Goal: Task Accomplishment & Management: Use online tool/utility

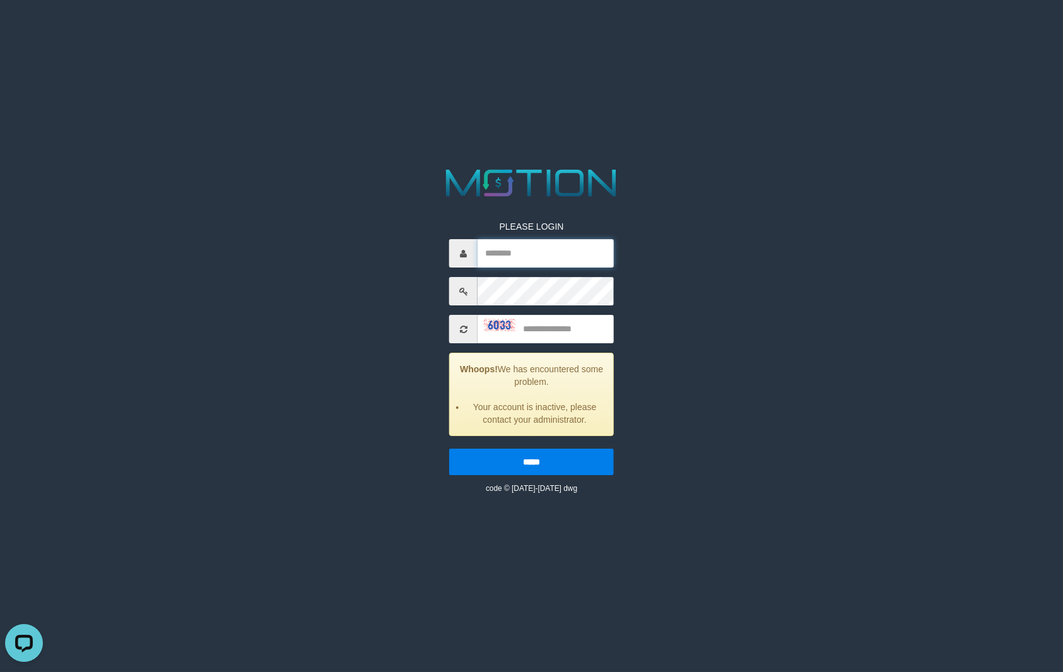
click at [548, 251] on input "text" at bounding box center [546, 253] width 136 height 28
click at [548, 249] on input "text" at bounding box center [546, 253] width 136 height 28
type input "*******"
type input "***"
click at [449, 449] on input "*****" at bounding box center [531, 462] width 165 height 27
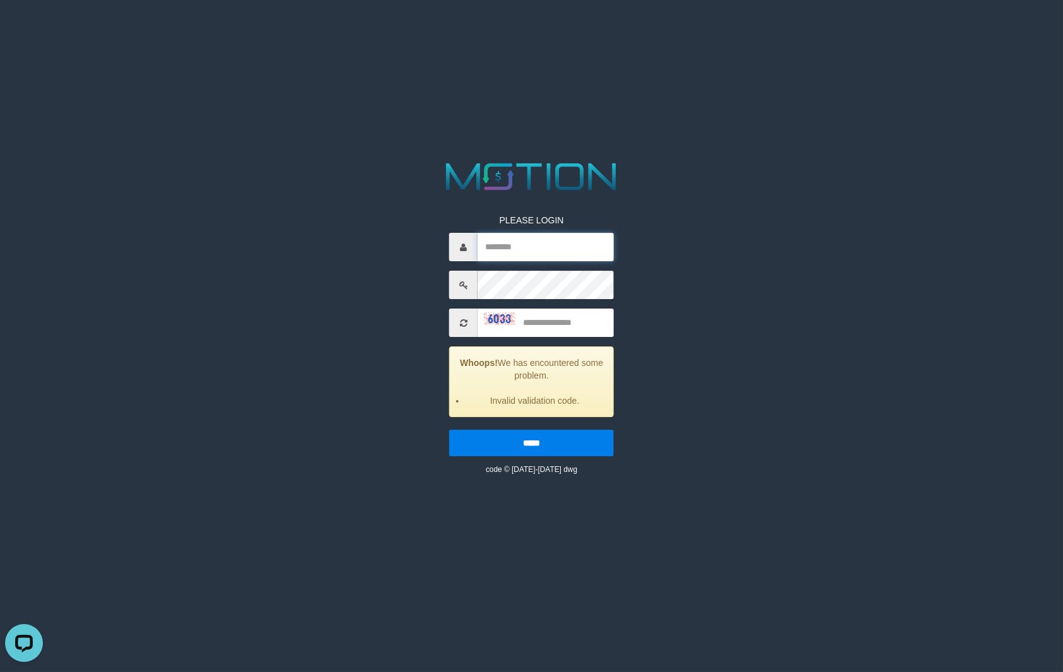
click at [509, 238] on input "text" at bounding box center [546, 247] width 136 height 28
type input "*******"
type input "****"
click at [449, 430] on input "*****" at bounding box center [531, 443] width 165 height 27
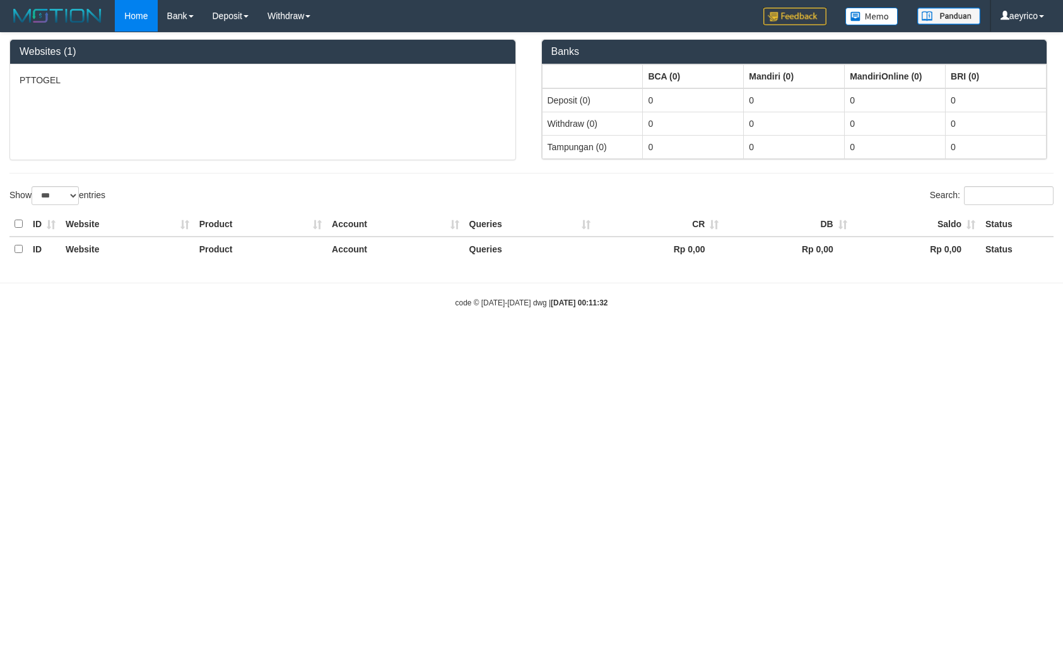
select select "***"
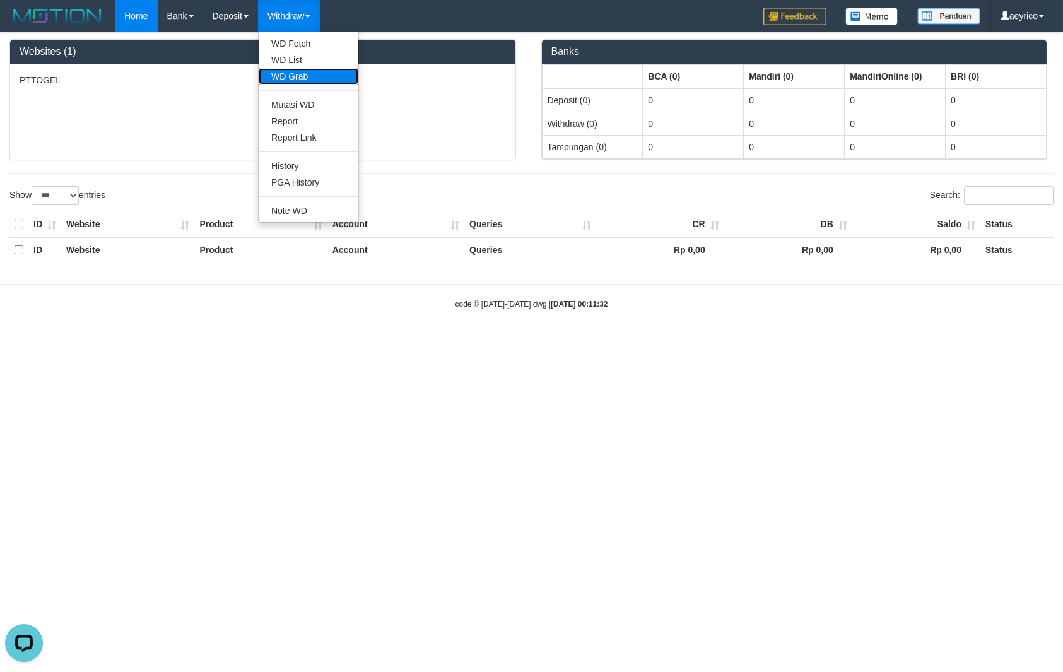
click at [312, 82] on link "WD Grab" at bounding box center [309, 76] width 100 height 16
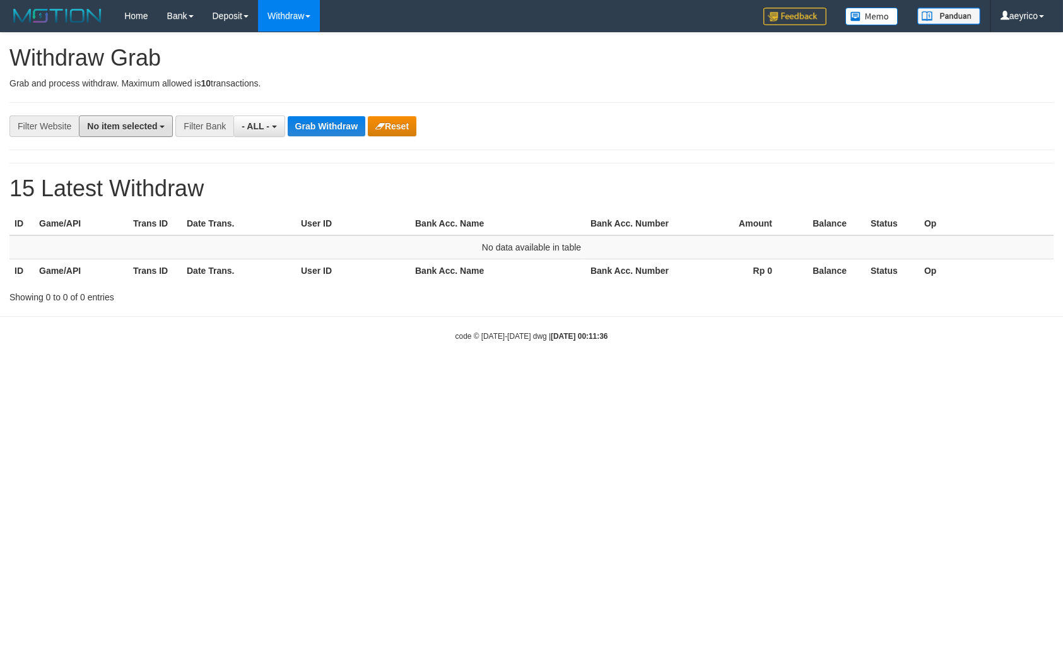
drag, startPoint x: 92, startPoint y: 122, endPoint x: 111, endPoint y: 143, distance: 29.0
click at [92, 121] on button "No item selected" at bounding box center [126, 125] width 94 height 21
click at [80, 175] on label "SELECT ALL" at bounding box center [122, 174] width 85 height 18
select select "***"
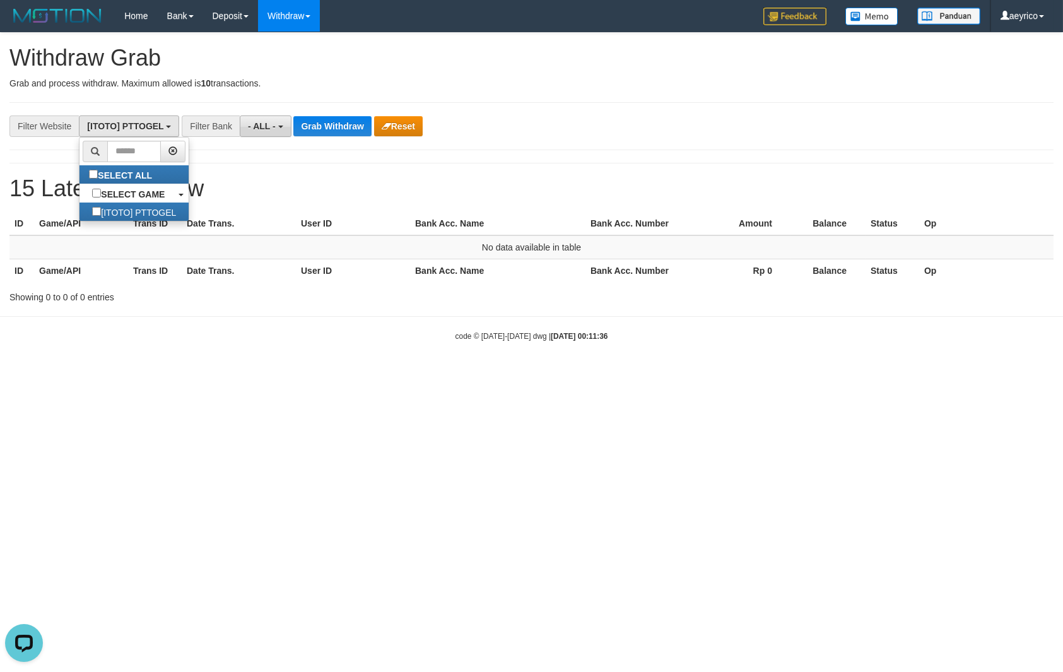
click at [273, 132] on button "- ALL -" at bounding box center [265, 125] width 51 height 21
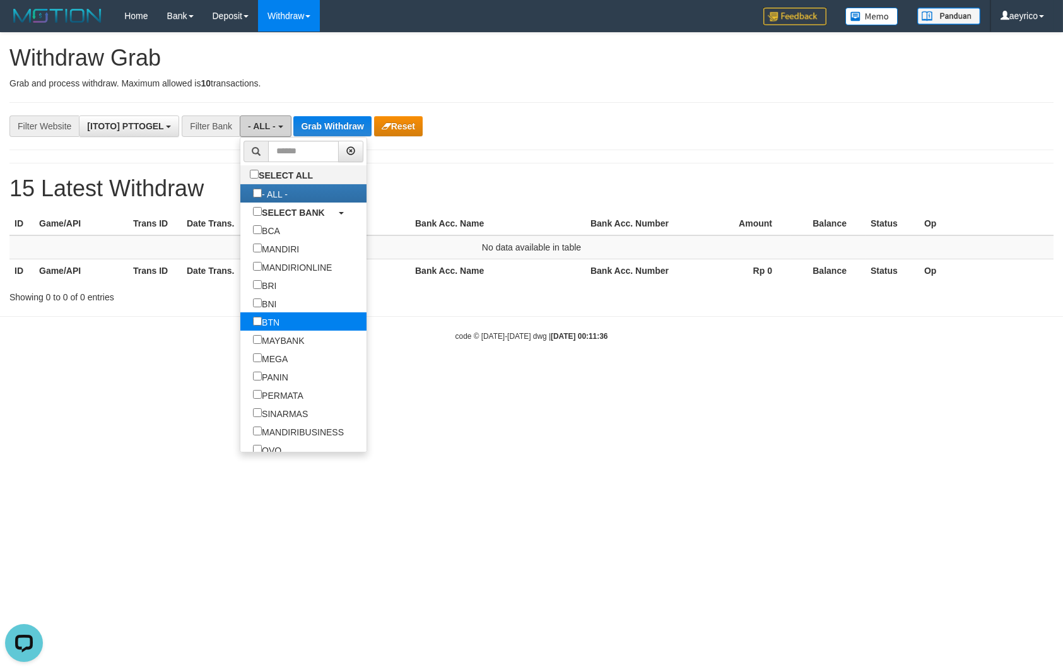
scroll to position [237, 0]
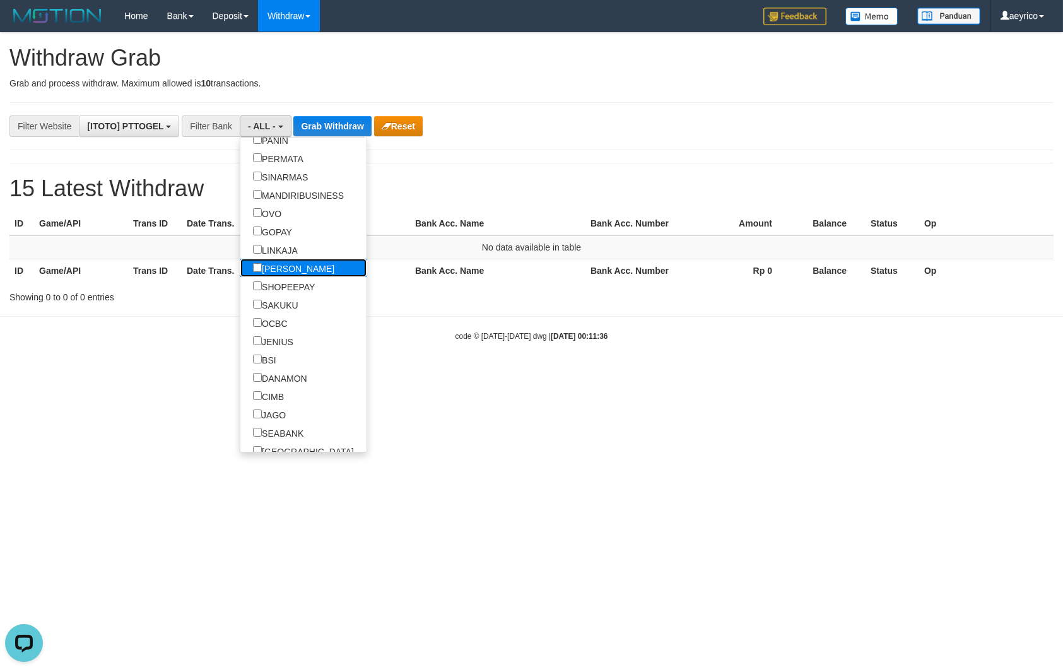
click at [240, 266] on label "[PERSON_NAME]" at bounding box center [293, 268] width 107 height 18
select select "****"
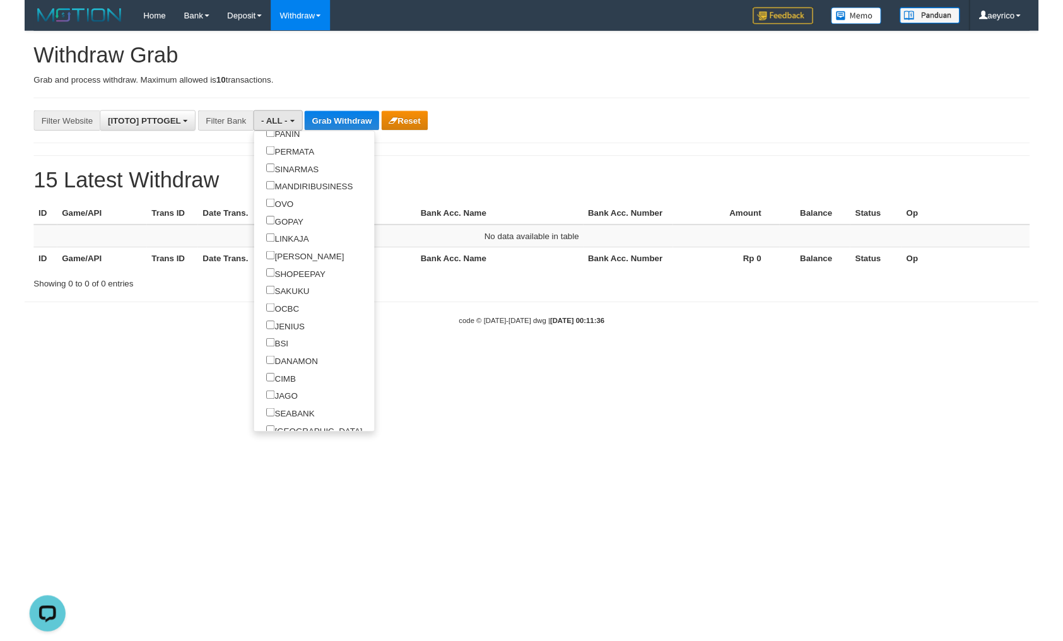
scroll to position [220, 0]
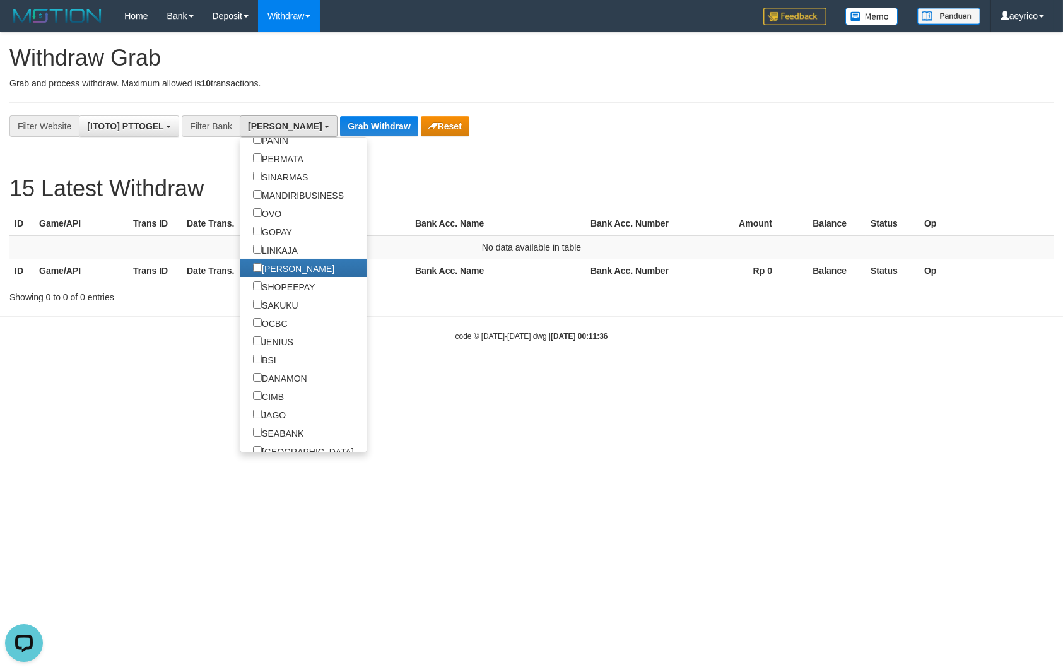
click at [345, 106] on div "**********" at bounding box center [531, 168] width 1063 height 270
click at [345, 107] on div "**********" at bounding box center [531, 168] width 1063 height 270
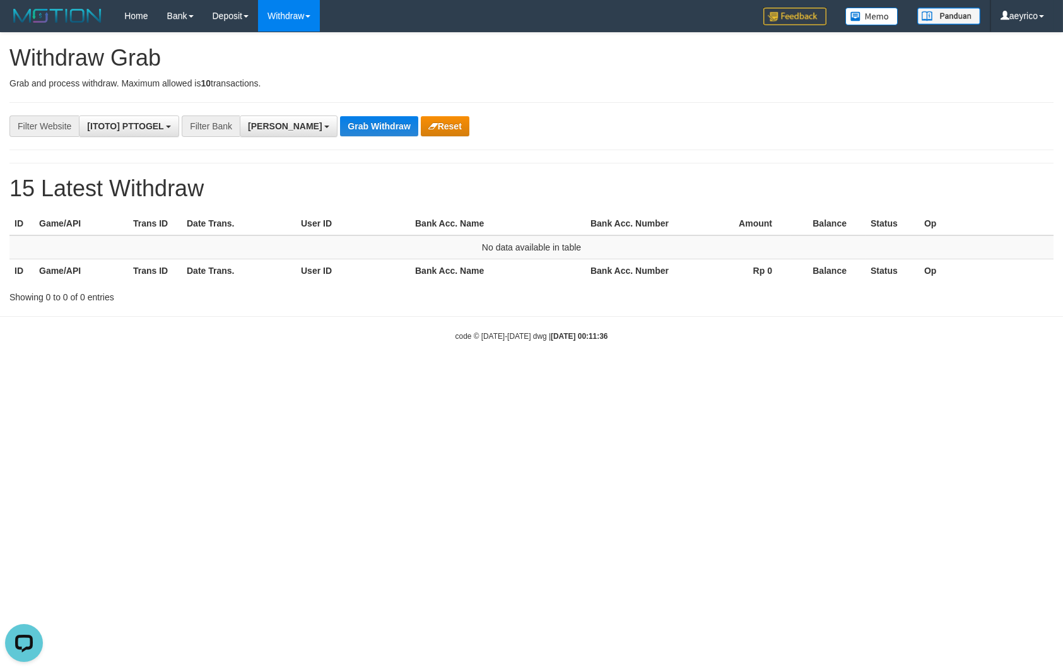
click at [345, 107] on div "**********" at bounding box center [531, 168] width 1063 height 270
click at [343, 113] on div "**********" at bounding box center [531, 168] width 1063 height 270
click at [342, 116] on div "**********" at bounding box center [443, 125] width 886 height 21
click at [342, 119] on button "Grab Withdraw" at bounding box center [379, 126] width 78 height 20
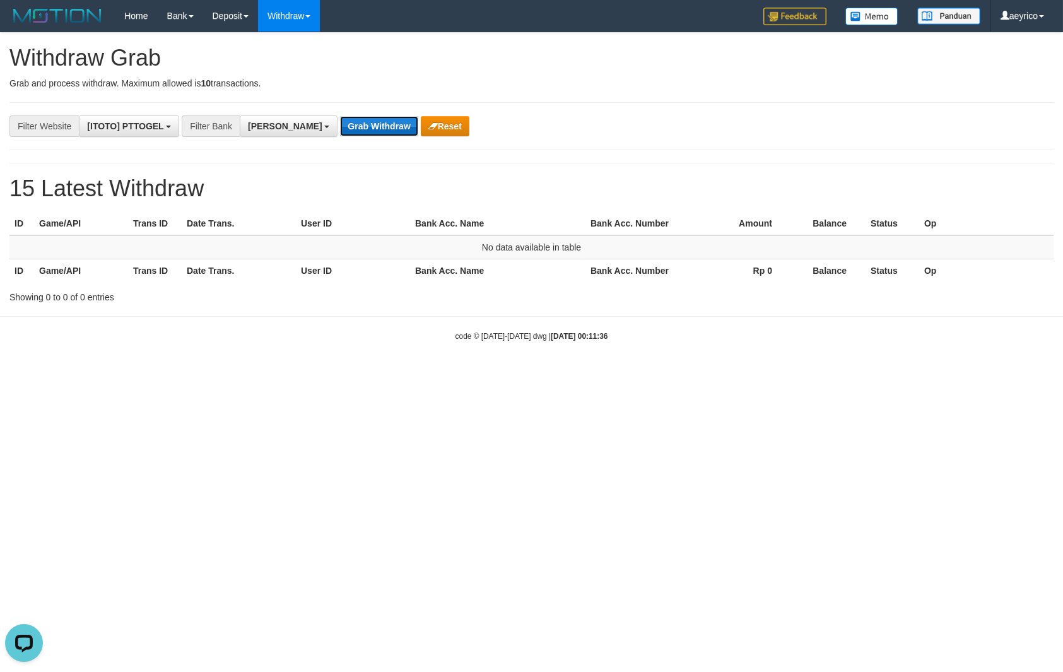
click at [342, 119] on button "Grab Withdraw" at bounding box center [379, 126] width 78 height 20
drag, startPoint x: 342, startPoint y: 119, endPoint x: 342, endPoint y: 102, distance: 16.4
click at [342, 117] on button "Grab Withdraw" at bounding box center [379, 126] width 78 height 20
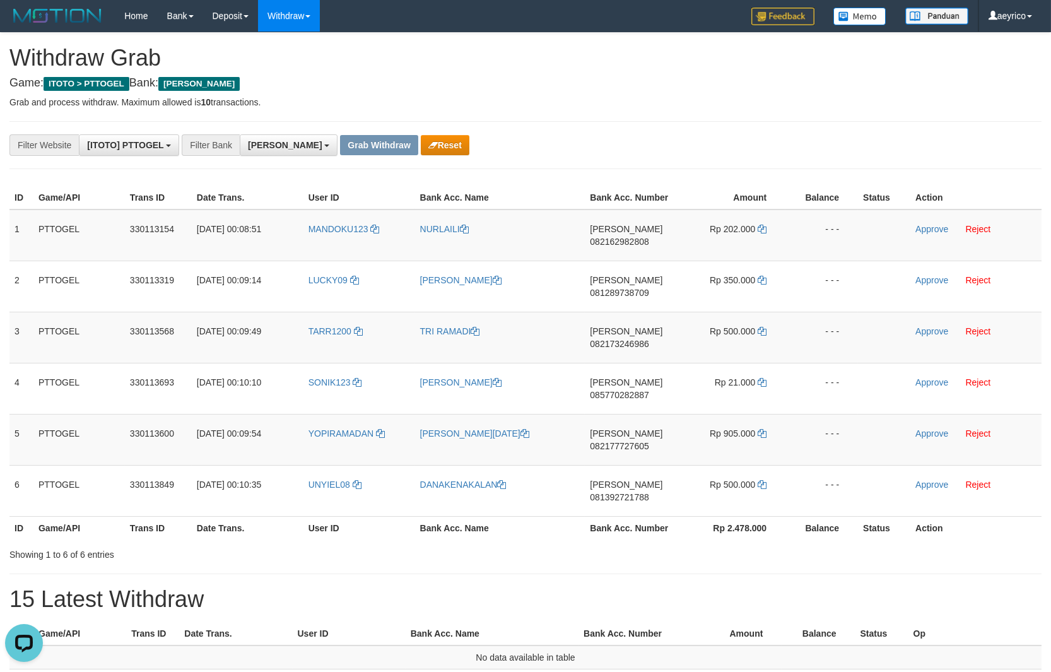
click at [762, 147] on div "**********" at bounding box center [438, 144] width 876 height 21
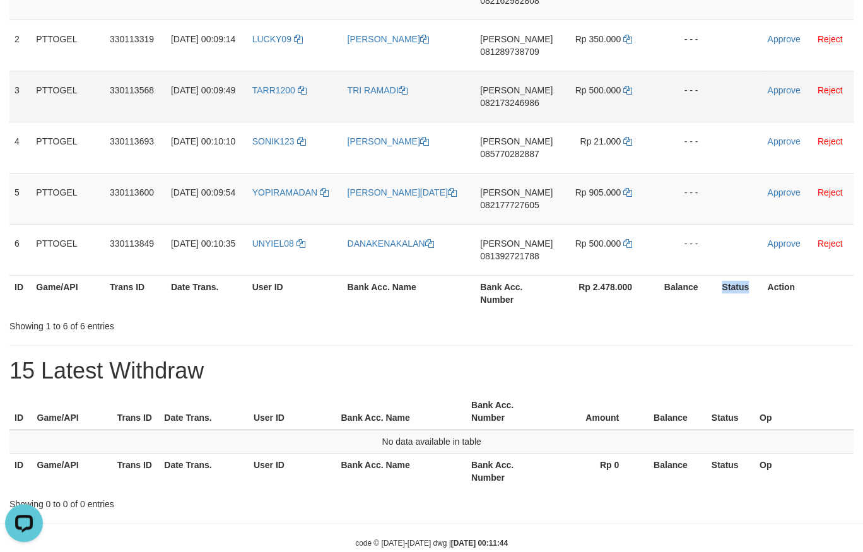
scroll to position [259, 0]
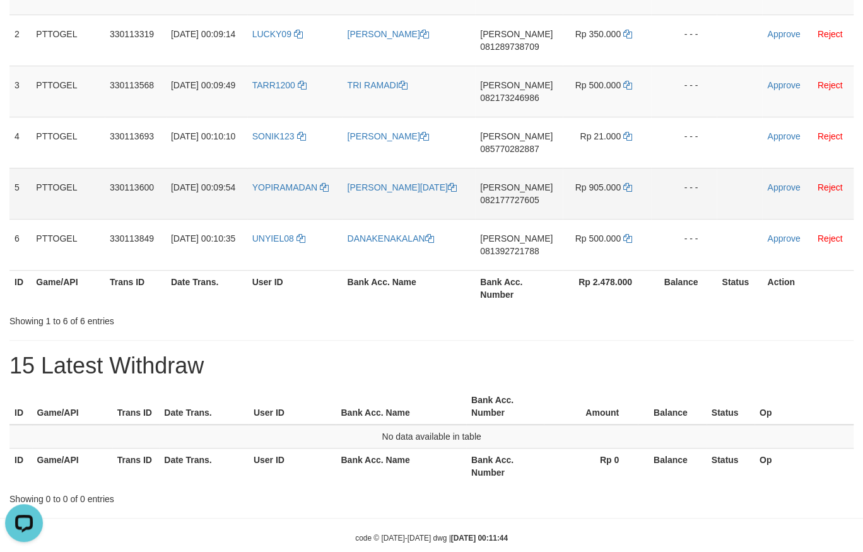
copy tr
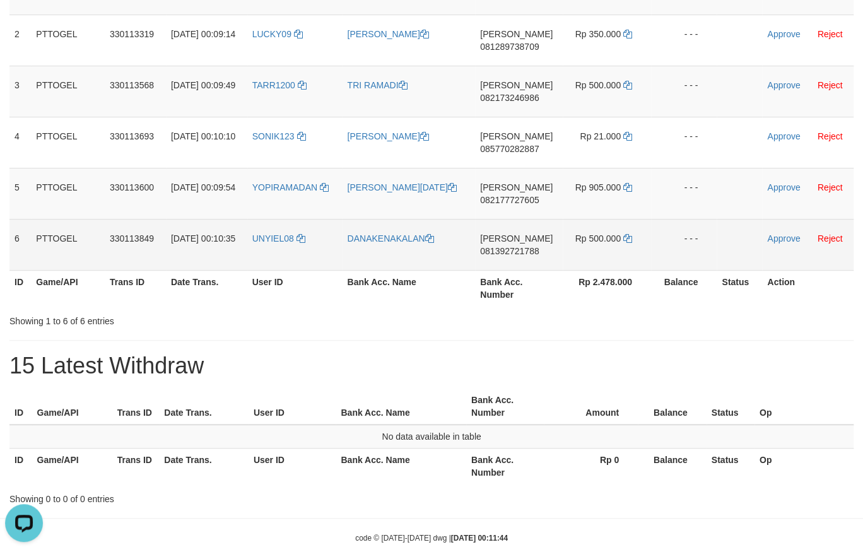
copy tr
drag, startPoint x: 300, startPoint y: 238, endPoint x: 602, endPoint y: 240, distance: 301.7
click at [602, 240] on tbody "1 PTTOGEL 330113154 01/09/2025 00:08:51 MANDOKU123 NURLAILI DANA 082162982808 R…" at bounding box center [431, 116] width 844 height 307
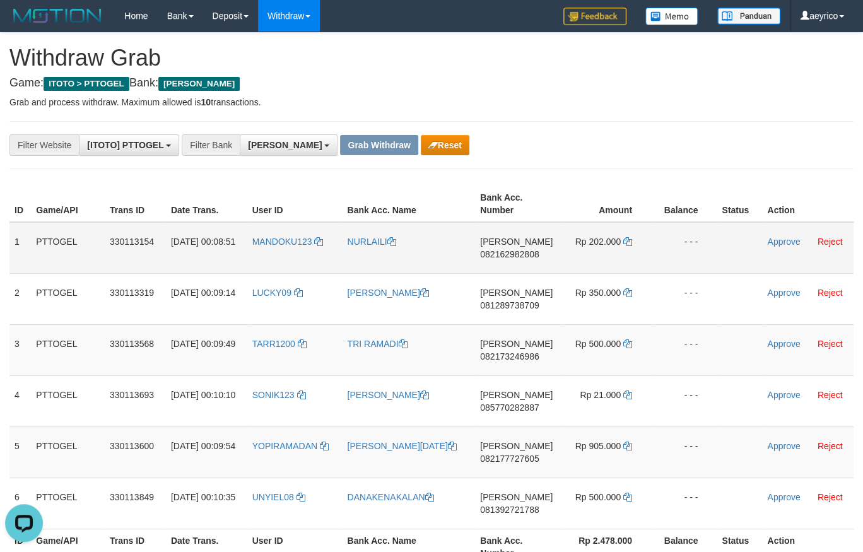
click at [523, 258] on span "082162982808" at bounding box center [509, 254] width 59 height 10
copy tr
drag, startPoint x: 523, startPoint y: 258, endPoint x: 518, endPoint y: 252, distance: 7.2
click at [523, 257] on span "082162982808" at bounding box center [509, 254] width 59 height 10
copy span "082162982808"
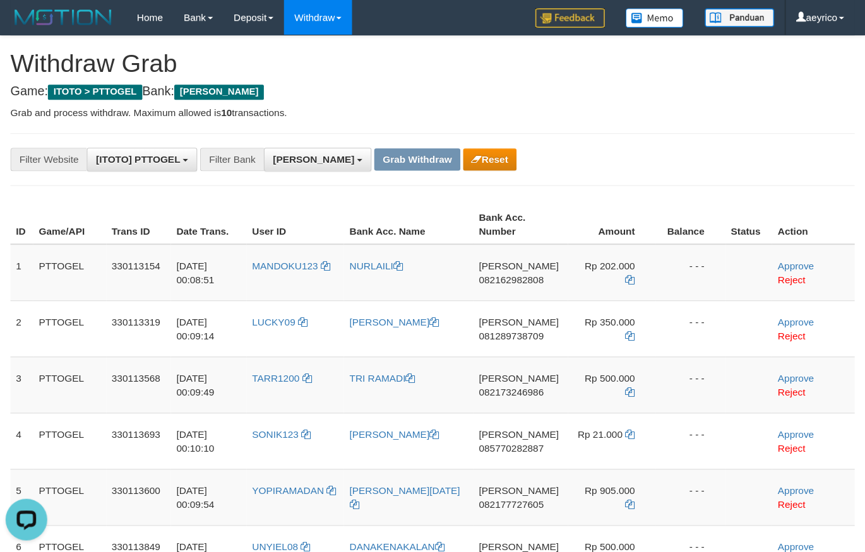
scroll to position [217, 0]
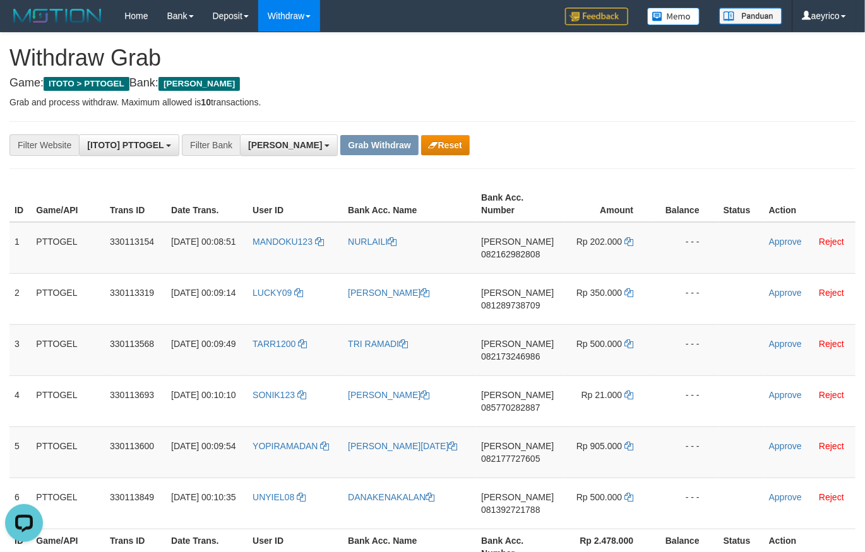
click at [696, 53] on h1 "Withdraw Grab" at bounding box center [432, 57] width 846 height 25
click at [523, 263] on td "DANA 082162982808" at bounding box center [520, 248] width 88 height 52
drag, startPoint x: 518, startPoint y: 248, endPoint x: 511, endPoint y: 256, distance: 10.7
click at [517, 247] on td "DANA 082162982808" at bounding box center [520, 248] width 88 height 52
click at [510, 257] on span "082162982808" at bounding box center [510, 254] width 59 height 10
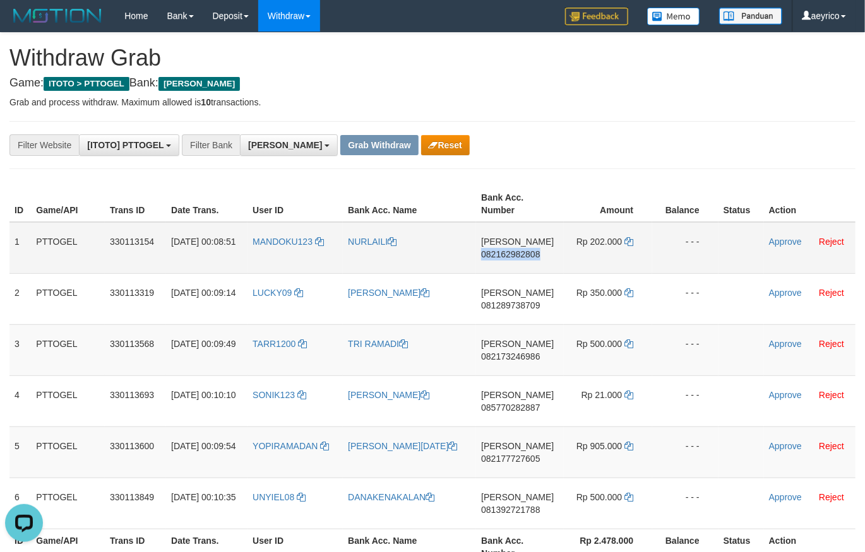
click at [510, 257] on span "082162982808" at bounding box center [510, 254] width 59 height 10
copy span "082162982808"
click at [632, 243] on icon at bounding box center [628, 241] width 9 height 9
click at [632, 242] on icon at bounding box center [628, 241] width 9 height 9
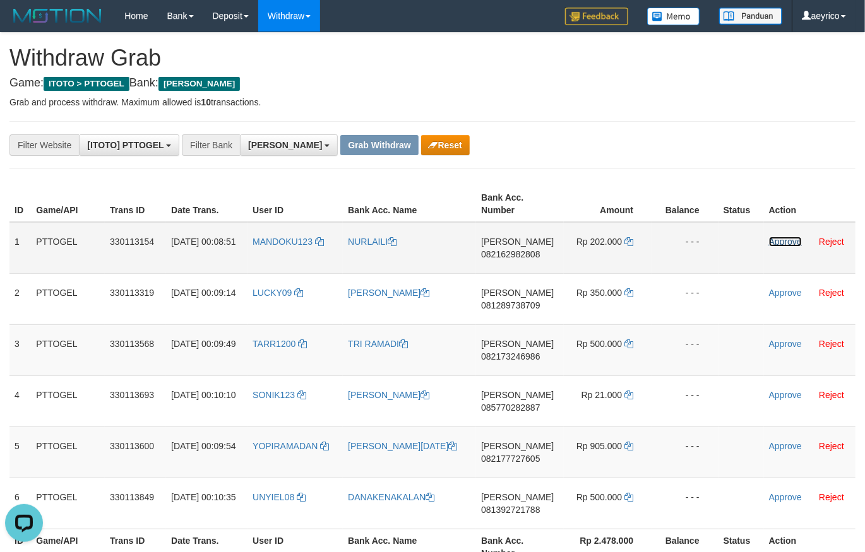
click at [788, 245] on link "Approve" at bounding box center [785, 242] width 33 height 10
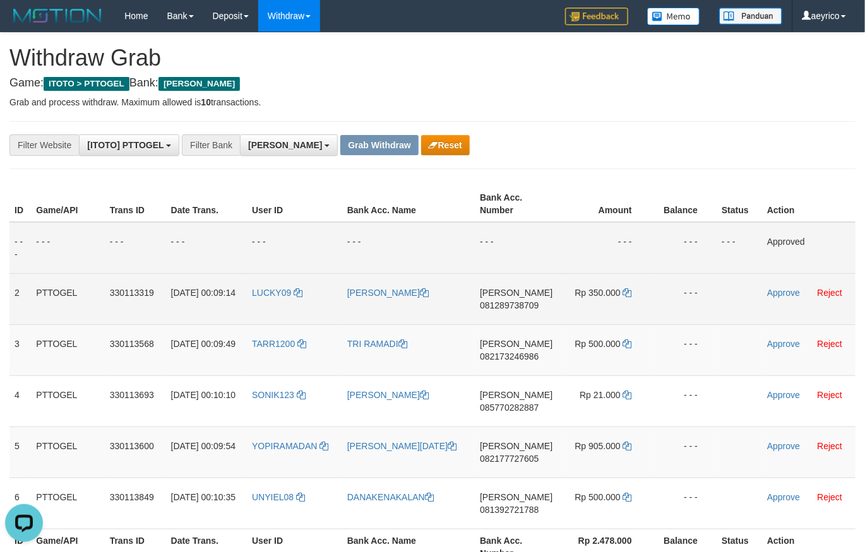
click at [526, 301] on td "DANA 081289738709" at bounding box center [519, 298] width 88 height 51
click at [504, 308] on span "081289738709" at bounding box center [509, 305] width 59 height 10
copy span "081289738709"
click at [504, 308] on span "081289738709" at bounding box center [509, 305] width 59 height 10
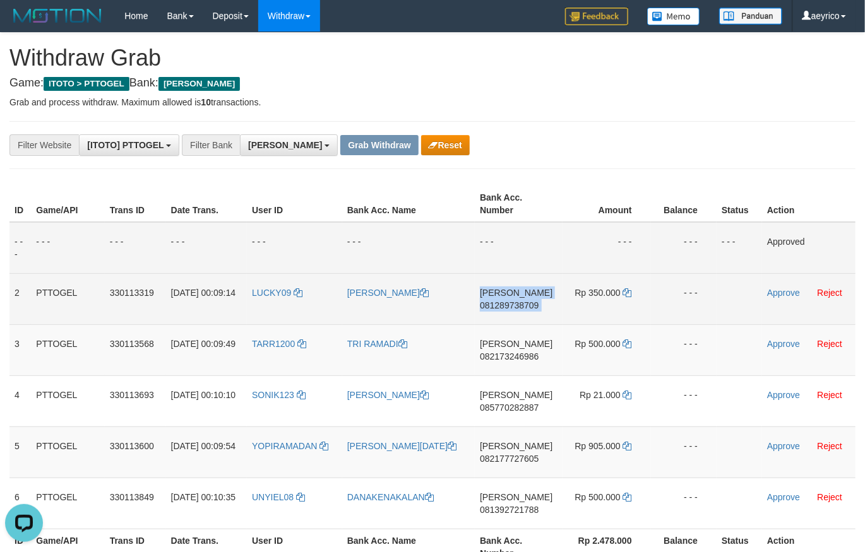
copy td "DANA 081289738709"
click at [628, 294] on icon at bounding box center [627, 292] width 9 height 9
click at [778, 292] on link "Approve" at bounding box center [783, 293] width 33 height 10
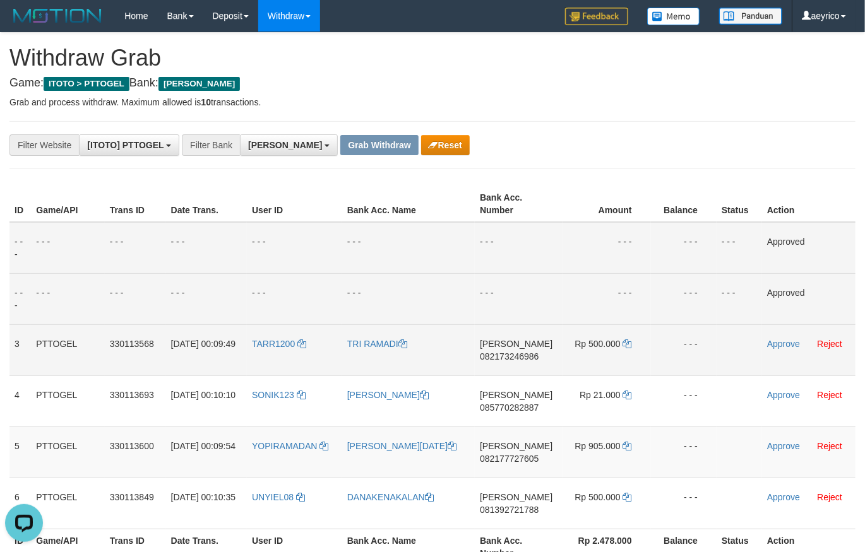
click at [523, 364] on td "DANA 082173246986" at bounding box center [519, 349] width 88 height 51
click at [524, 363] on td "DANA 082173246986" at bounding box center [519, 349] width 88 height 51
click at [524, 360] on span "082173246986" at bounding box center [509, 357] width 59 height 10
copy span "082173246986"
click at [523, 359] on span "082173246986" at bounding box center [509, 357] width 59 height 10
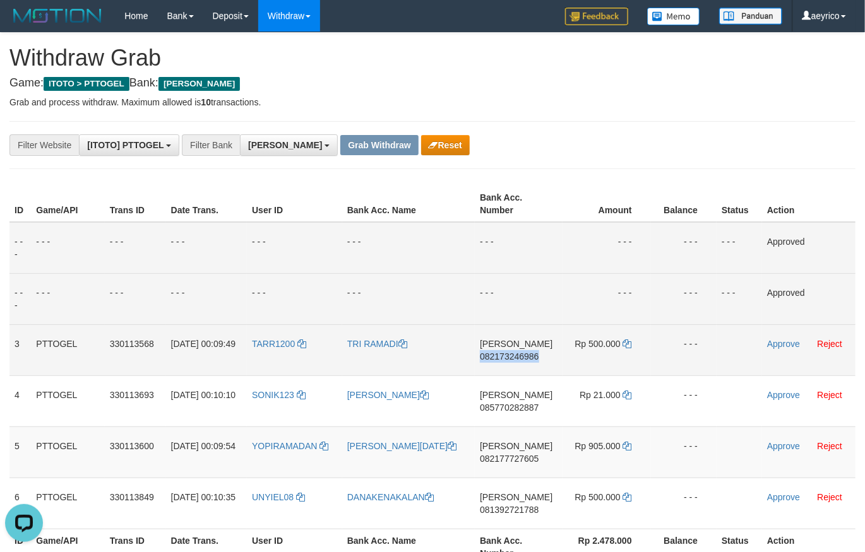
copy span "082173246986"
click at [523, 359] on span "082173246986" at bounding box center [509, 357] width 59 height 10
copy td "DANA 082173246986"
click at [520, 352] on span "082173246986" at bounding box center [509, 357] width 59 height 10
click at [518, 356] on span "082173246986" at bounding box center [509, 357] width 59 height 10
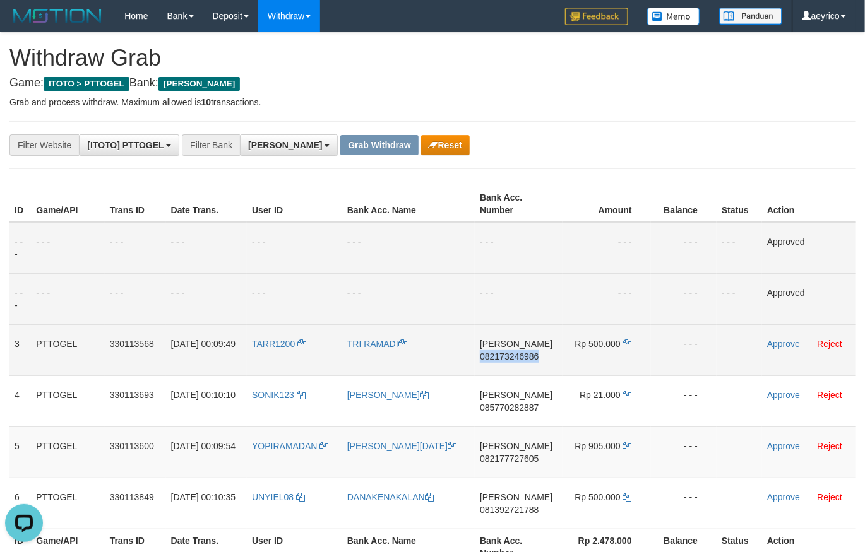
click at [518, 356] on span "082173246986" at bounding box center [509, 357] width 59 height 10
click at [630, 343] on td "Rp 500.000" at bounding box center [606, 349] width 88 height 51
click at [627, 343] on icon at bounding box center [627, 344] width 9 height 9
drag, startPoint x: 627, startPoint y: 344, endPoint x: 796, endPoint y: 346, distance: 169.8
click at [632, 344] on td "Rp 500.000" at bounding box center [606, 349] width 88 height 51
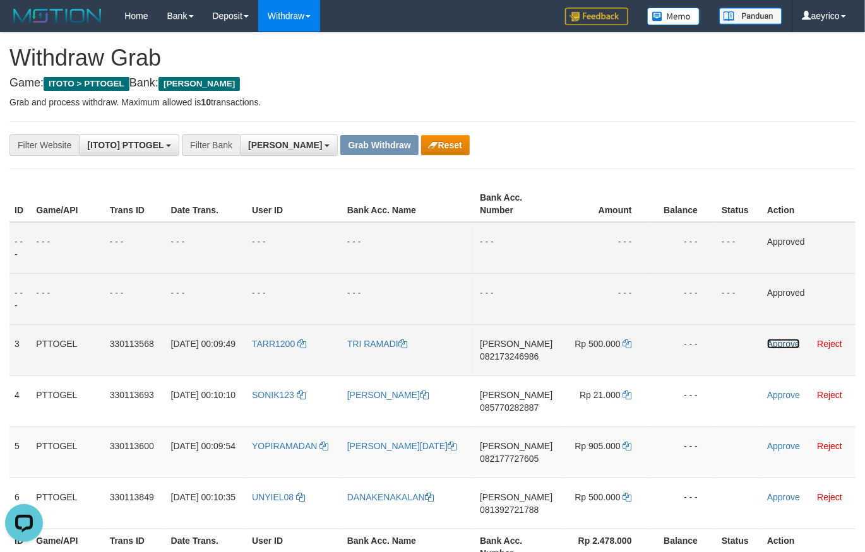
click at [789, 344] on link "Approve" at bounding box center [783, 344] width 33 height 10
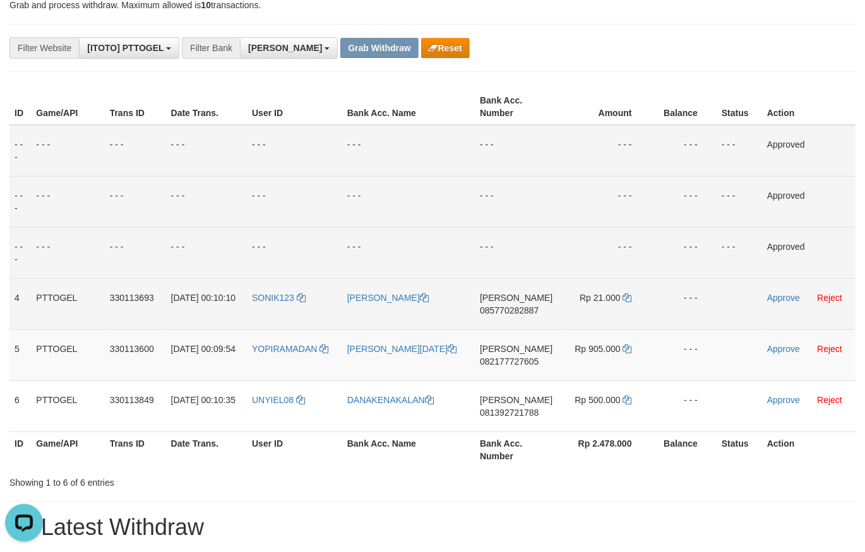
scroll to position [139, 0]
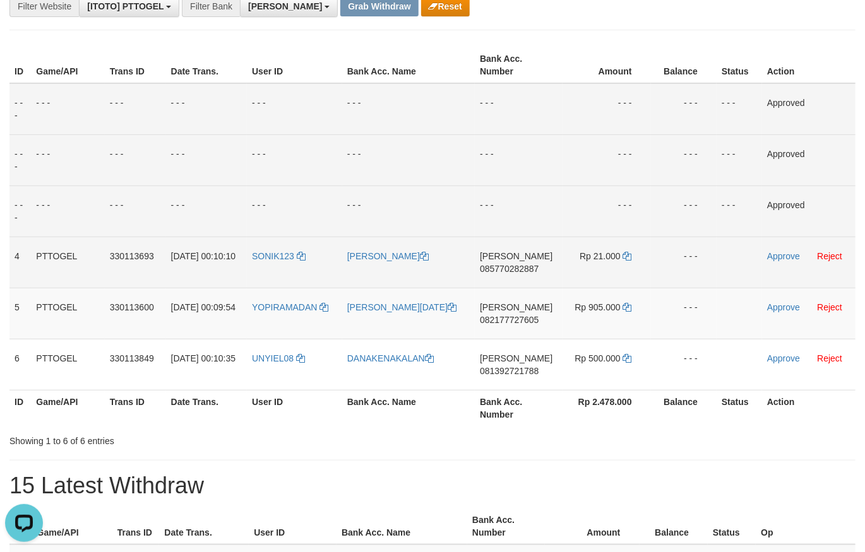
click at [519, 268] on span "085770282887" at bounding box center [509, 269] width 59 height 10
click at [542, 273] on td "DANA 085770282887" at bounding box center [519, 262] width 88 height 51
click at [511, 267] on span "085770282887" at bounding box center [509, 269] width 59 height 10
click at [625, 253] on icon at bounding box center [627, 256] width 9 height 9
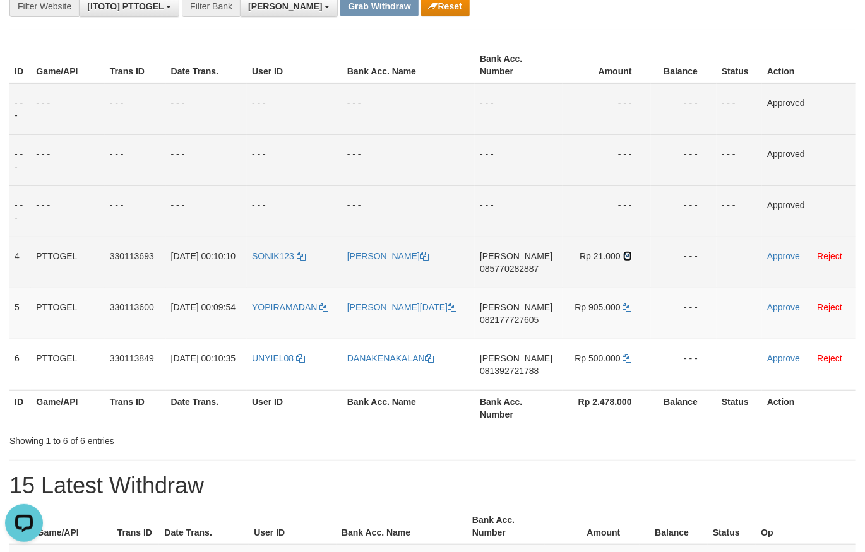
click at [625, 254] on icon at bounding box center [627, 256] width 9 height 9
click at [767, 256] on td "Approve Reject" at bounding box center [808, 262] width 93 height 51
click at [777, 254] on link "Approve" at bounding box center [783, 256] width 33 height 10
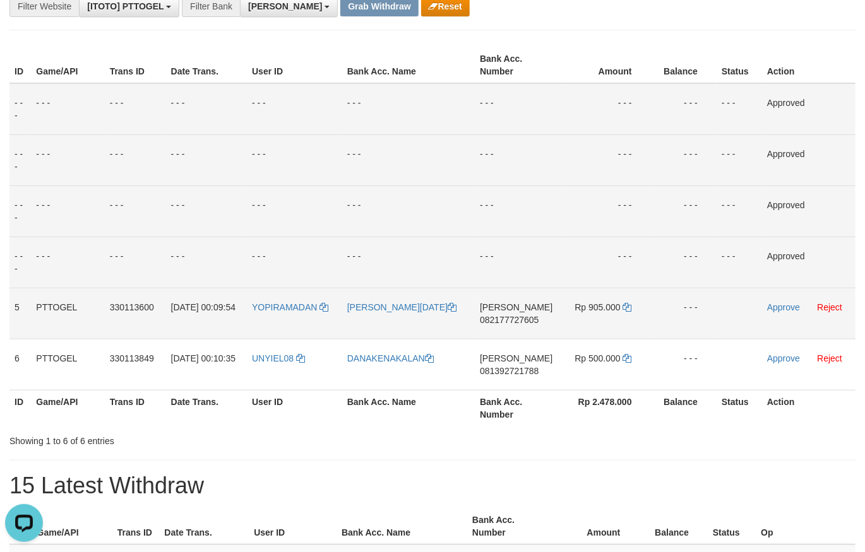
click at [518, 314] on td "DANA 082177727605" at bounding box center [519, 313] width 88 height 51
click at [518, 320] on span "082177727605" at bounding box center [509, 320] width 59 height 10
click at [633, 307] on td "Rp 905.000" at bounding box center [606, 313] width 88 height 51
click at [628, 307] on td "Rp 905.000" at bounding box center [606, 313] width 88 height 51
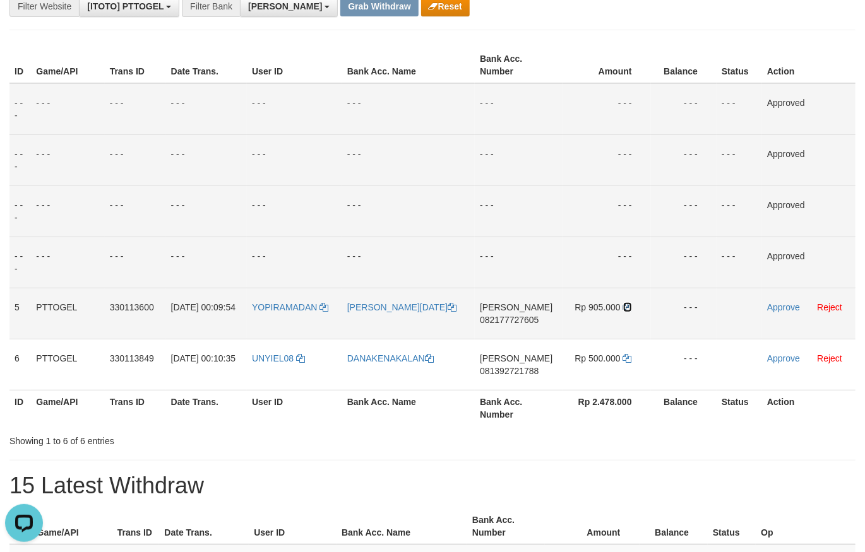
click at [627, 307] on icon at bounding box center [627, 307] width 9 height 9
click at [784, 309] on link "Approve" at bounding box center [783, 307] width 33 height 10
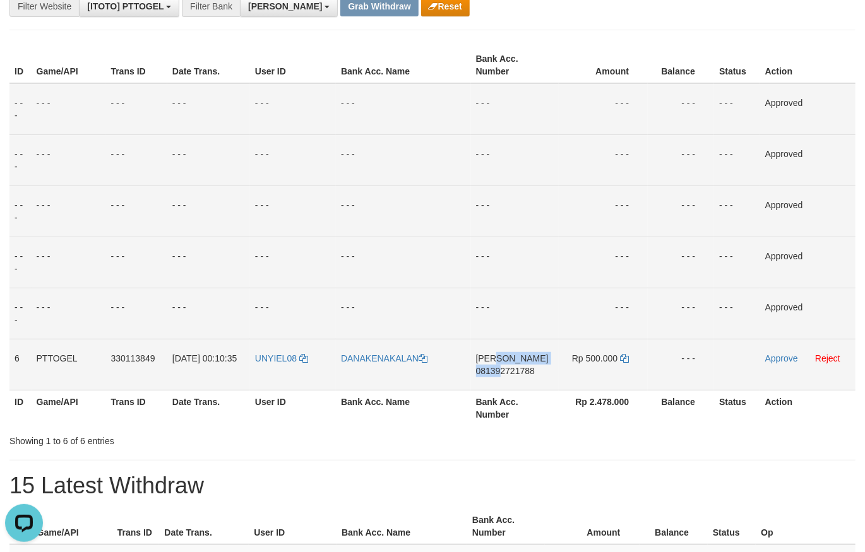
click at [505, 369] on td "DANA 081392721788" at bounding box center [515, 364] width 88 height 51
click at [505, 369] on span "081392721788" at bounding box center [505, 371] width 59 height 10
click at [505, 370] on span "081392721788" at bounding box center [505, 371] width 59 height 10
click at [623, 358] on icon at bounding box center [624, 358] width 9 height 9
click at [623, 357] on icon at bounding box center [624, 358] width 9 height 9
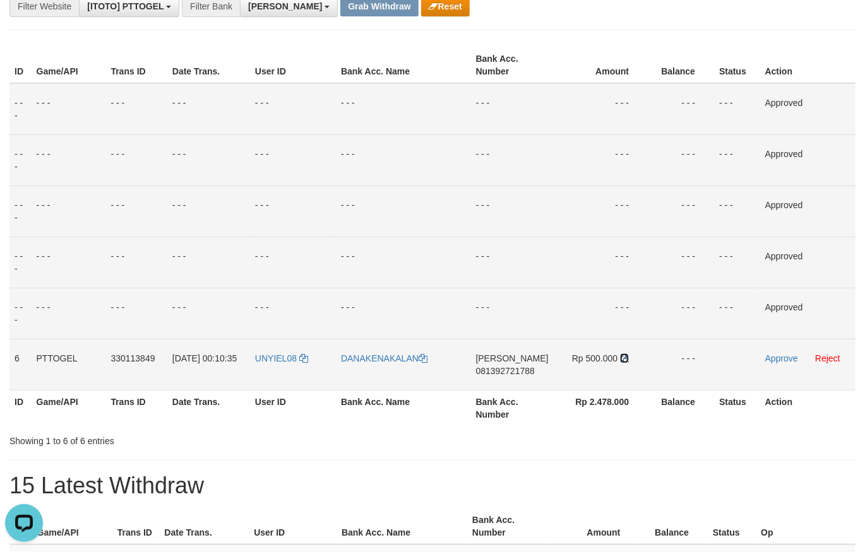
click at [623, 357] on icon at bounding box center [624, 358] width 9 height 9
click at [783, 358] on link "Approve" at bounding box center [781, 358] width 33 height 10
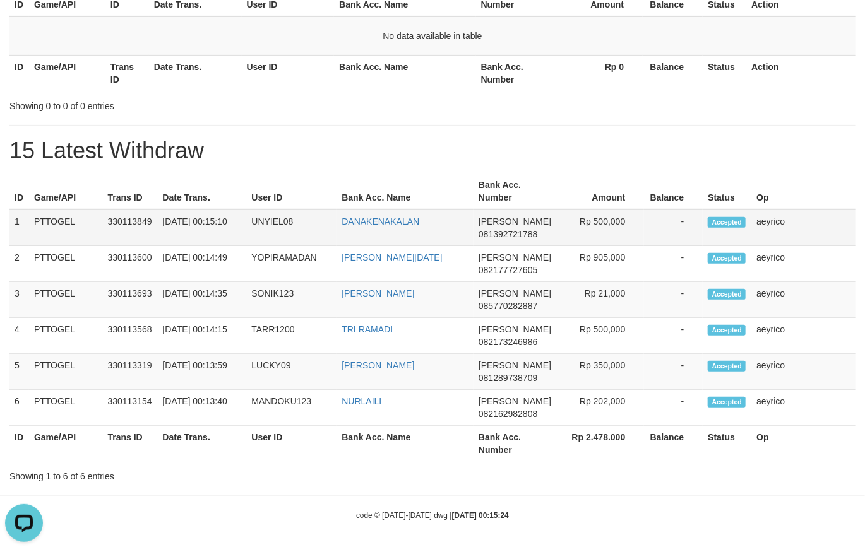
click at [275, 241] on td "UNYIEL08" at bounding box center [291, 228] width 90 height 37
click at [276, 240] on td "UNYIEL08" at bounding box center [291, 228] width 90 height 37
copy tr
click at [275, 237] on td "UNYIEL08" at bounding box center [291, 228] width 90 height 37
click at [273, 234] on td "UNYIEL08" at bounding box center [291, 228] width 90 height 37
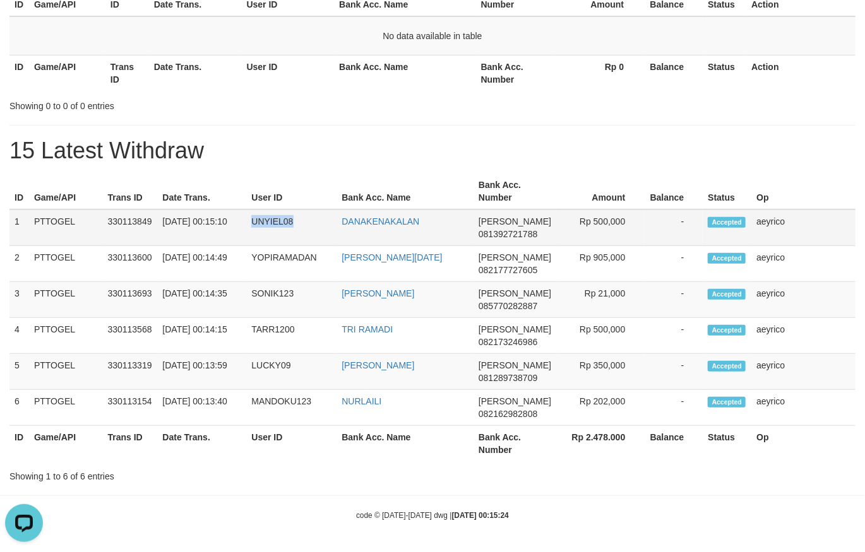
click at [273, 234] on td "UNYIEL08" at bounding box center [291, 228] width 90 height 37
copy td "UNYIEL08"
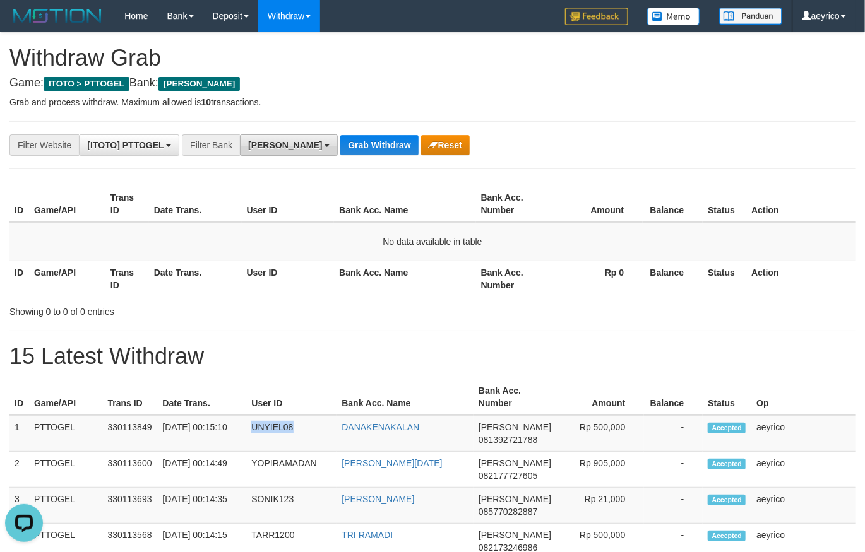
click at [276, 149] on button "[PERSON_NAME]" at bounding box center [289, 144] width 98 height 21
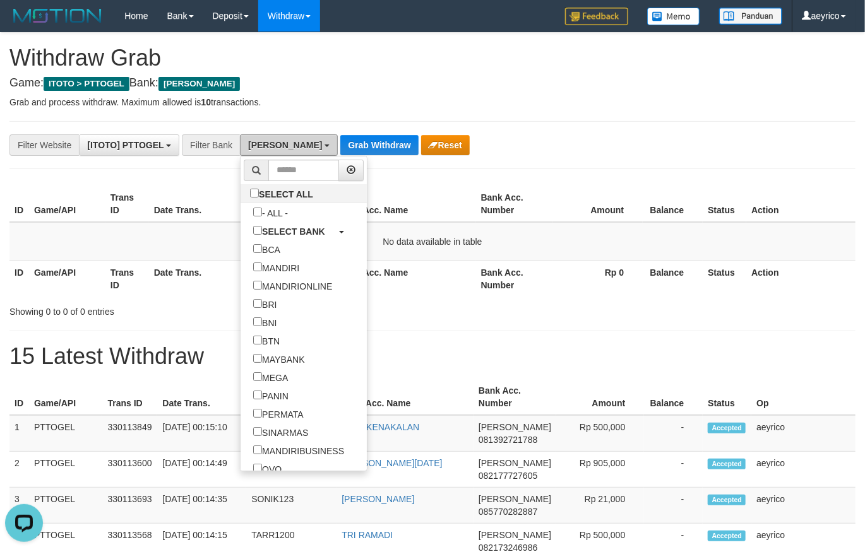
scroll to position [295, 0]
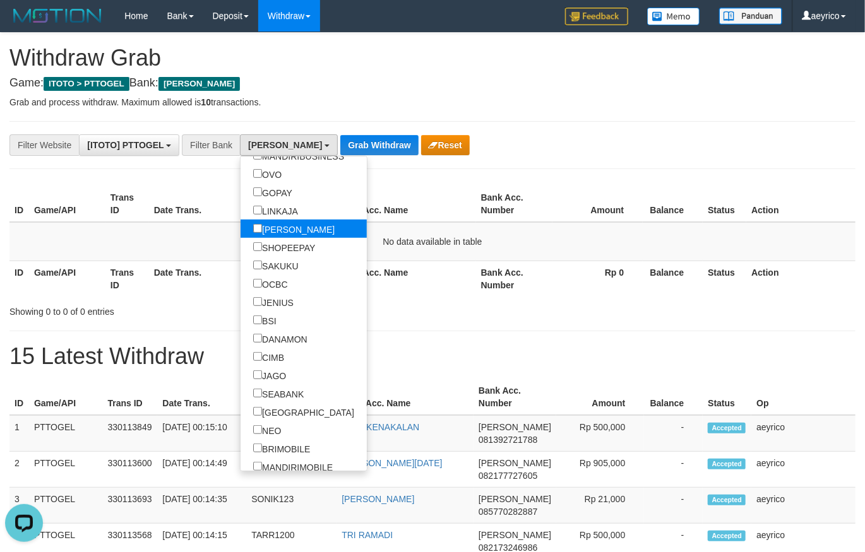
click at [240, 225] on label "[PERSON_NAME]" at bounding box center [293, 229] width 107 height 18
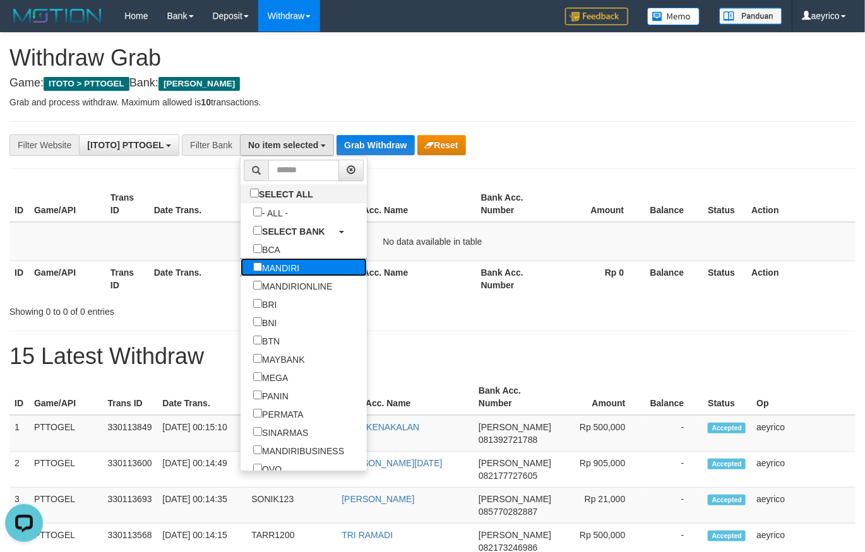
click at [240, 265] on label "MANDIRI" at bounding box center [275, 267] width 71 height 18
select select "*******"
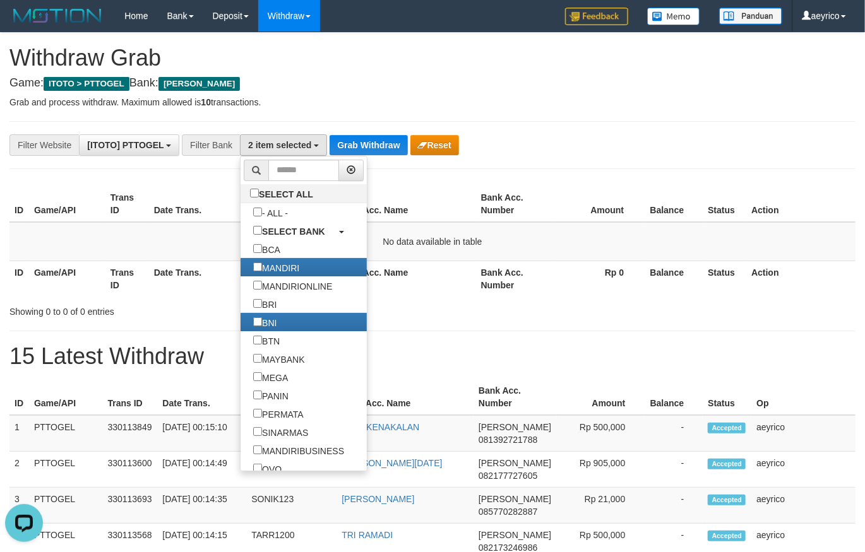
scroll to position [75, 0]
click at [360, 150] on button "Grab Withdraw" at bounding box center [368, 145] width 78 height 20
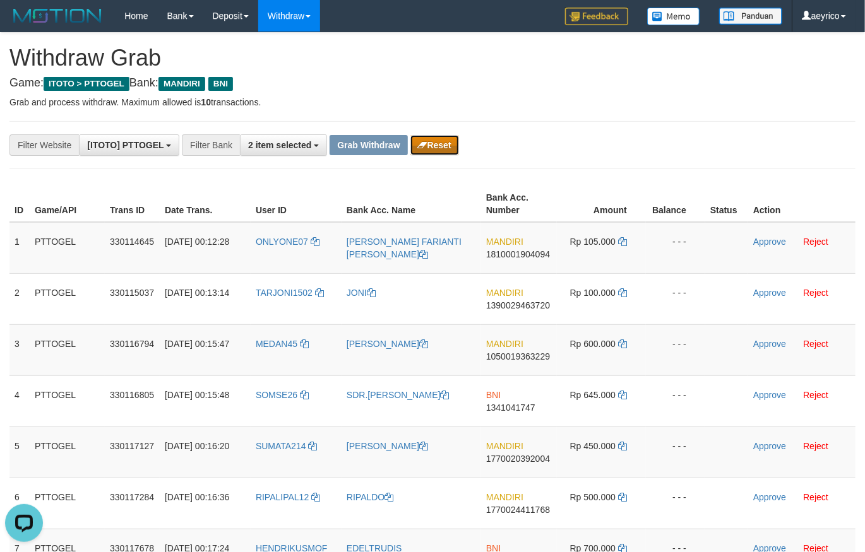
click at [447, 144] on button "Reset" at bounding box center [434, 145] width 49 height 20
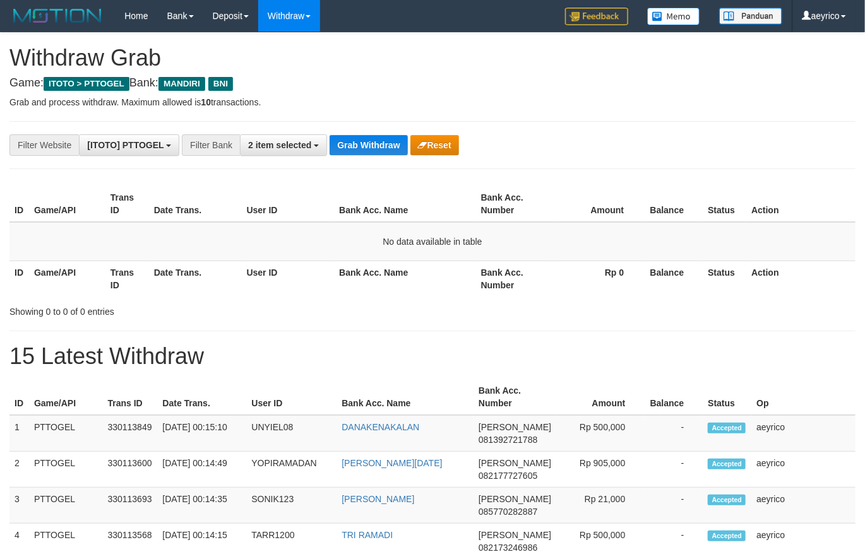
click at [292, 157] on div "**********" at bounding box center [432, 361] width 865 height 656
click at [290, 150] on button "2 item selected" at bounding box center [283, 144] width 87 height 21
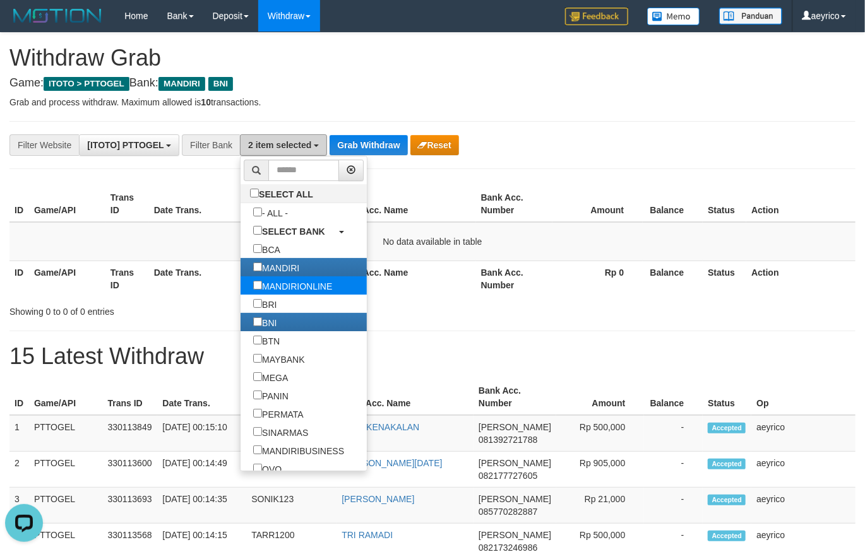
scroll to position [0, 0]
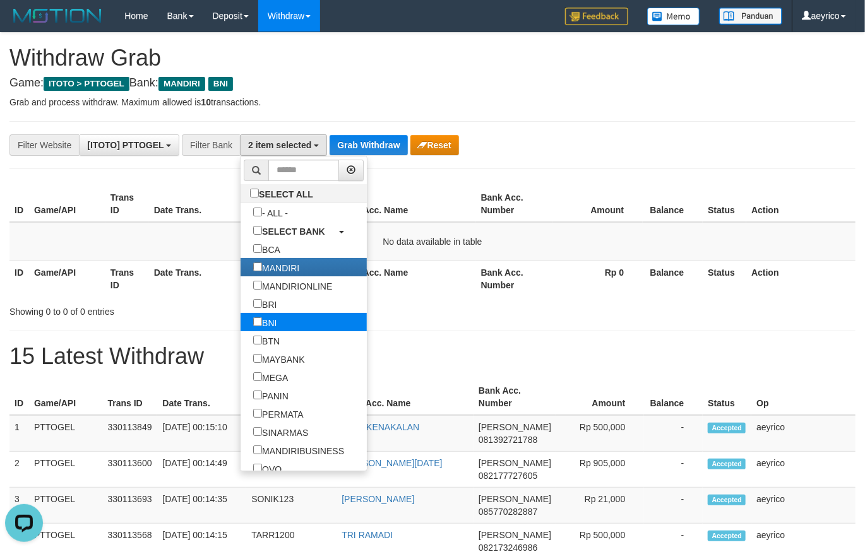
click at [240, 325] on link "BNI" at bounding box center [303, 322] width 126 height 18
click at [240, 328] on label "BNI" at bounding box center [264, 322] width 49 height 18
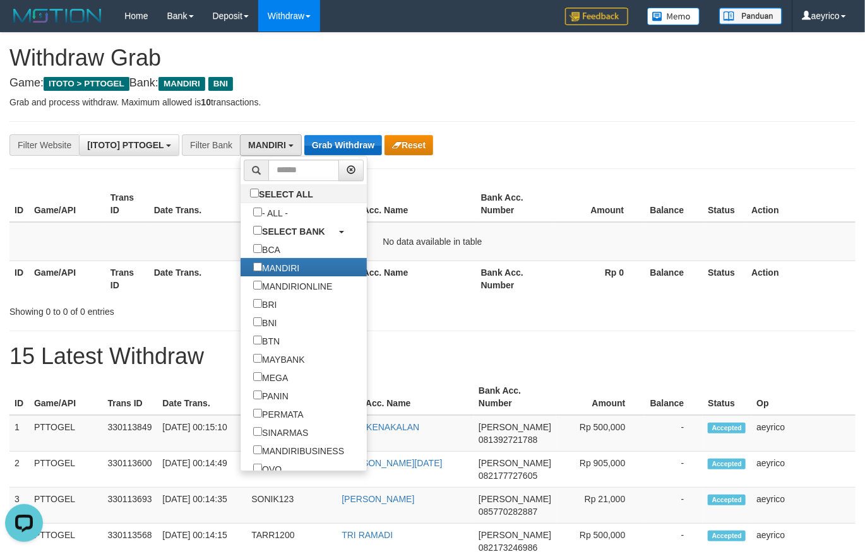
drag, startPoint x: 344, startPoint y: 122, endPoint x: 329, endPoint y: 151, distance: 32.5
click at [340, 131] on div "**********" at bounding box center [432, 361] width 865 height 656
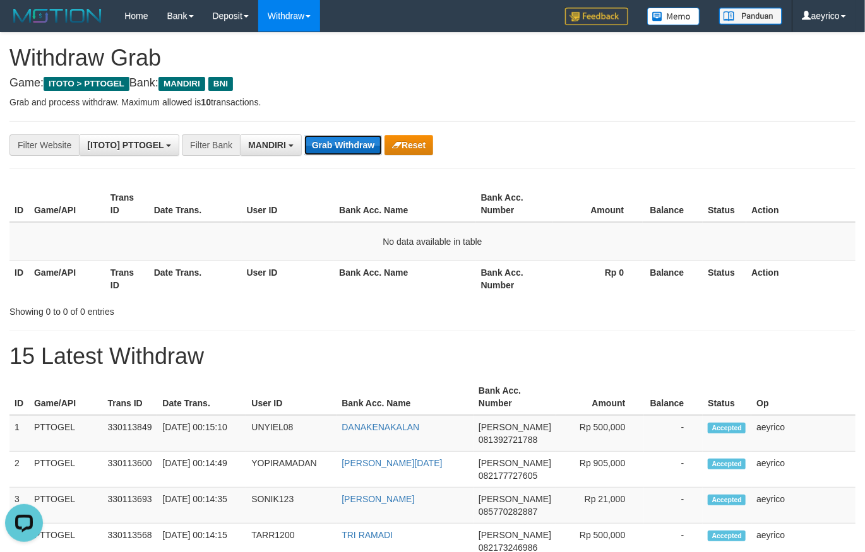
click at [329, 151] on button "Grab Withdraw" at bounding box center [343, 145] width 78 height 20
click at [329, 150] on button "Grab Withdraw" at bounding box center [343, 145] width 78 height 20
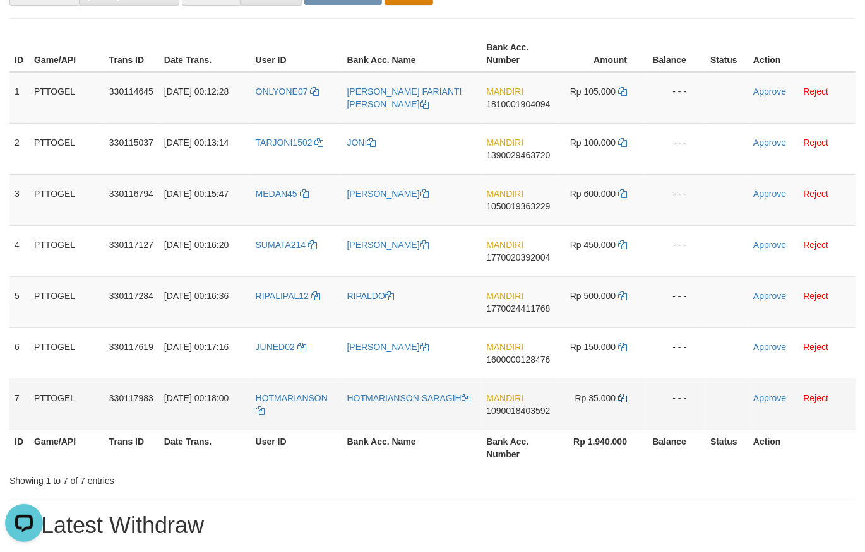
drag, startPoint x: 307, startPoint y: 240, endPoint x: 622, endPoint y: 396, distance: 351.1
click at [622, 396] on tbody "1 PTTOGEL 330114645 [DATE] 00:12:28 ONLYONE07 [PERSON_NAME] FARIANTI [PERSON_NA…" at bounding box center [432, 251] width 846 height 358
drag, startPoint x: 593, startPoint y: 30, endPoint x: 860, endPoint y: 136, distance: 287.6
click at [594, 30] on div "**********" at bounding box center [432, 370] width 865 height 975
click at [532, 100] on span "1810001904094" at bounding box center [518, 104] width 64 height 10
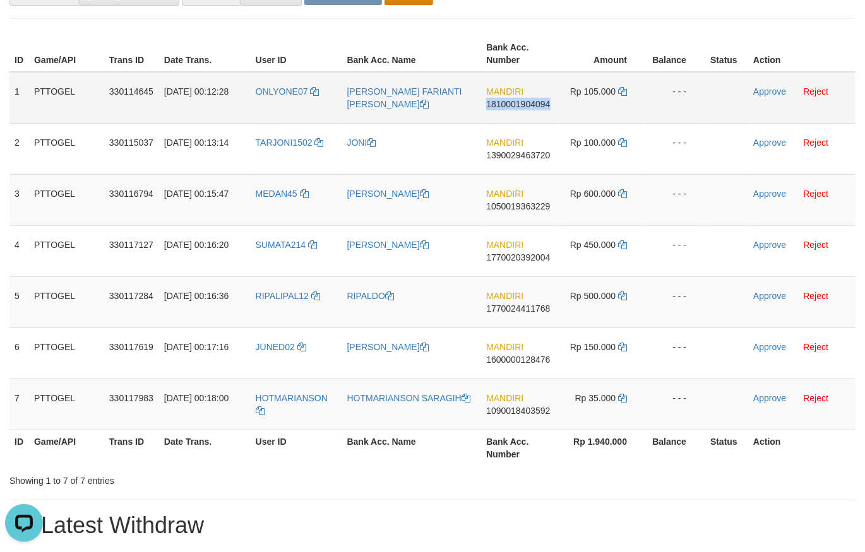
click at [532, 99] on span "1810001904094" at bounding box center [518, 104] width 64 height 10
copy span "1810001904094"
drag, startPoint x: 533, startPoint y: 101, endPoint x: 555, endPoint y: 101, distance: 22.1
click at [533, 101] on span "1810001904094" at bounding box center [518, 104] width 64 height 10
copy td "MANDIRI 1810001904094"
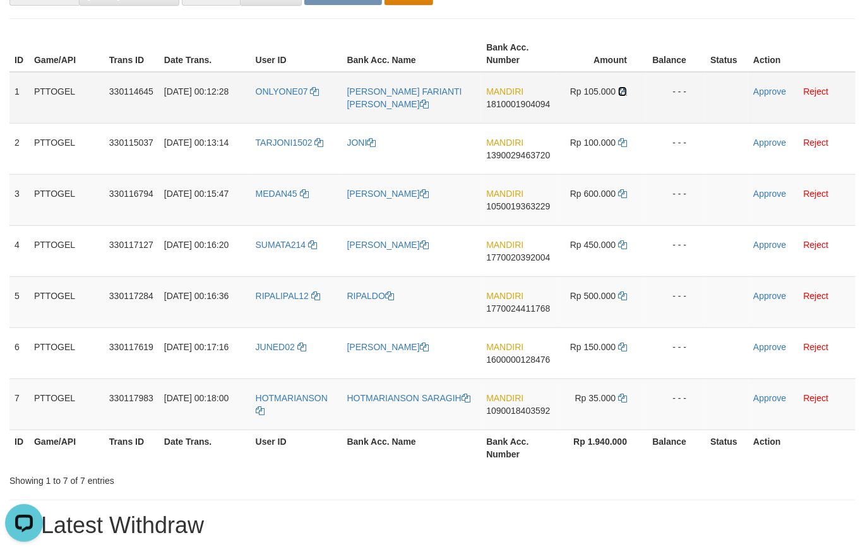
click at [626, 91] on icon at bounding box center [622, 91] width 9 height 9
click at [626, 92] on icon at bounding box center [622, 91] width 9 height 9
click at [765, 92] on link "Approve" at bounding box center [769, 91] width 33 height 10
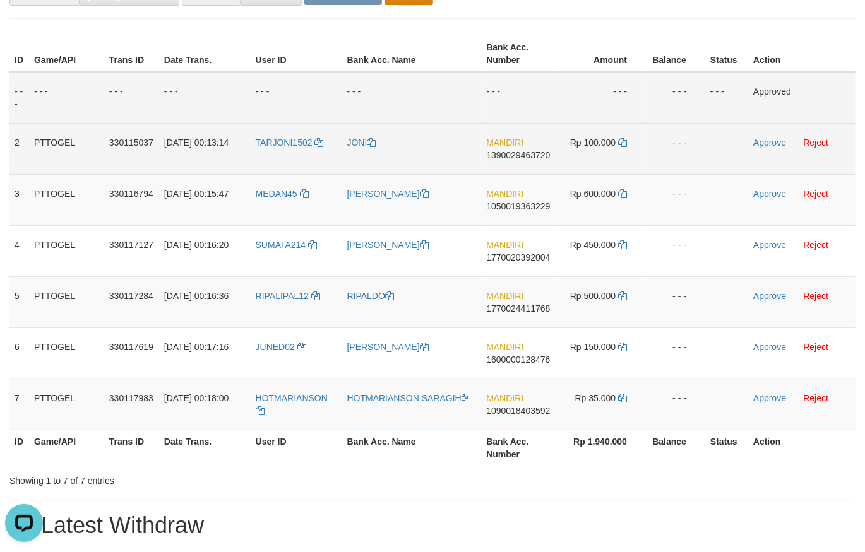
click at [524, 156] on span "1390029463720" at bounding box center [518, 155] width 64 height 10
copy span "1390029463720"
click at [630, 142] on td "Rp 100.000" at bounding box center [601, 148] width 89 height 51
click at [623, 142] on icon at bounding box center [622, 142] width 9 height 9
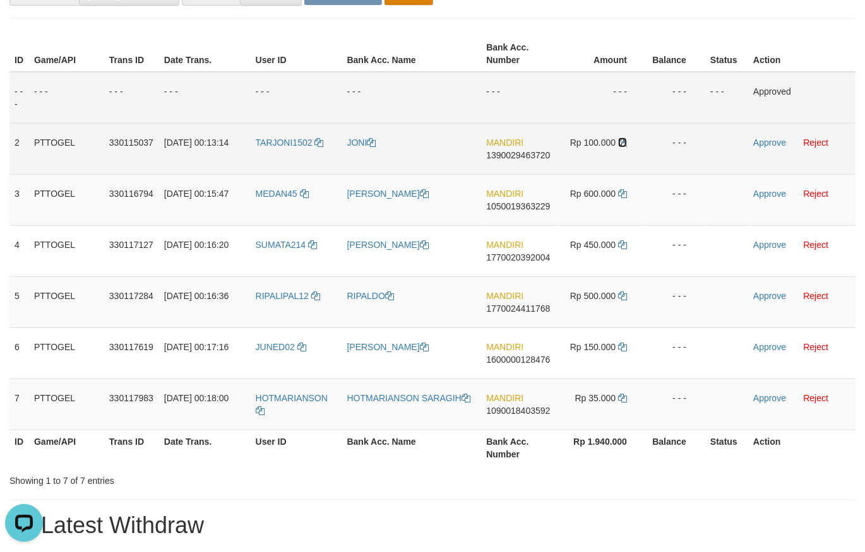
click at [622, 142] on icon at bounding box center [622, 142] width 9 height 9
click at [758, 143] on link "Approve" at bounding box center [769, 143] width 33 height 10
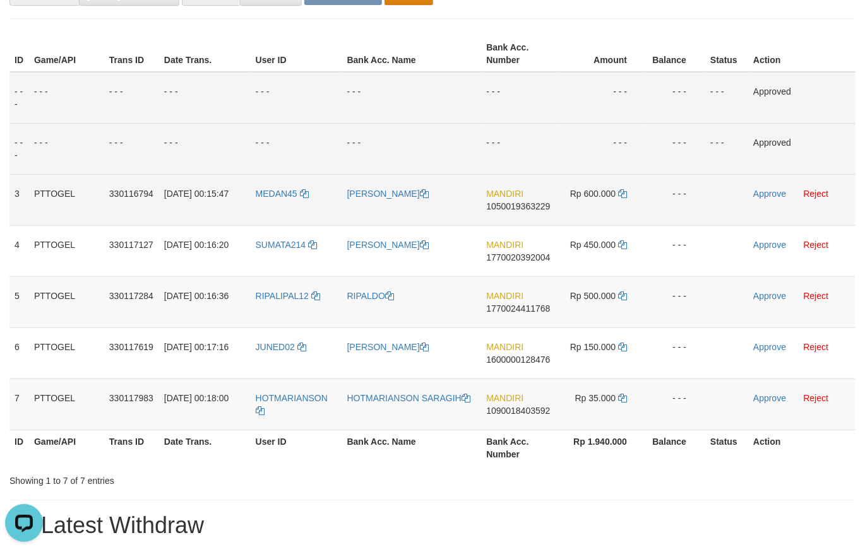
click at [533, 208] on span "1050019363229" at bounding box center [518, 206] width 64 height 10
copy span "1050019363229"
click at [622, 199] on td "Rp 600.000" at bounding box center [601, 199] width 89 height 51
click at [625, 196] on icon at bounding box center [622, 193] width 9 height 9
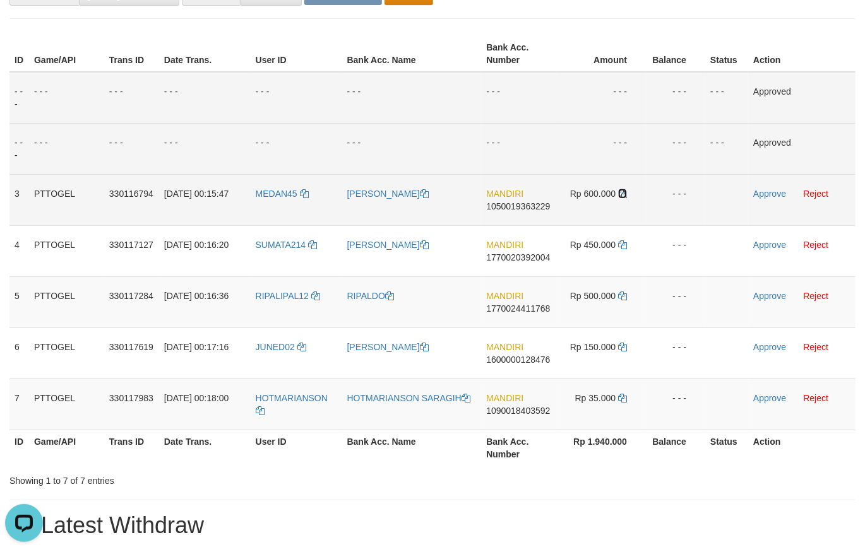
click at [624, 196] on icon at bounding box center [622, 193] width 9 height 9
click at [772, 191] on link "Approve" at bounding box center [769, 194] width 33 height 10
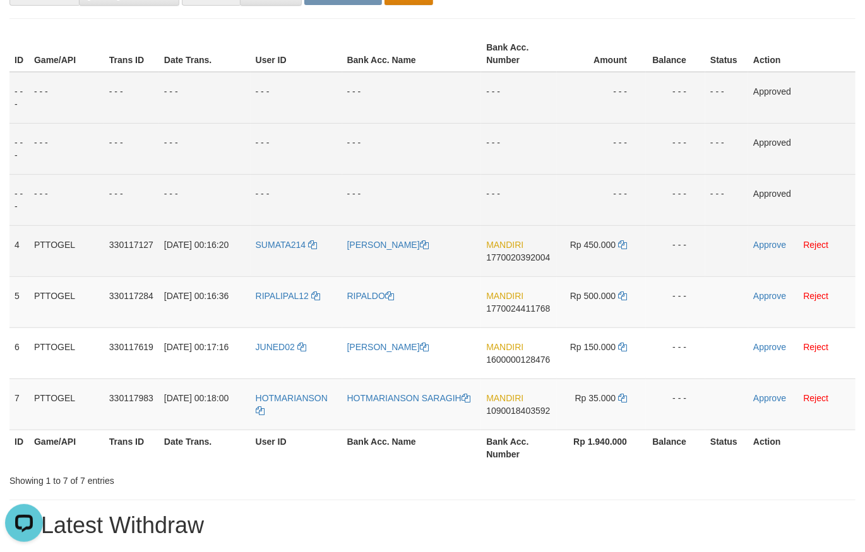
click at [506, 256] on span "1770020392004" at bounding box center [518, 257] width 64 height 10
copy span "1770020392004"
click at [622, 248] on icon at bounding box center [622, 244] width 9 height 9
click at [621, 245] on icon at bounding box center [622, 244] width 9 height 9
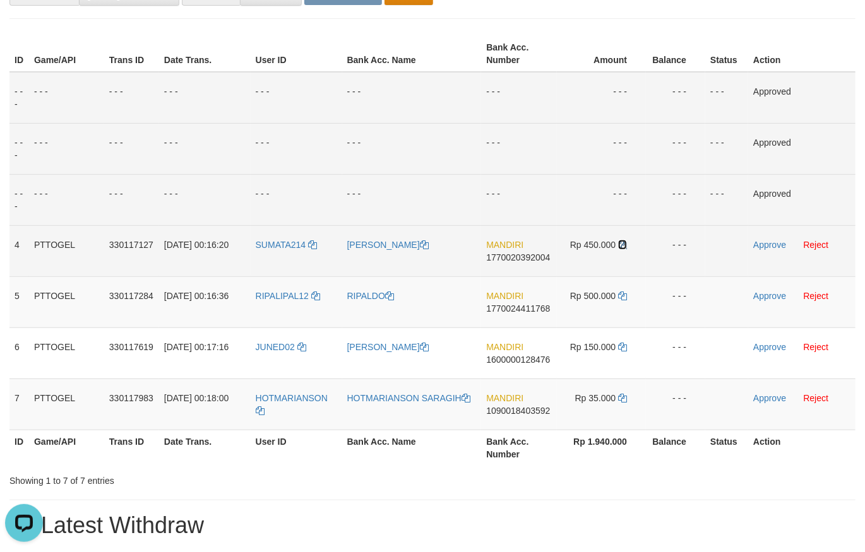
click at [620, 245] on icon at bounding box center [622, 244] width 9 height 9
click at [774, 242] on link "Approve" at bounding box center [769, 245] width 33 height 10
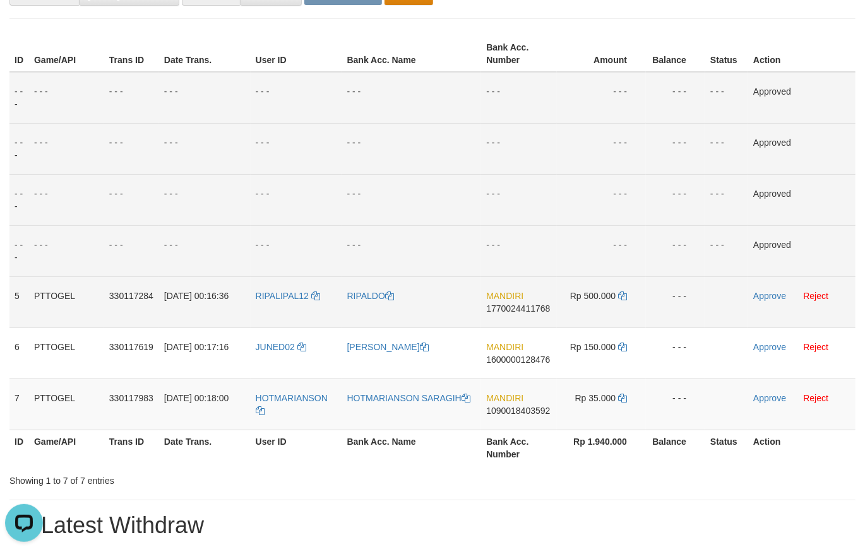
click at [511, 309] on span "1770024411768" at bounding box center [518, 309] width 64 height 10
drag, startPoint x: 511, startPoint y: 309, endPoint x: 858, endPoint y: 348, distance: 348.7
click at [511, 308] on span "1770024411768" at bounding box center [518, 309] width 64 height 10
copy span "1770024411768"
click at [622, 296] on icon at bounding box center [622, 296] width 9 height 9
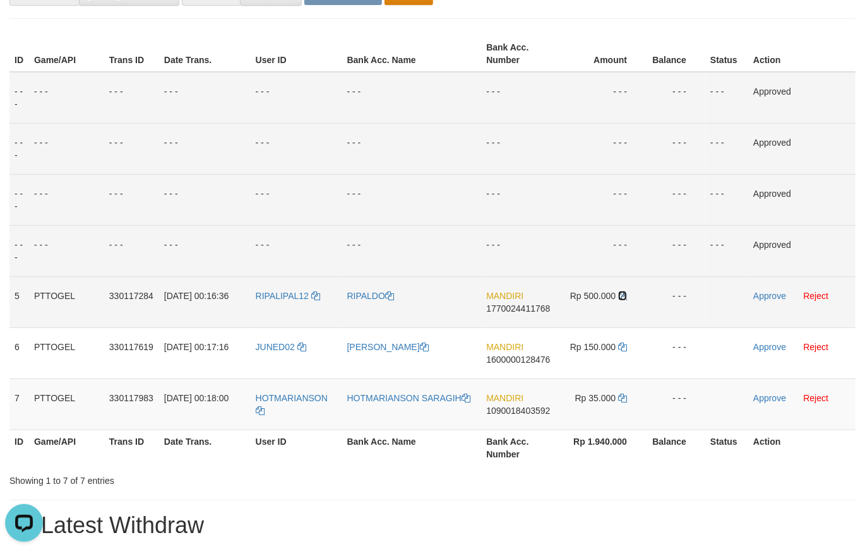
drag, startPoint x: 623, startPoint y: 294, endPoint x: 759, endPoint y: 295, distance: 135.1
click at [623, 293] on icon at bounding box center [622, 296] width 9 height 9
click at [771, 292] on link "Approve" at bounding box center [769, 296] width 33 height 10
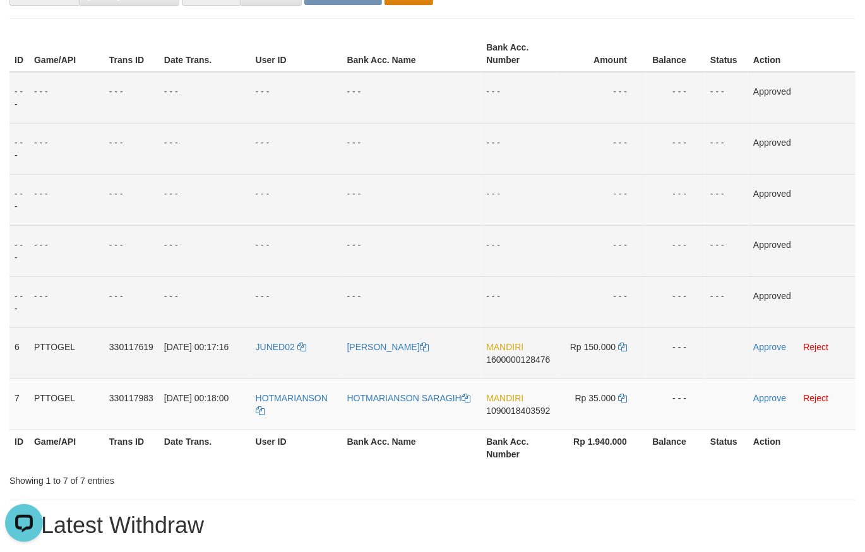
click at [512, 361] on span "1600000128476" at bounding box center [518, 360] width 64 height 10
click at [512, 360] on span "1600000128476" at bounding box center [518, 360] width 64 height 10
copy span "1600000128476"
click at [623, 348] on icon at bounding box center [622, 347] width 9 height 9
click at [622, 346] on icon at bounding box center [622, 347] width 9 height 9
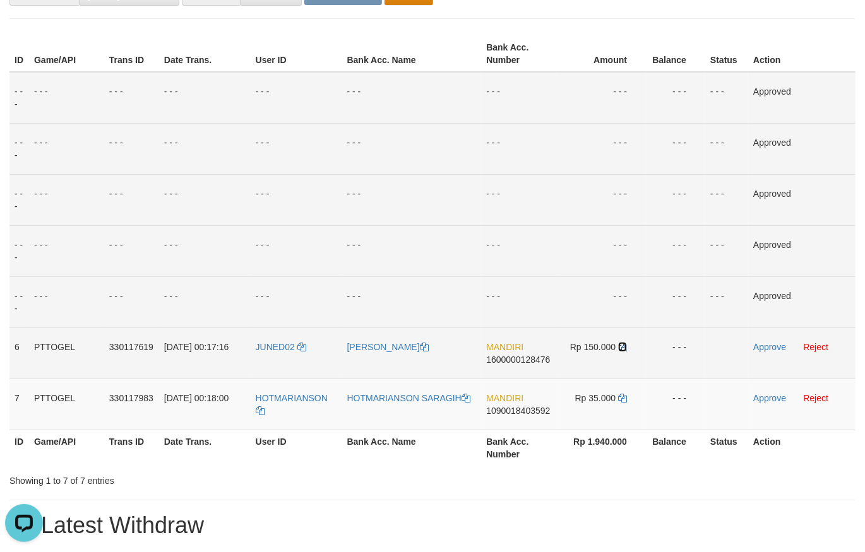
click at [622, 346] on icon at bounding box center [622, 347] width 9 height 9
click at [775, 343] on link "Approve" at bounding box center [769, 347] width 33 height 10
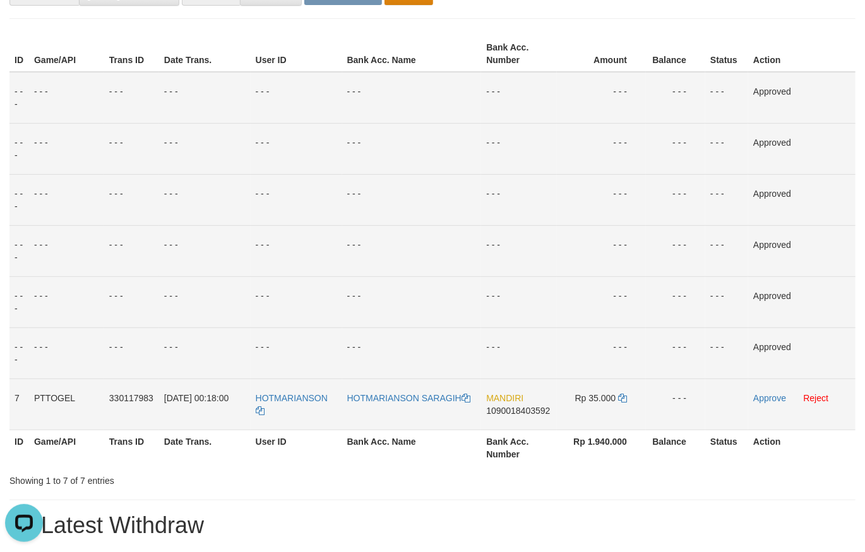
click at [512, 406] on span "1090018403592" at bounding box center [518, 411] width 64 height 10
click at [512, 410] on span "1090018403592" at bounding box center [518, 411] width 64 height 10
copy span "1090018403592"
click at [629, 399] on td "Rp 35.000" at bounding box center [601, 404] width 89 height 51
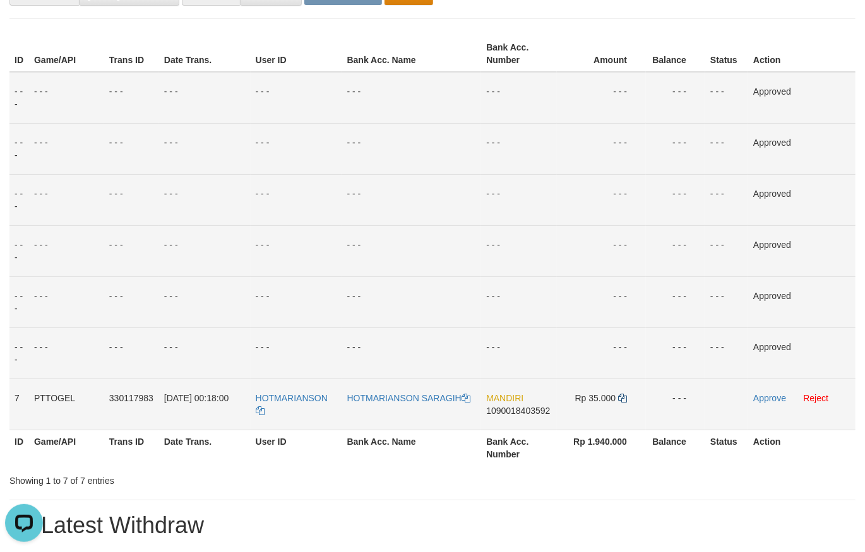
click at [625, 399] on td "Rp 35.000" at bounding box center [601, 404] width 89 height 51
click at [624, 399] on icon at bounding box center [622, 398] width 9 height 9
drag, startPoint x: 624, startPoint y: 399, endPoint x: 635, endPoint y: 398, distance: 10.8
click at [624, 398] on icon at bounding box center [622, 398] width 9 height 9
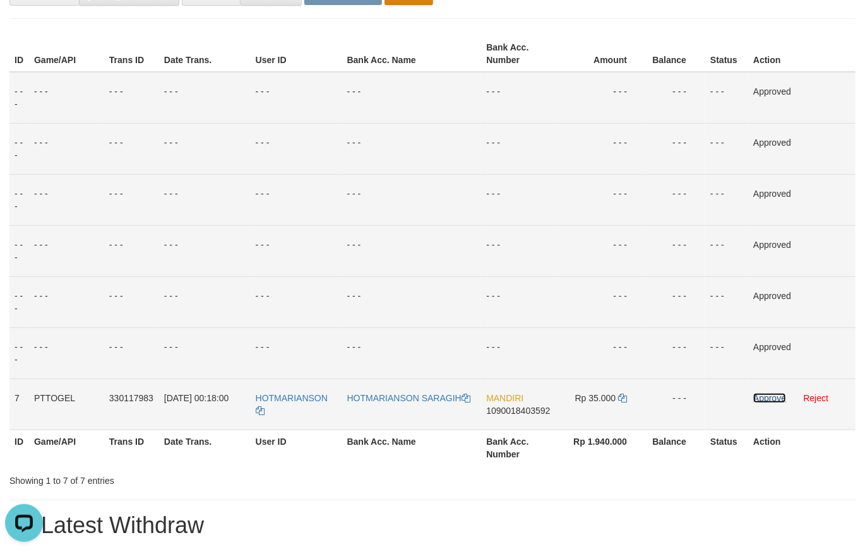
click at [768, 394] on link "Approve" at bounding box center [769, 398] width 33 height 10
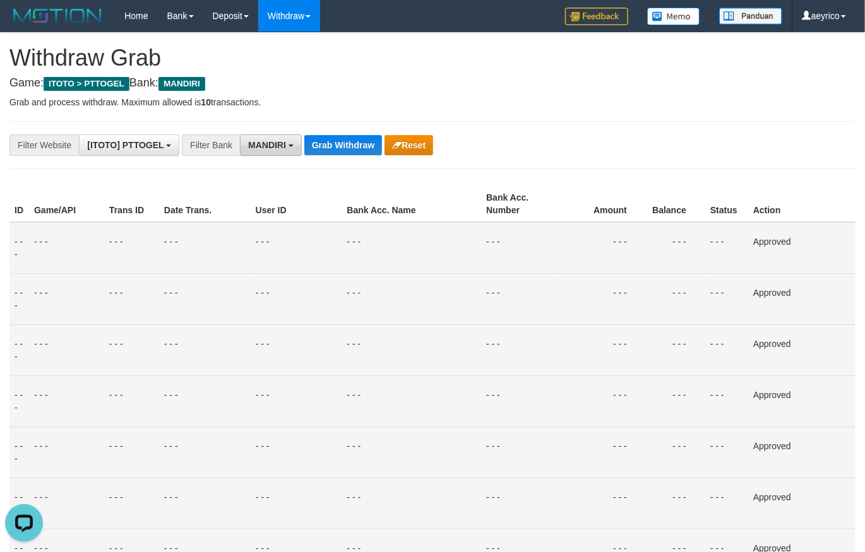
click at [299, 150] on button "MANDIRI" at bounding box center [271, 144] width 62 height 21
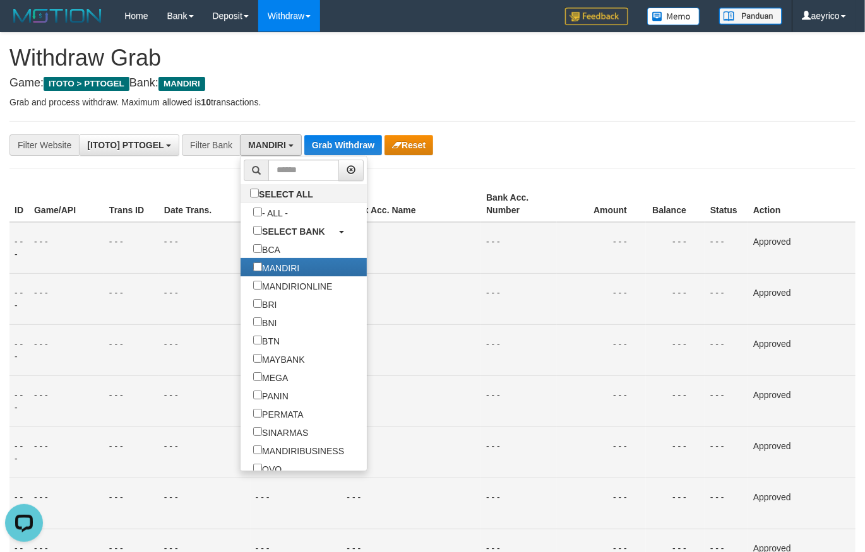
click at [330, 157] on div "**********" at bounding box center [432, 520] width 865 height 975
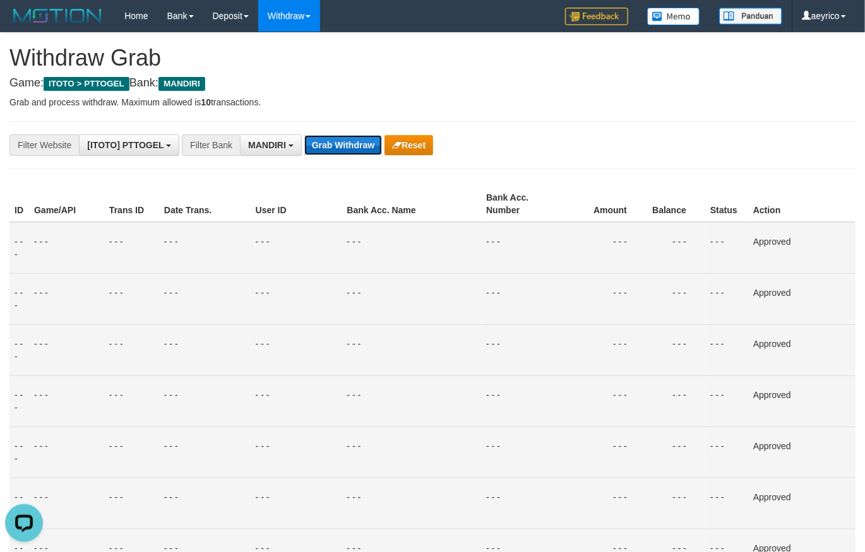
click at [331, 153] on button "Grab Withdraw" at bounding box center [343, 145] width 78 height 20
click at [333, 152] on button "Grab Withdraw" at bounding box center [343, 145] width 78 height 20
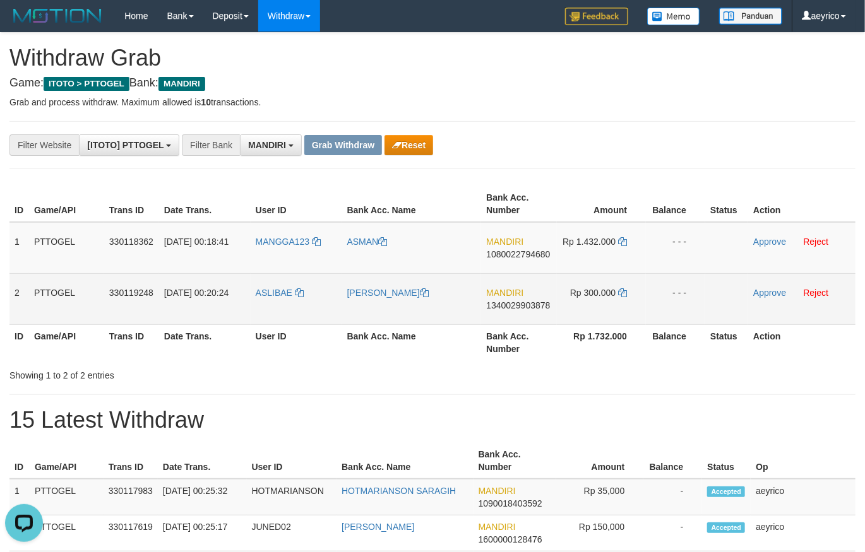
drag, startPoint x: 290, startPoint y: 227, endPoint x: 624, endPoint y: 280, distance: 338.0
click at [624, 280] on tbody "1 PTTOGEL 330118362 [DATE] 00:18:41 MANGGA123 [GEOGRAPHIC_DATA] MANDIRI 1080022…" at bounding box center [432, 273] width 846 height 103
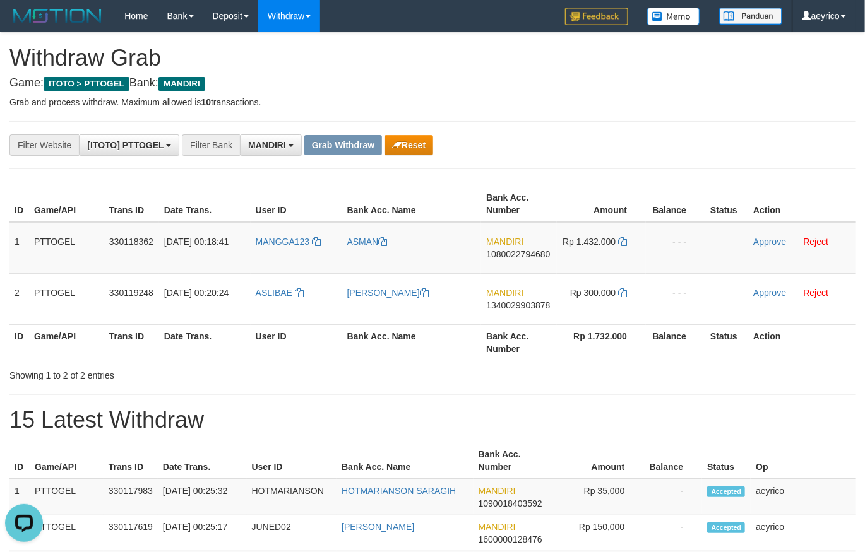
drag, startPoint x: 681, startPoint y: 185, endPoint x: 712, endPoint y: 203, distance: 35.6
click at [687, 186] on div "ID Game/API Trans ID Date Trans. User ID Bank Acc. Name Bank Acc. Number Amount…" at bounding box center [432, 273] width 865 height 182
click at [529, 249] on td "MANDIRI 1080022794680" at bounding box center [519, 248] width 76 height 52
click at [528, 252] on span "1080022794680" at bounding box center [518, 254] width 64 height 10
click at [498, 256] on span "1080022794680" at bounding box center [518, 254] width 64 height 10
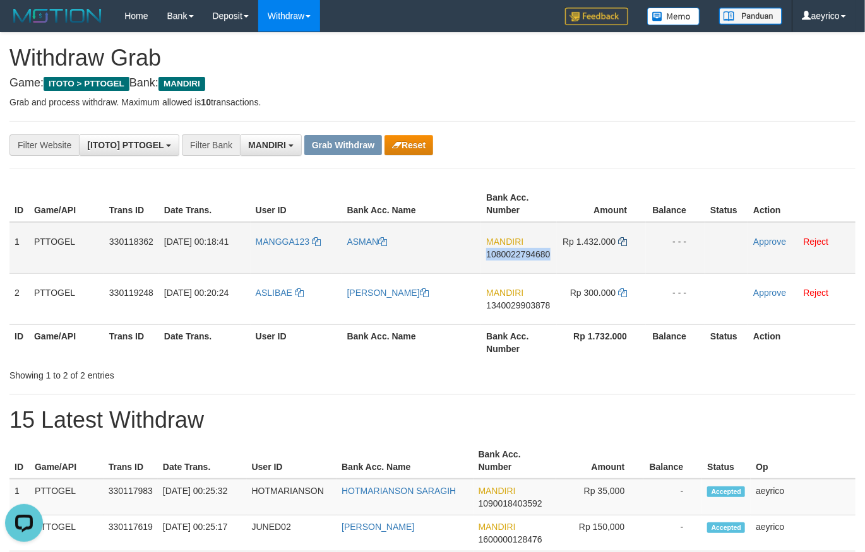
drag, startPoint x: 498, startPoint y: 256, endPoint x: 620, endPoint y: 242, distance: 122.7
click at [499, 256] on span "1080022794680" at bounding box center [518, 254] width 64 height 10
copy span "1080022794680"
click at [625, 244] on icon at bounding box center [622, 241] width 9 height 9
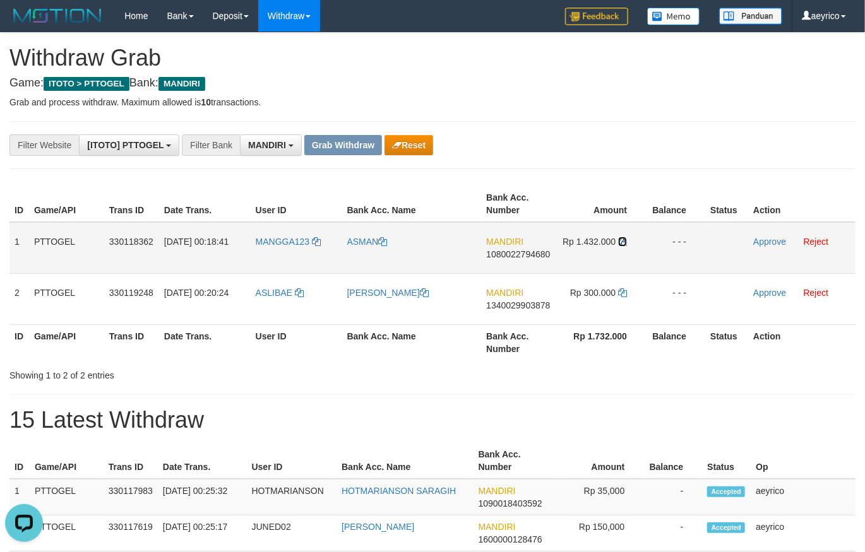
click at [625, 244] on icon at bounding box center [622, 241] width 9 height 9
click at [776, 243] on link "Approve" at bounding box center [769, 242] width 33 height 10
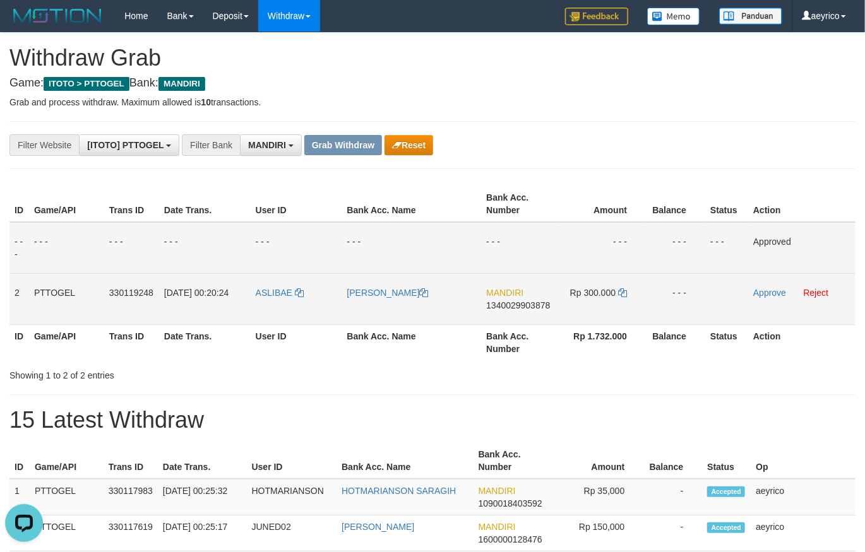
click at [496, 306] on span "1340029903878" at bounding box center [518, 305] width 64 height 10
copy span "1340029903878"
click at [620, 295] on icon at bounding box center [622, 292] width 9 height 9
click at [622, 295] on icon at bounding box center [622, 292] width 9 height 9
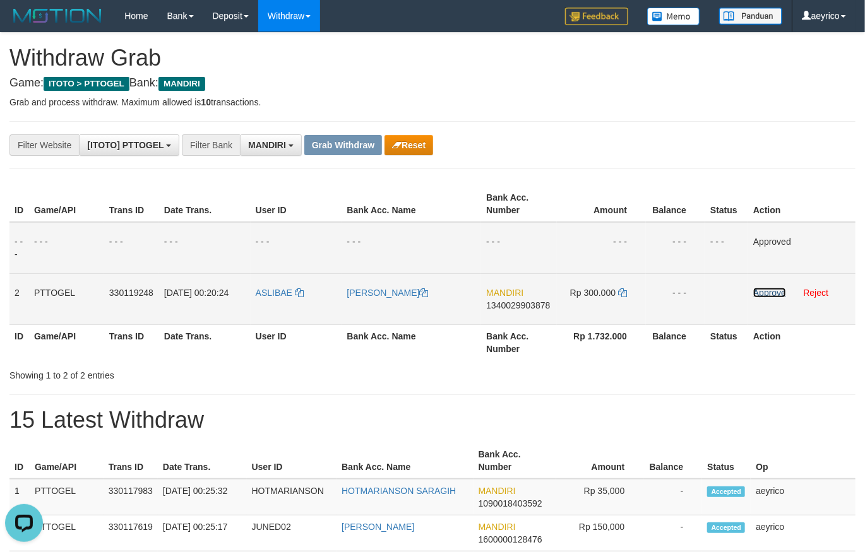
click at [759, 290] on link "Approve" at bounding box center [769, 293] width 33 height 10
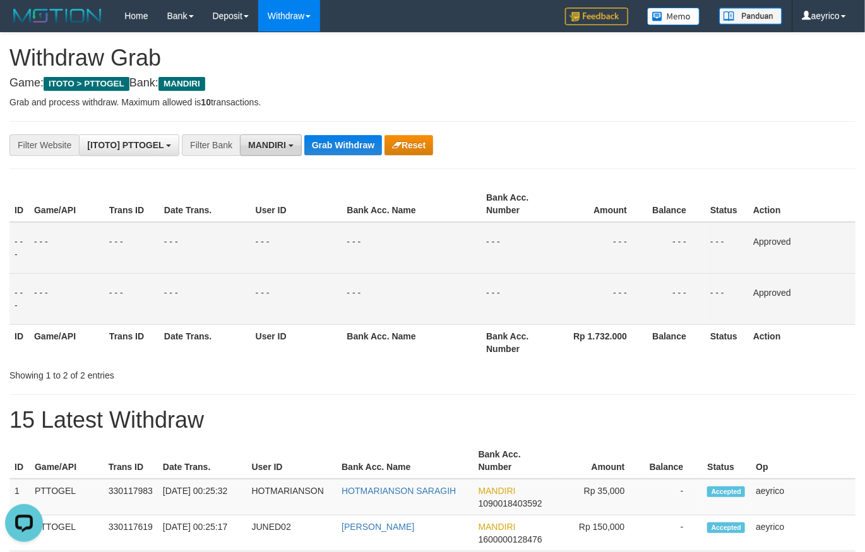
click at [258, 147] on span "MANDIRI" at bounding box center [267, 145] width 38 height 10
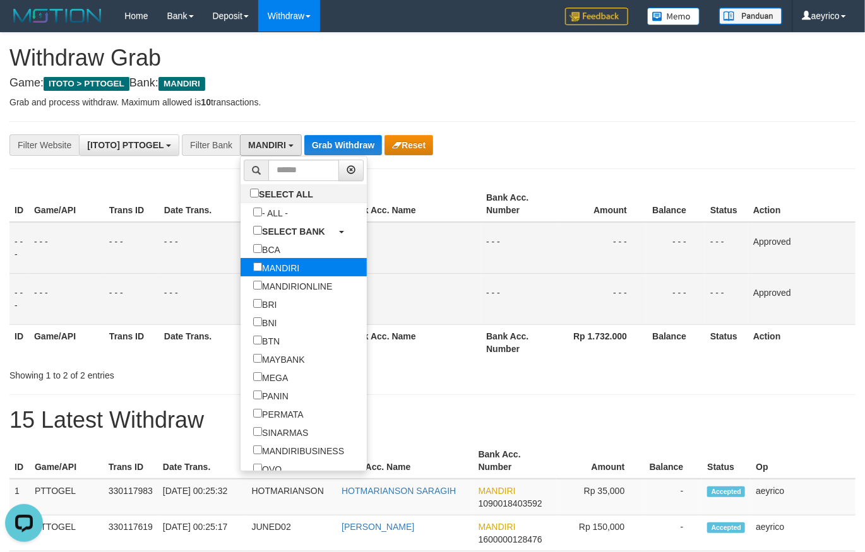
click at [240, 265] on label "MANDIRI" at bounding box center [275, 267] width 71 height 18
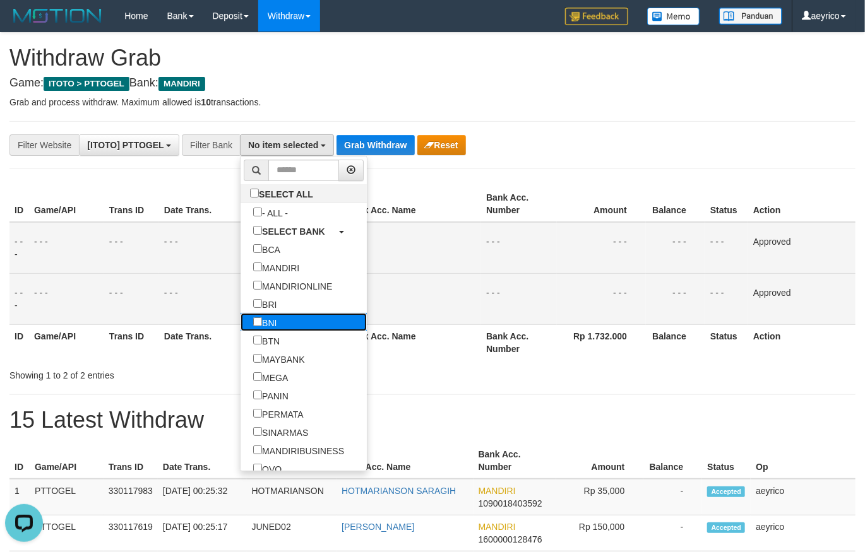
click at [240, 316] on label "BNI" at bounding box center [264, 322] width 49 height 18
select select "***"
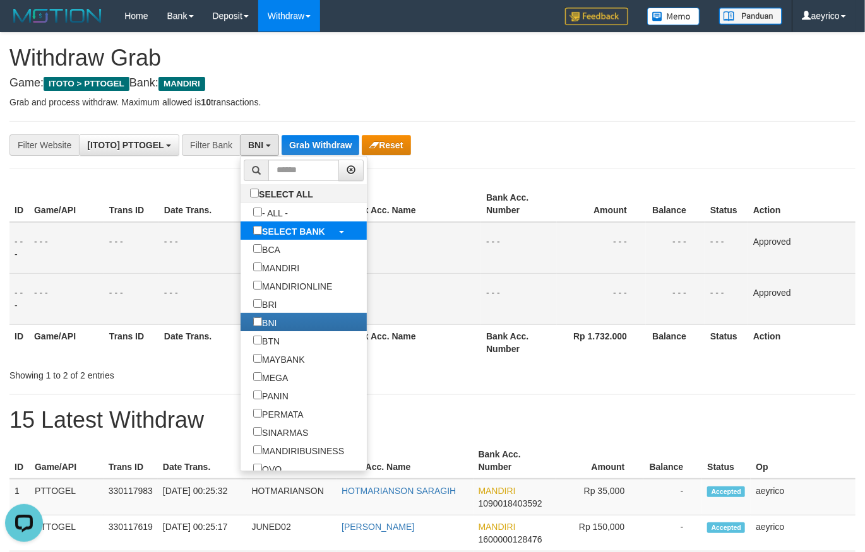
scroll to position [75, 0]
drag, startPoint x: 316, startPoint y: 169, endPoint x: 323, endPoint y: 155, distance: 16.4
click at [320, 159] on div "**********" at bounding box center [432, 518] width 865 height 971
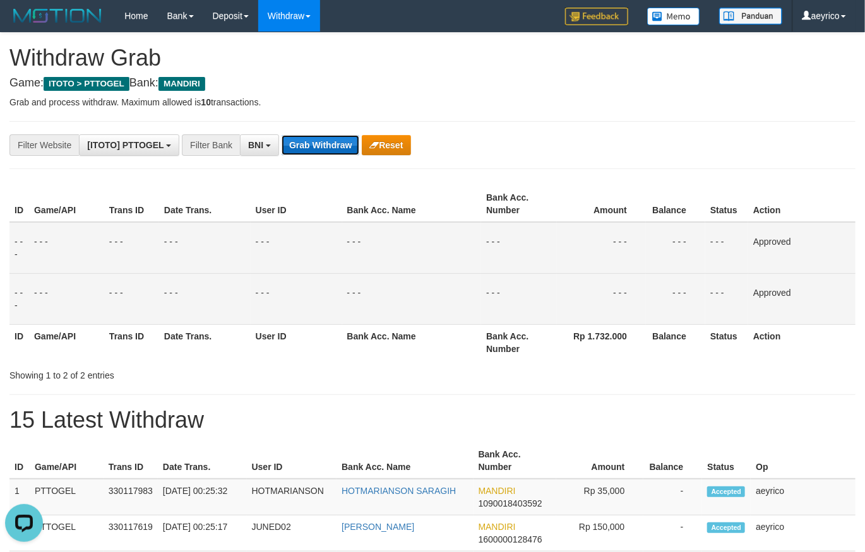
click at [323, 153] on button "Grab Withdraw" at bounding box center [320, 145] width 78 height 20
click at [323, 151] on button "Grab Withdraw" at bounding box center [320, 145] width 78 height 20
drag, startPoint x: 323, startPoint y: 151, endPoint x: 843, endPoint y: 284, distance: 536.6
click at [324, 151] on button "Grab Withdraw" at bounding box center [320, 145] width 78 height 20
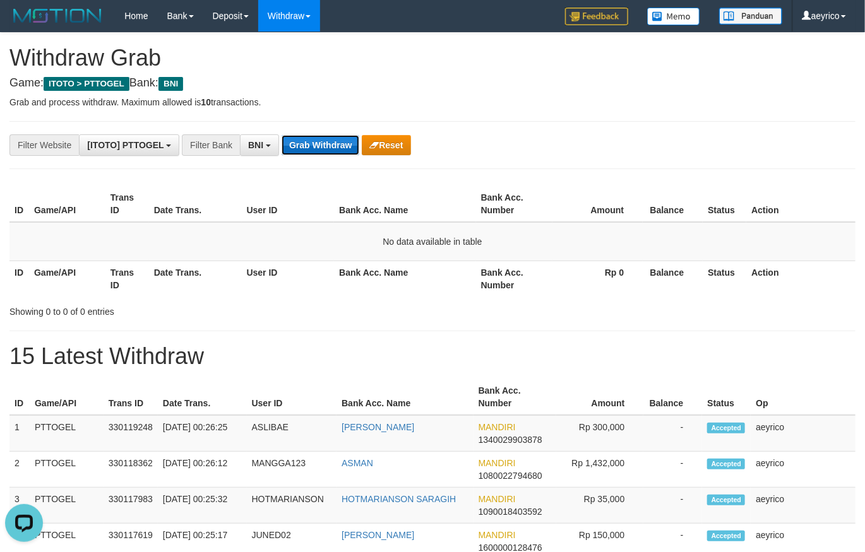
click at [288, 138] on button "Grab Withdraw" at bounding box center [320, 145] width 78 height 20
click at [292, 138] on button "Grab Withdraw" at bounding box center [320, 145] width 78 height 20
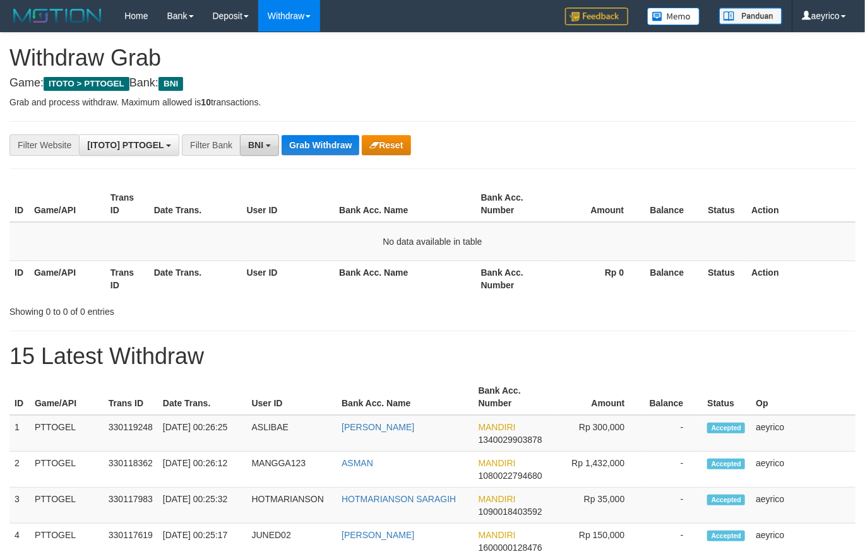
click at [271, 150] on button "BNI" at bounding box center [259, 144] width 39 height 21
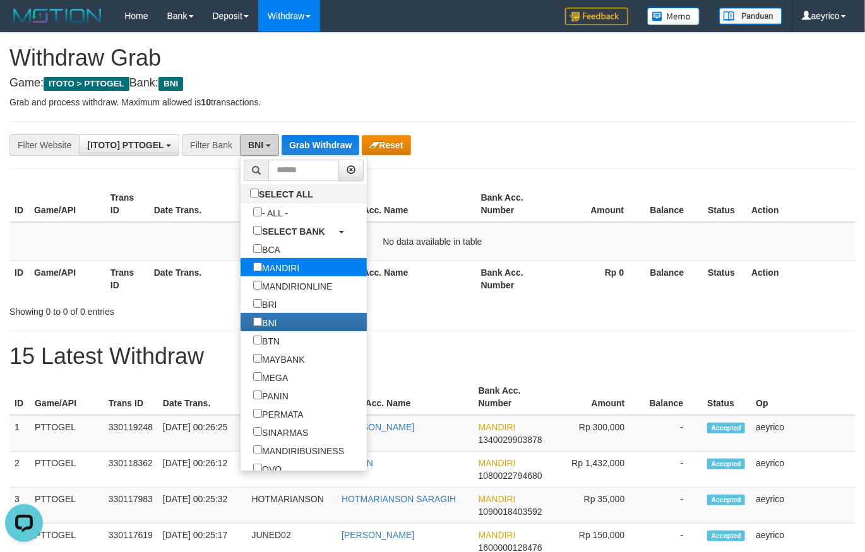
scroll to position [0, 0]
click at [240, 268] on label "MANDIRI" at bounding box center [275, 267] width 71 height 18
select select "*******"
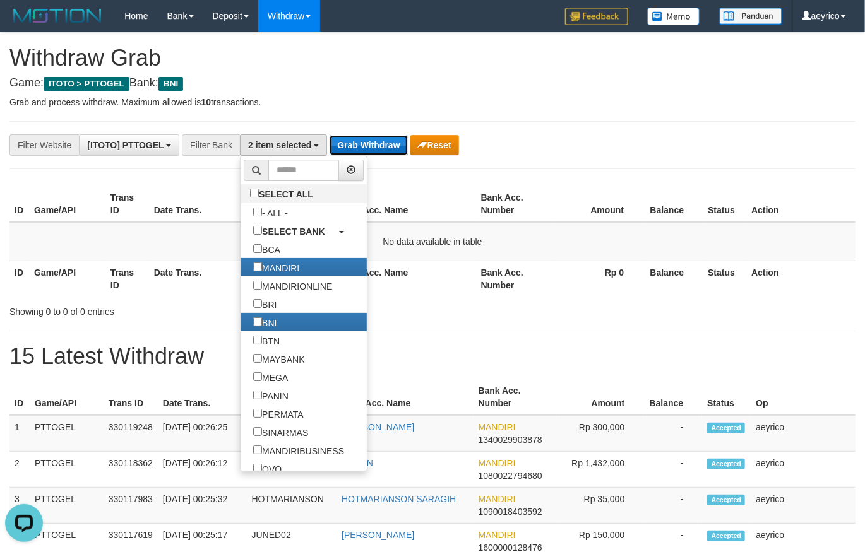
click at [369, 144] on button "Grab Withdraw" at bounding box center [368, 145] width 78 height 20
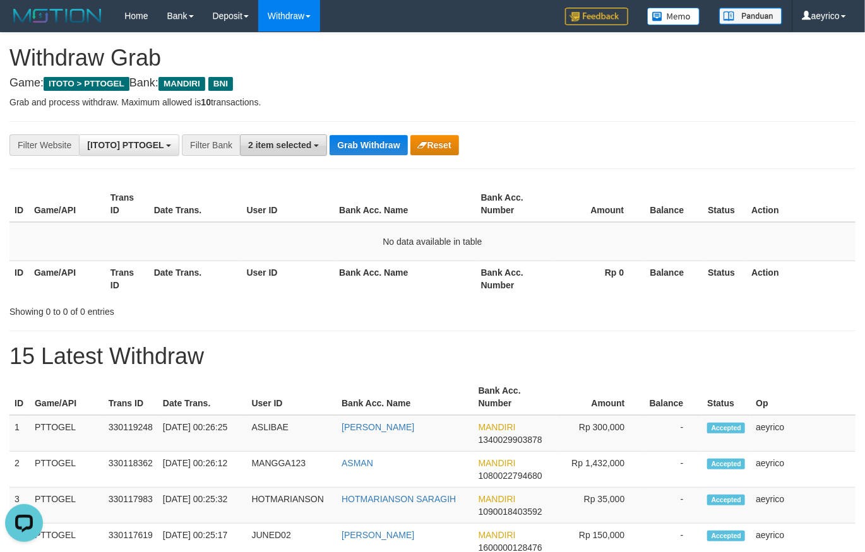
click at [275, 151] on button "2 item selected" at bounding box center [283, 144] width 87 height 21
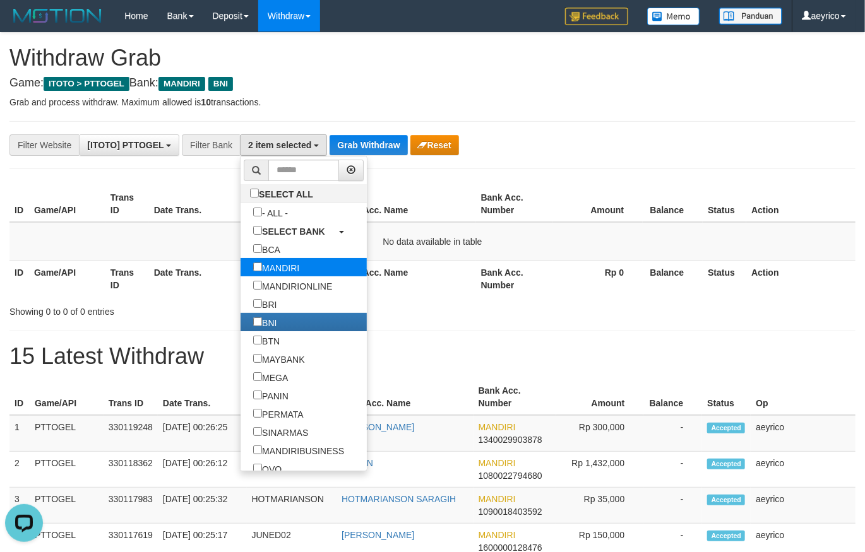
click at [240, 261] on label "MANDIRI" at bounding box center [275, 267] width 71 height 18
select select "***"
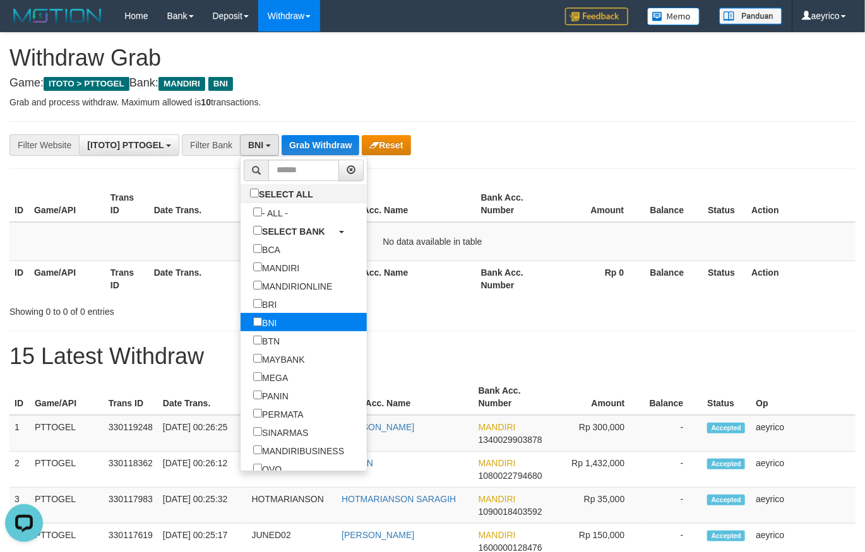
click at [240, 328] on label "BNI" at bounding box center [264, 322] width 49 height 18
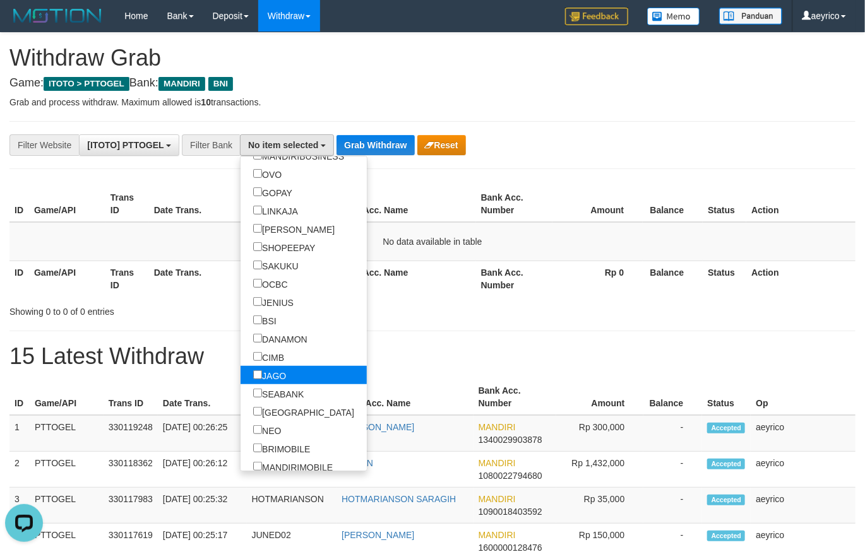
scroll to position [177, 0]
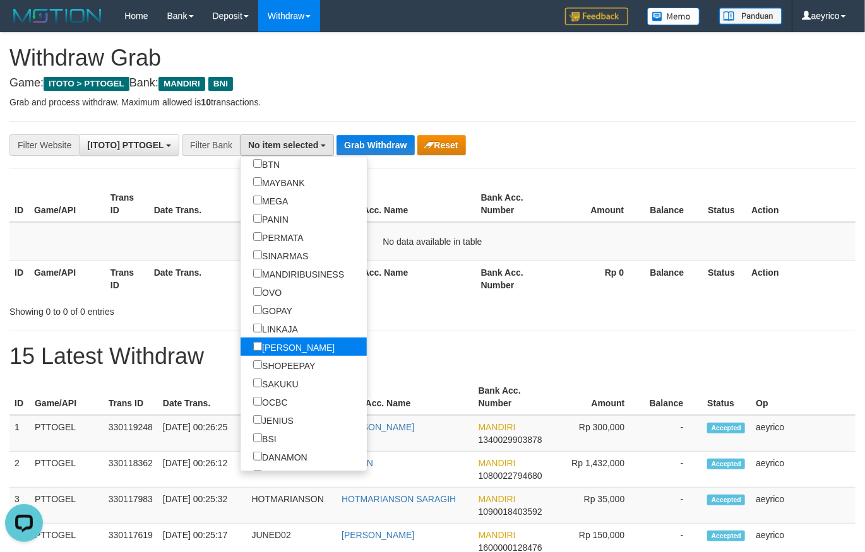
select select "****"
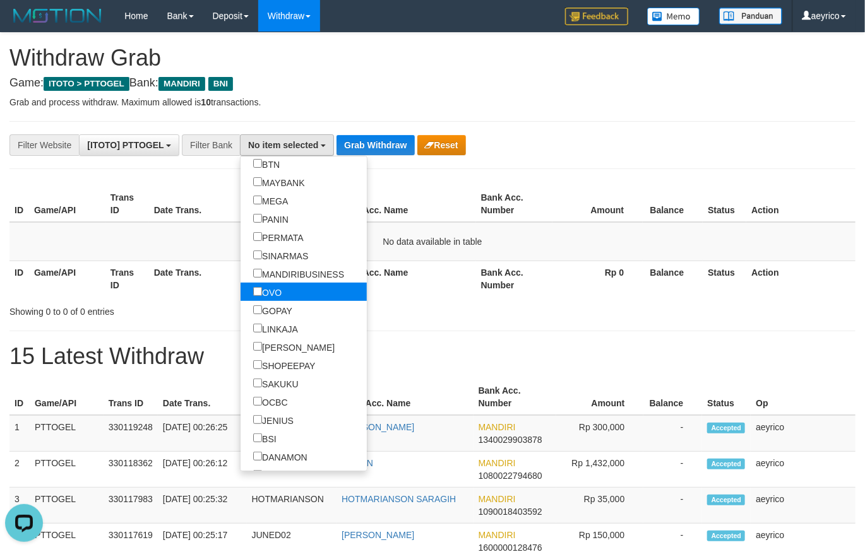
scroll to position [217, 0]
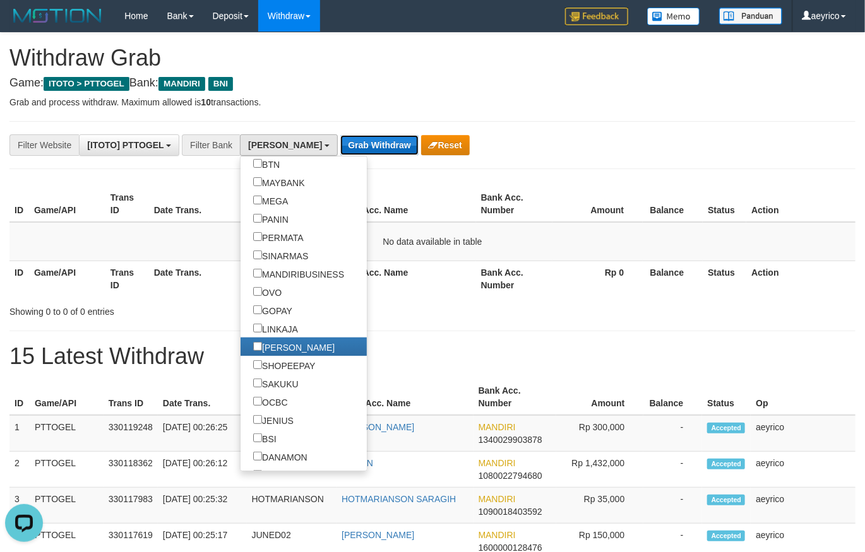
click at [345, 136] on button "Grab Withdraw" at bounding box center [379, 145] width 78 height 20
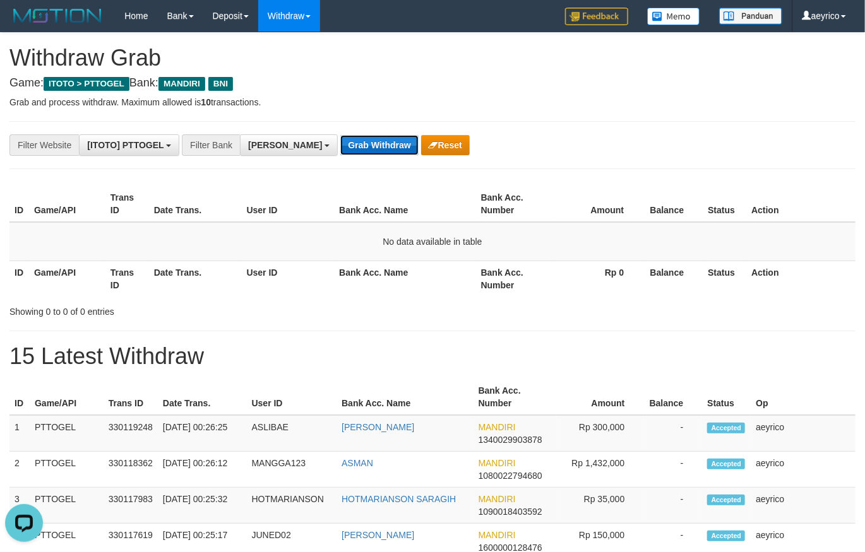
click at [345, 136] on button "Grab Withdraw" at bounding box center [379, 145] width 78 height 20
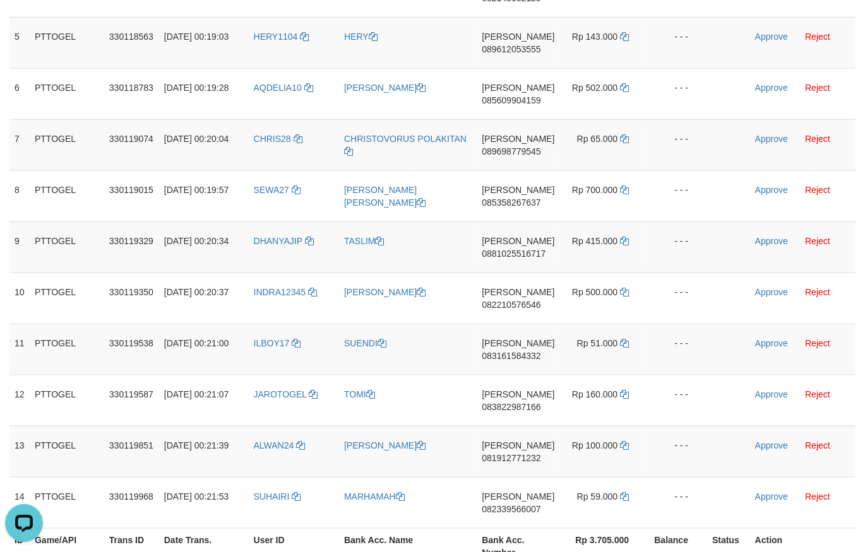
scroll to position [496, 0]
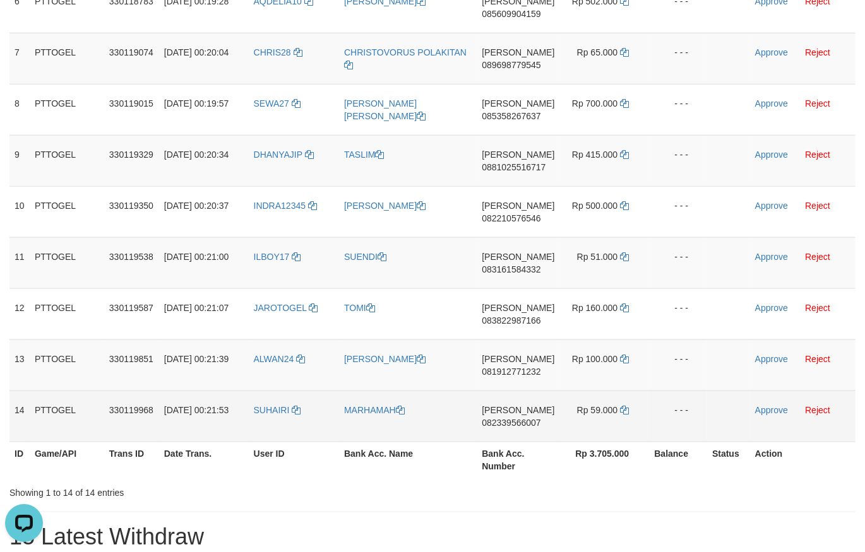
drag, startPoint x: 302, startPoint y: 226, endPoint x: 608, endPoint y: 433, distance: 369.0
click at [608, 433] on tbody "1 PTTOGEL 330118157 [DATE] 00:18:20 [GEOGRAPHIC_DATA] AYI PIPIH APRIANSAH [PERS…" at bounding box center [432, 84] width 846 height 716
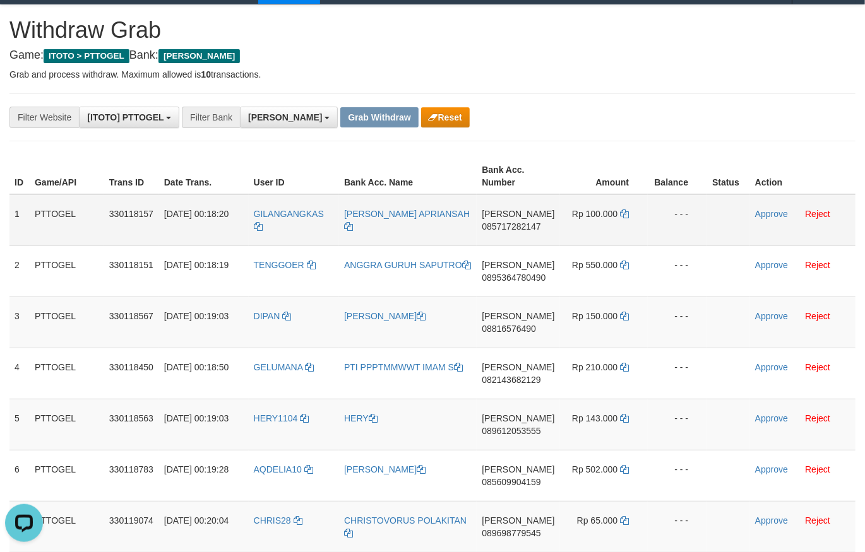
scroll to position [10, 0]
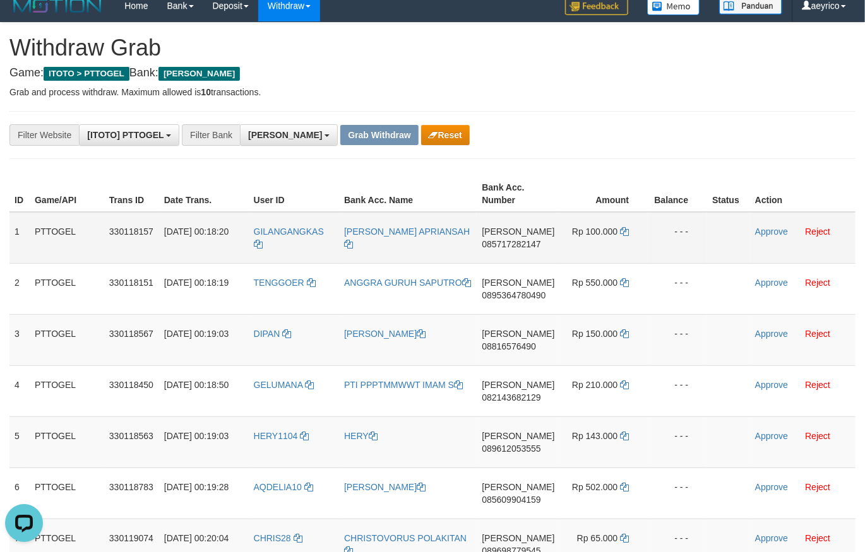
click at [505, 245] on span "085717282147" at bounding box center [511, 244] width 59 height 10
copy table "Status Action 1 PTTOGEL 330118157 01/09/2025 00:18:20 GILANGANGKAS AYI PIPIH AP…"
click at [505, 245] on span "085717282147" at bounding box center [511, 244] width 59 height 10
copy span "085717282147"
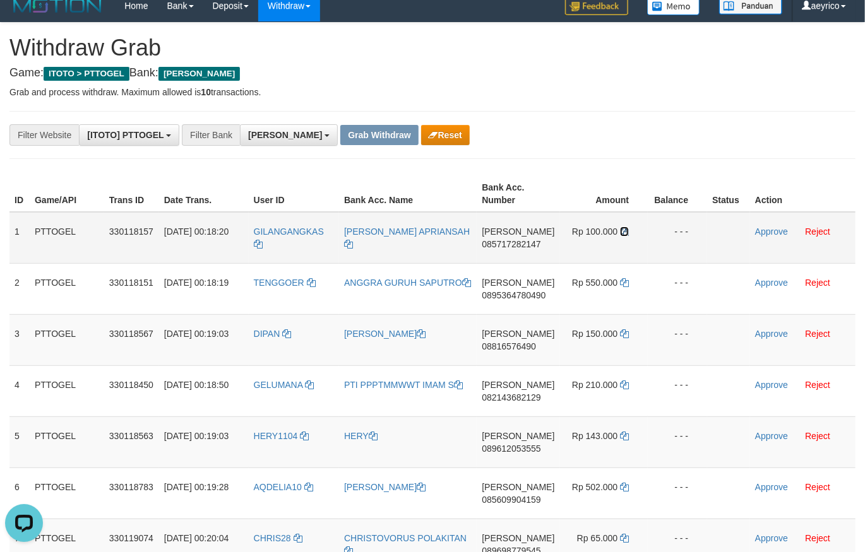
click at [623, 232] on icon at bounding box center [624, 231] width 9 height 9
click at [622, 231] on icon at bounding box center [624, 231] width 9 height 9
click at [763, 227] on link "Approve" at bounding box center [771, 232] width 33 height 10
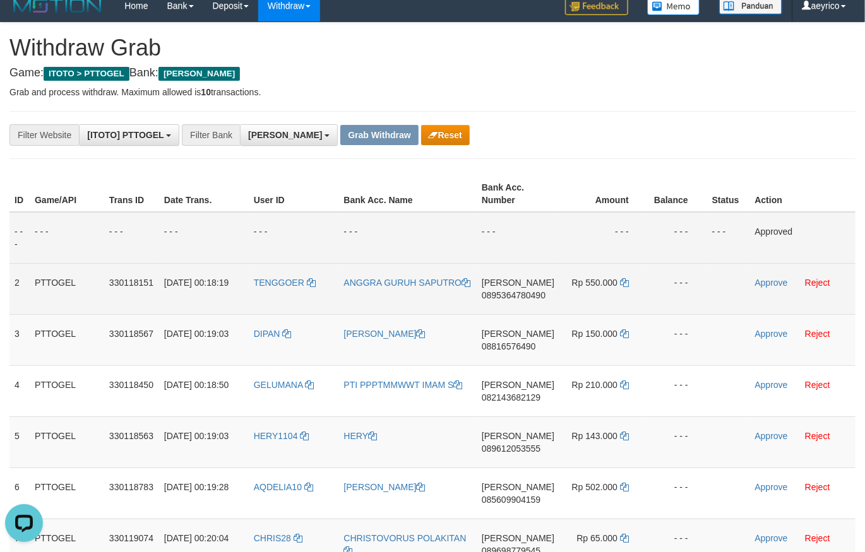
click at [514, 297] on span "0895364780490" at bounding box center [514, 295] width 64 height 10
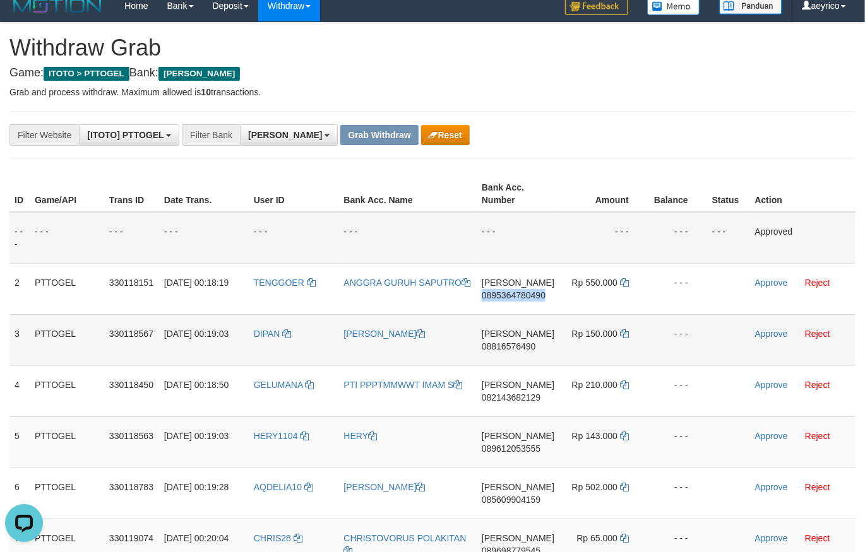
drag, startPoint x: 514, startPoint y: 297, endPoint x: 591, endPoint y: 315, distance: 79.1
click at [514, 296] on span "0895364780490" at bounding box center [514, 295] width 64 height 10
copy span "0895364780490"
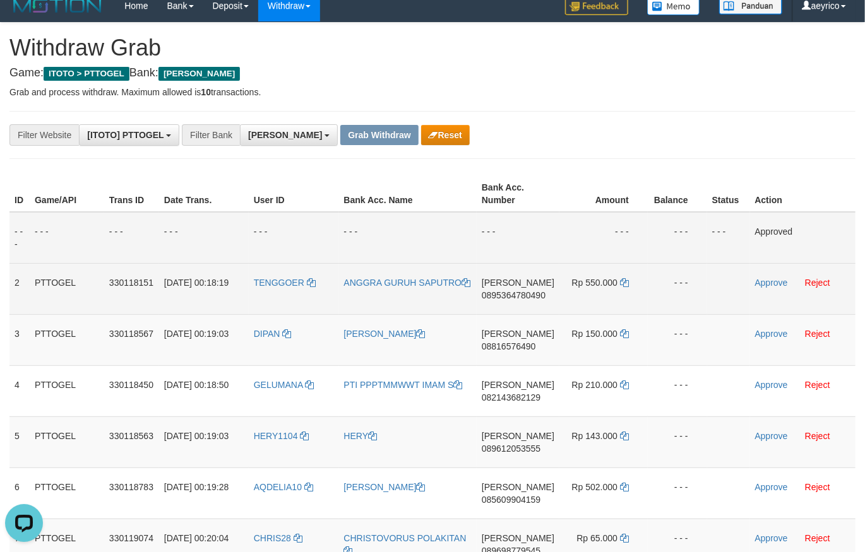
click at [618, 281] on td "Rp 550.000" at bounding box center [603, 288] width 88 height 51
click at [620, 281] on icon at bounding box center [624, 282] width 9 height 9
click at [621, 281] on icon at bounding box center [624, 282] width 9 height 9
click at [758, 281] on link "Approve" at bounding box center [771, 283] width 33 height 10
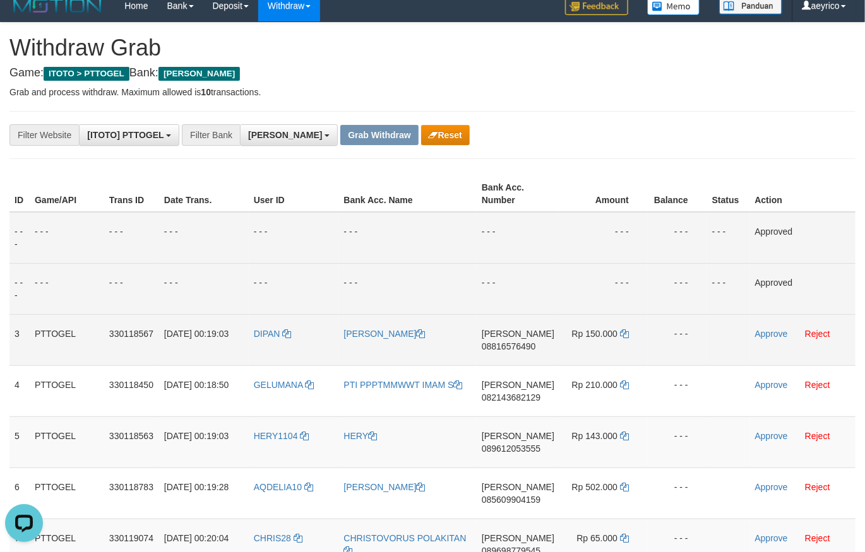
click at [519, 340] on td "DANA 08816576490" at bounding box center [517, 339] width 83 height 51
click at [517, 343] on span "08816576490" at bounding box center [509, 346] width 54 height 10
copy td "DANA 08816576490"
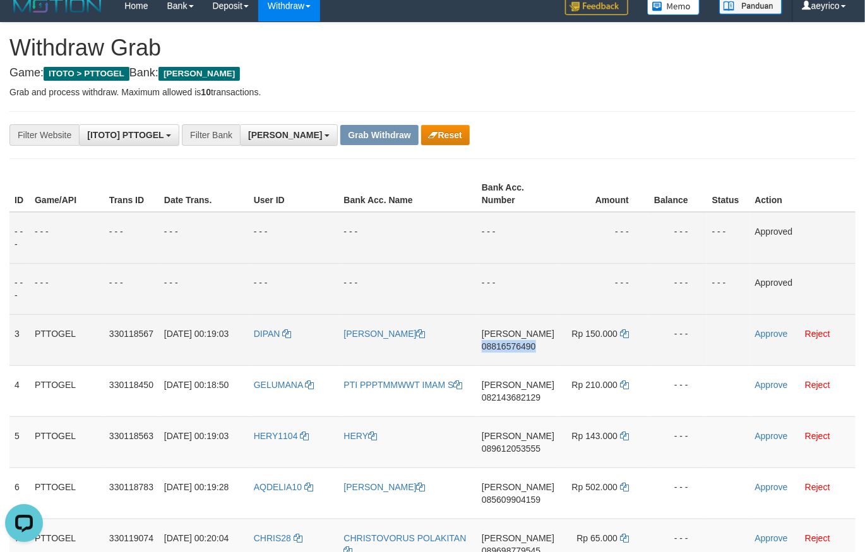
click at [517, 343] on span "08816576490" at bounding box center [509, 346] width 54 height 10
copy span "08816576490"
click at [517, 343] on span "08816576490" at bounding box center [509, 346] width 54 height 10
copy td "DANA 08816576490"
click at [517, 343] on span "08816576490" at bounding box center [509, 346] width 54 height 10
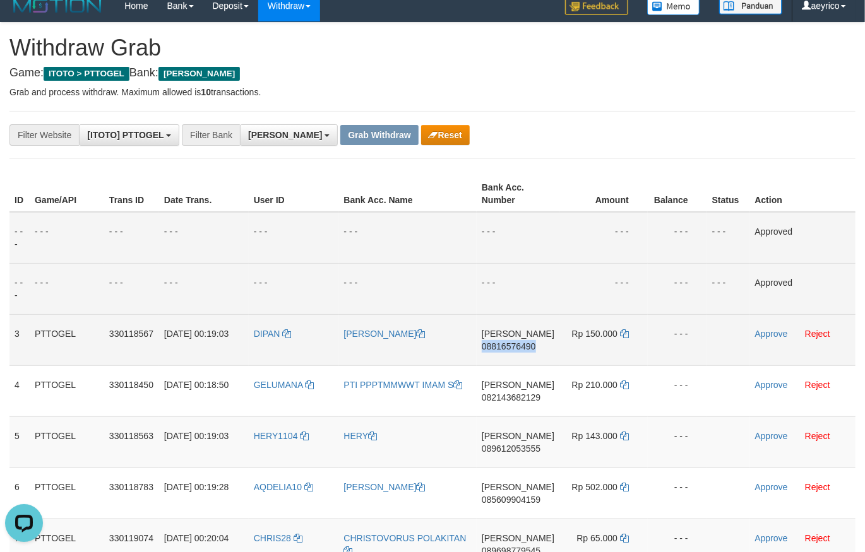
copy span "08816576490"
click at [517, 343] on span "08816576490" at bounding box center [509, 346] width 54 height 10
copy span "08816576490"
click at [626, 334] on icon at bounding box center [624, 333] width 9 height 9
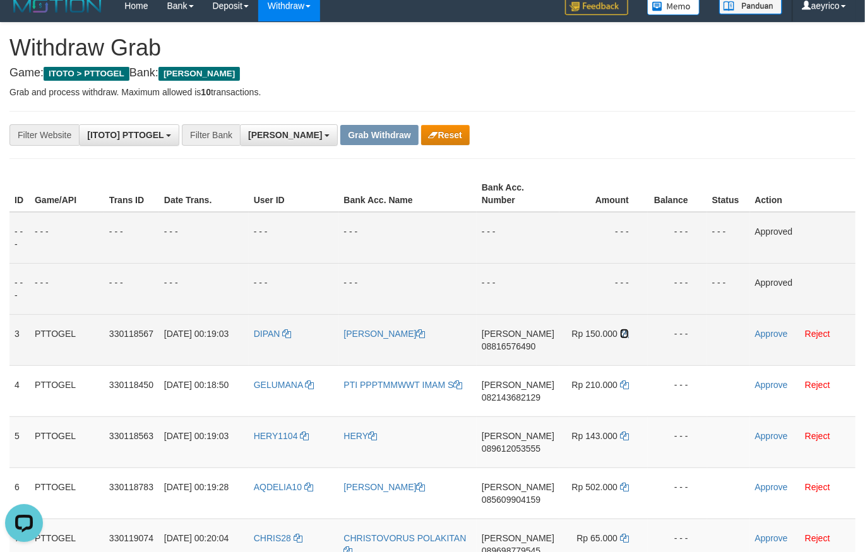
click at [626, 334] on icon at bounding box center [624, 333] width 9 height 9
click at [761, 336] on link "Approve" at bounding box center [771, 334] width 33 height 10
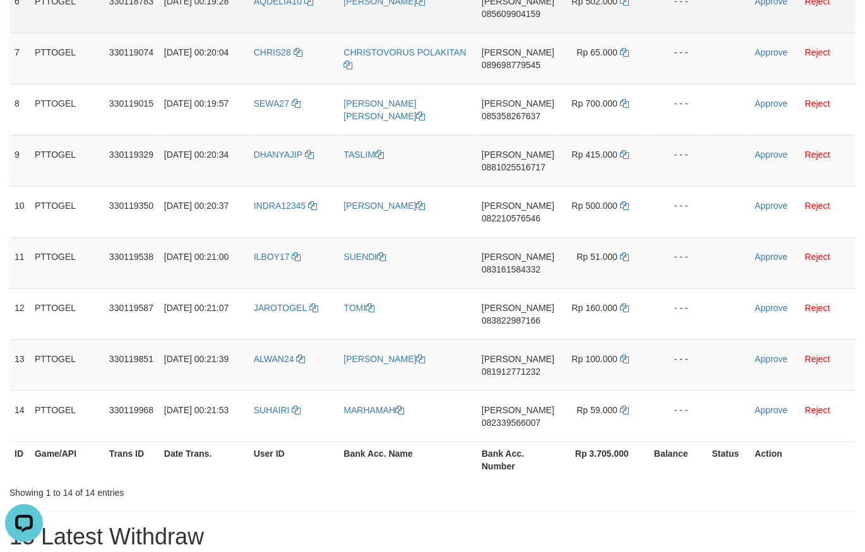
scroll to position [80, 0]
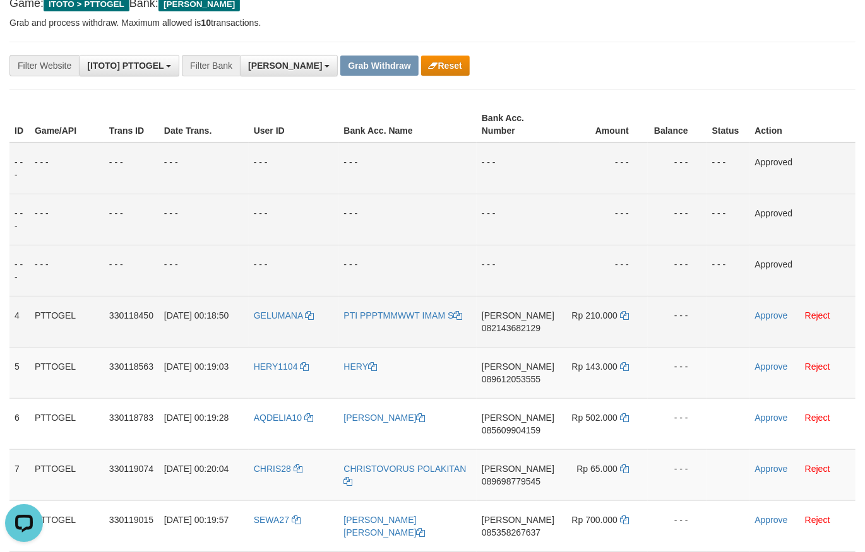
click at [500, 322] on td "DANA 082143682129" at bounding box center [517, 321] width 83 height 51
click at [500, 326] on span "082143682129" at bounding box center [511, 328] width 59 height 10
copy span "082143682129"
click at [503, 326] on span "082143682129" at bounding box center [511, 328] width 59 height 10
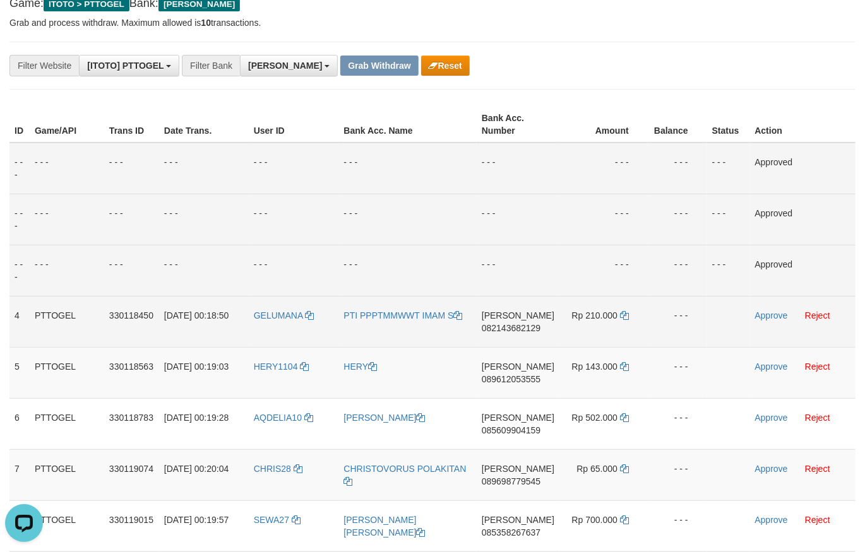
click at [627, 314] on td "Rp 210.000" at bounding box center [603, 321] width 88 height 51
click at [627, 315] on td "Rp 210.000" at bounding box center [603, 321] width 88 height 51
click at [623, 315] on icon at bounding box center [624, 315] width 9 height 9
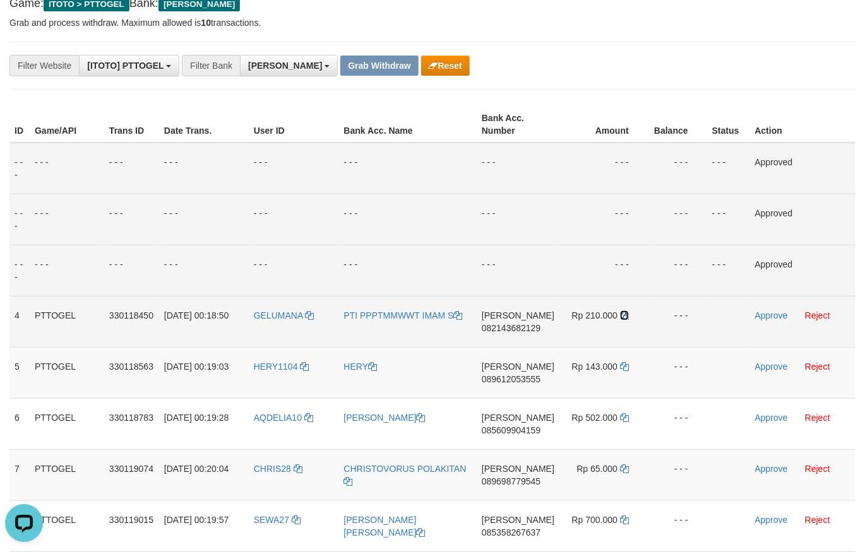
click at [623, 315] on icon at bounding box center [624, 315] width 9 height 9
click at [780, 312] on link "Approve" at bounding box center [771, 315] width 33 height 10
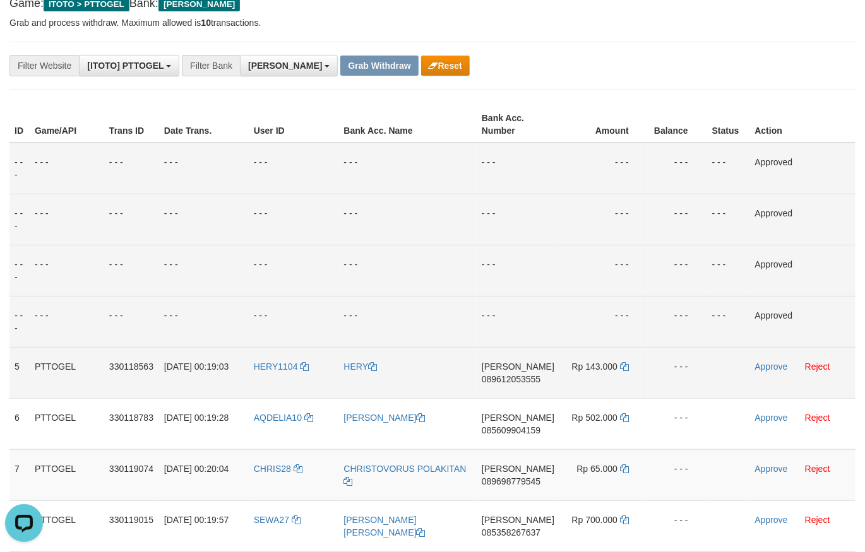
click at [517, 377] on span "089612053555" at bounding box center [511, 379] width 59 height 10
copy span "089612053555"
click at [620, 363] on icon at bounding box center [624, 366] width 9 height 9
click at [622, 364] on icon at bounding box center [624, 366] width 9 height 9
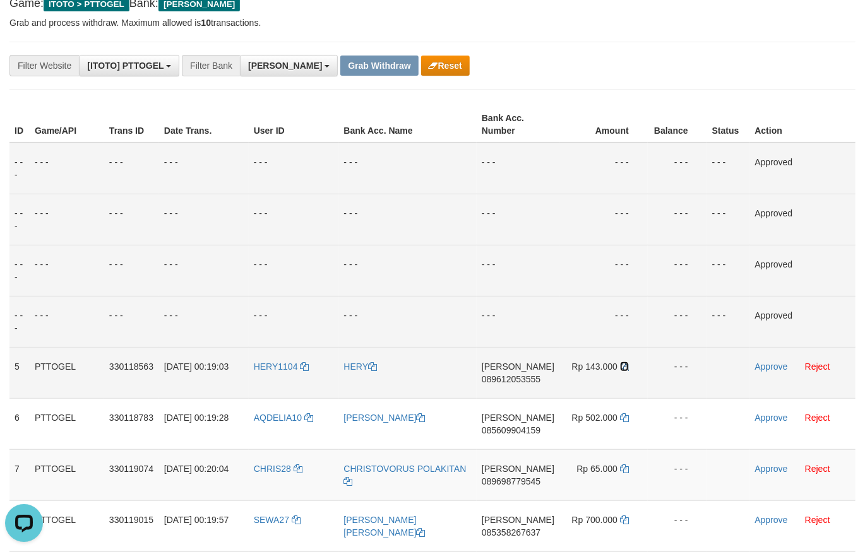
click at [622, 363] on icon at bounding box center [624, 366] width 9 height 9
click at [760, 363] on link "Approve" at bounding box center [771, 367] width 33 height 10
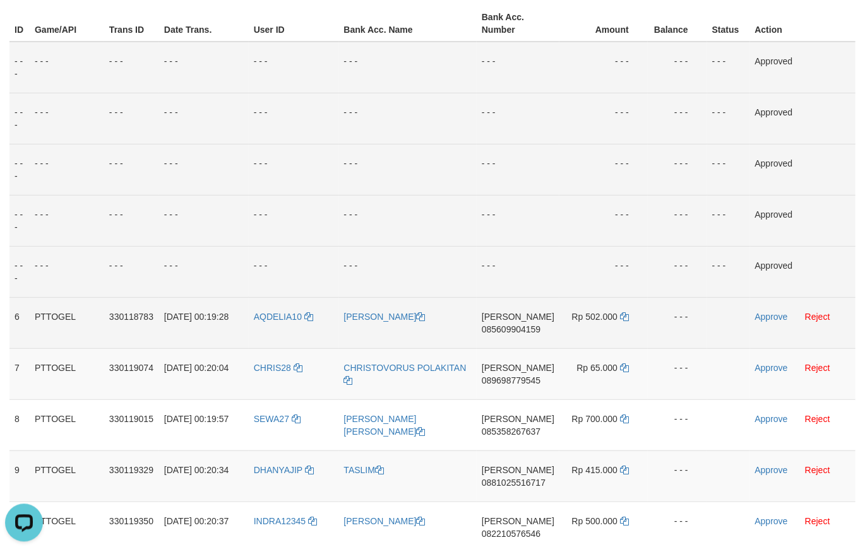
scroll to position [218, 0]
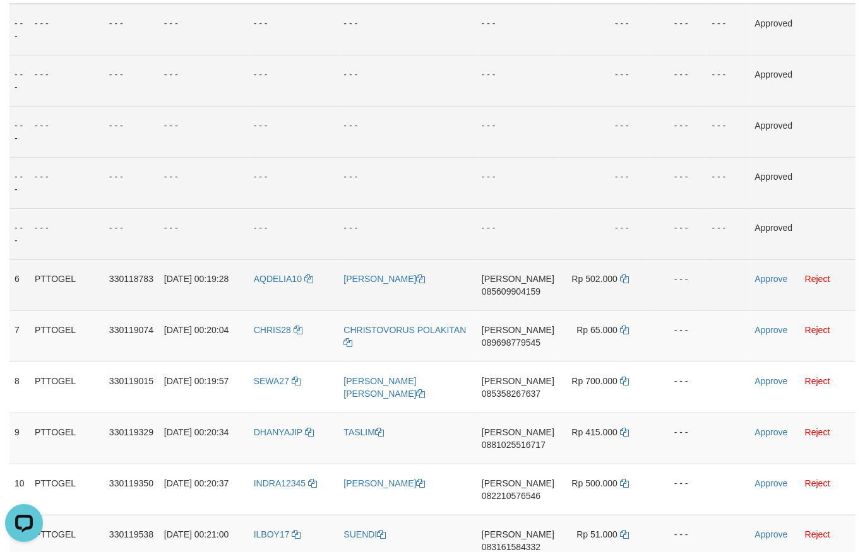
drag, startPoint x: 511, startPoint y: 276, endPoint x: 507, endPoint y: 284, distance: 8.5
click at [508, 284] on td "DANA 085609904159" at bounding box center [517, 284] width 83 height 51
click at [507, 285] on td "DANA 085609904159" at bounding box center [517, 284] width 83 height 51
click at [507, 287] on span "085609904159" at bounding box center [511, 292] width 59 height 10
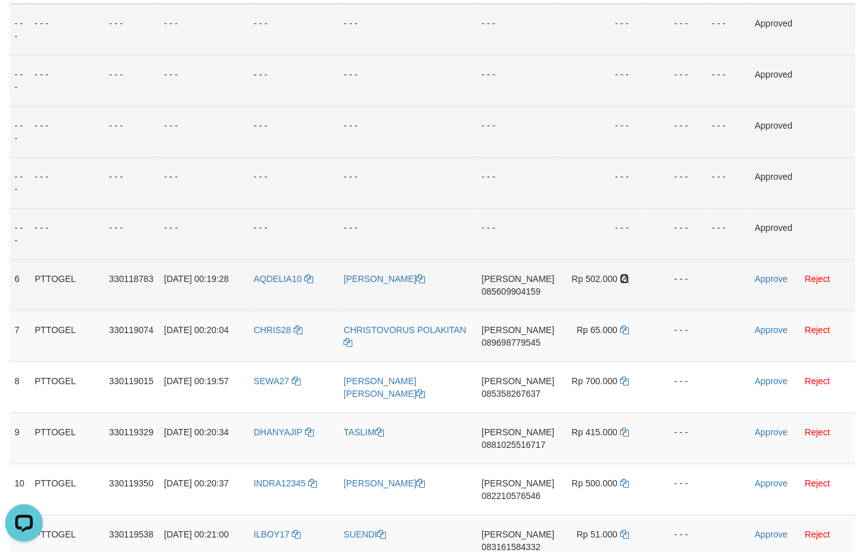
click at [621, 277] on icon at bounding box center [624, 279] width 9 height 9
click at [621, 278] on icon at bounding box center [624, 279] width 9 height 9
click at [760, 278] on link "Approve" at bounding box center [771, 279] width 33 height 10
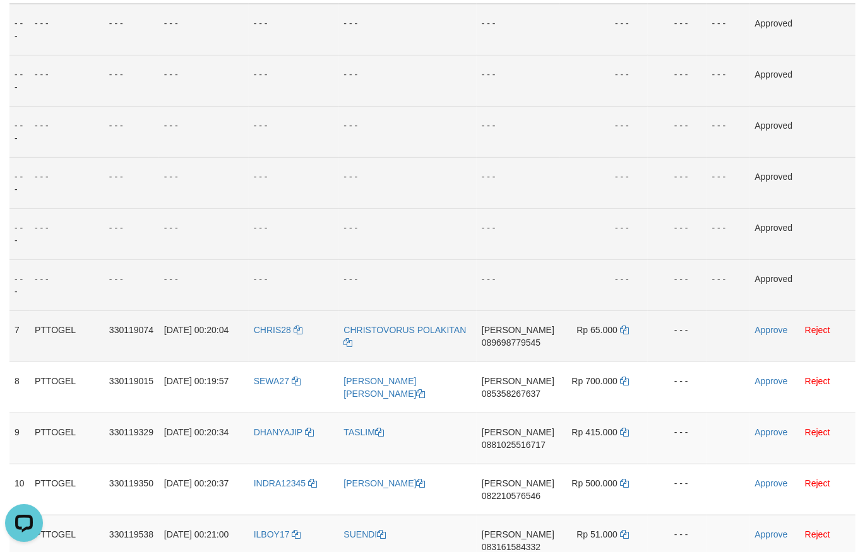
click at [506, 343] on span "089698779545" at bounding box center [511, 343] width 59 height 10
click at [505, 343] on span "089698779545" at bounding box center [511, 343] width 59 height 10
click at [622, 329] on icon at bounding box center [624, 330] width 9 height 9
click at [759, 326] on link "Approve" at bounding box center [771, 330] width 33 height 10
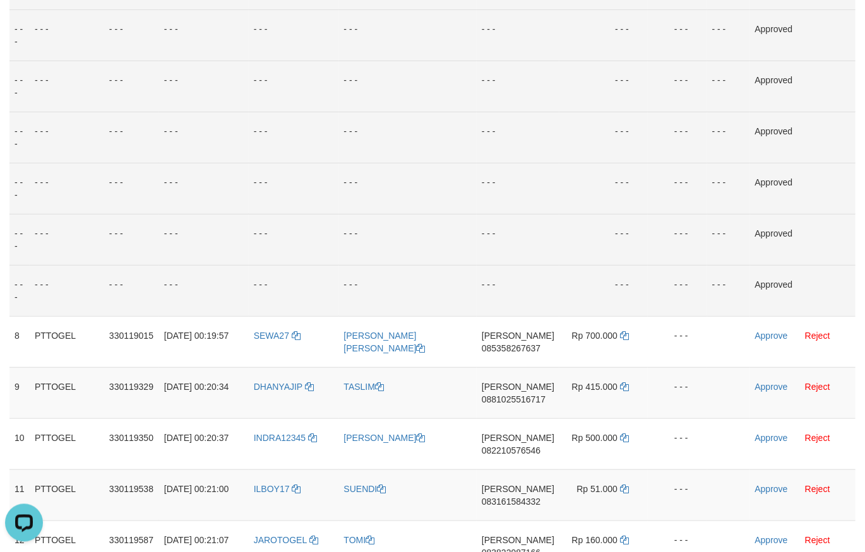
scroll to position [288, 0]
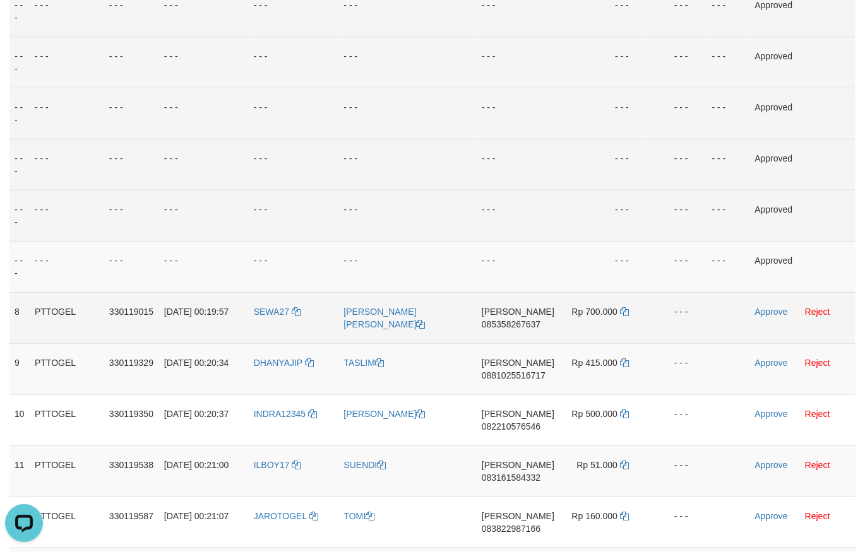
click at [507, 321] on span "085358267637" at bounding box center [511, 324] width 59 height 10
click at [625, 308] on link at bounding box center [624, 312] width 9 height 10
click at [625, 308] on icon at bounding box center [624, 311] width 9 height 9
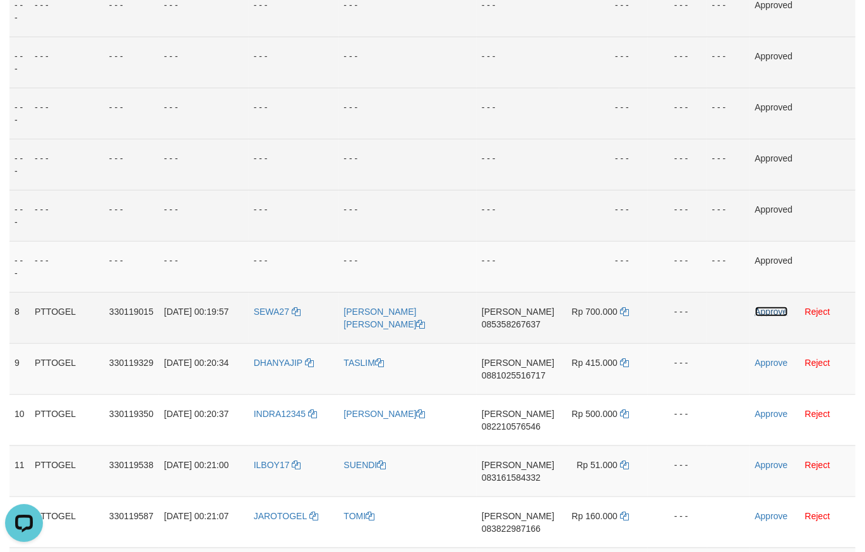
click at [755, 310] on link "Approve" at bounding box center [771, 312] width 33 height 10
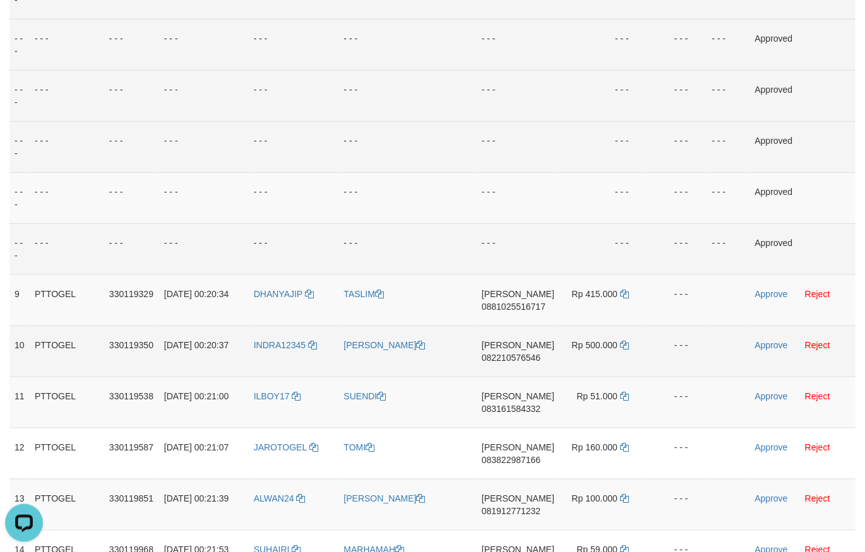
scroll to position [357, 0]
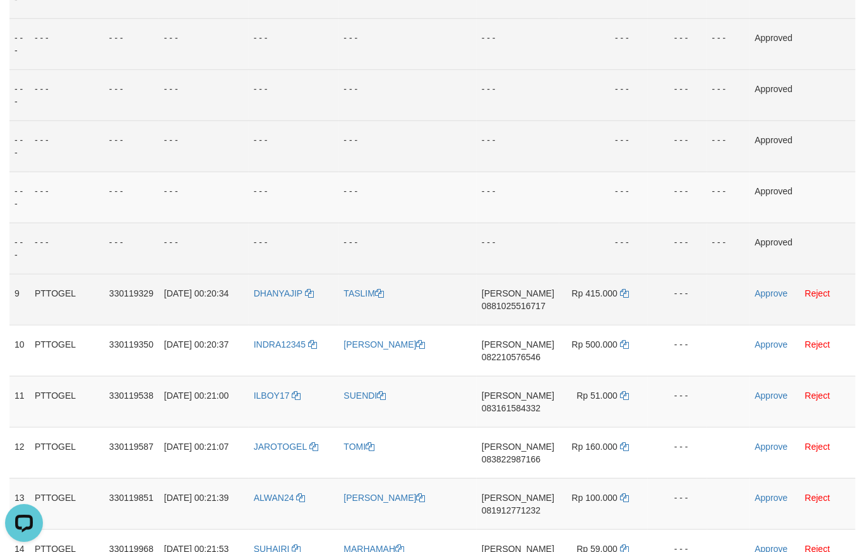
click at [518, 310] on td "DANA 0881025516717" at bounding box center [517, 299] width 83 height 51
click at [517, 309] on span "0881025516717" at bounding box center [514, 306] width 64 height 10
click at [517, 308] on span "0881025516717" at bounding box center [514, 306] width 64 height 10
click at [622, 292] on icon at bounding box center [624, 293] width 9 height 9
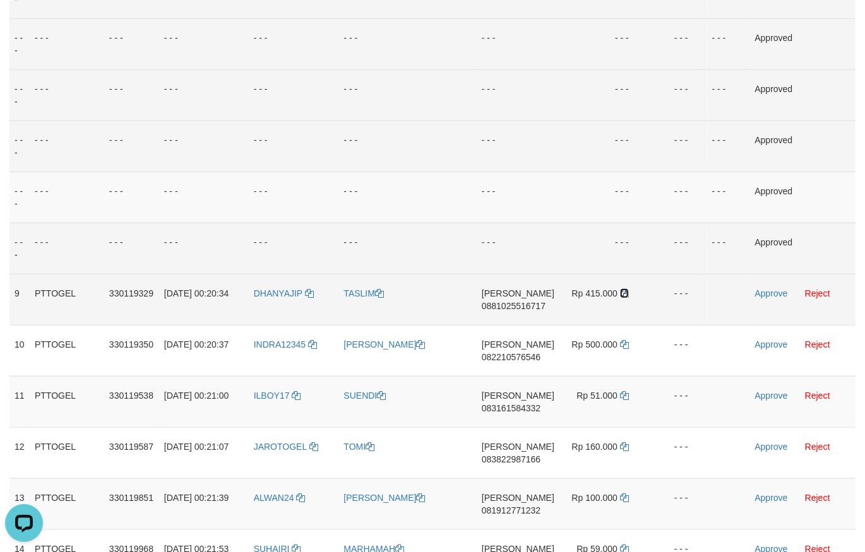
click at [622, 292] on icon at bounding box center [624, 293] width 9 height 9
click at [776, 291] on link "Approve" at bounding box center [771, 293] width 33 height 10
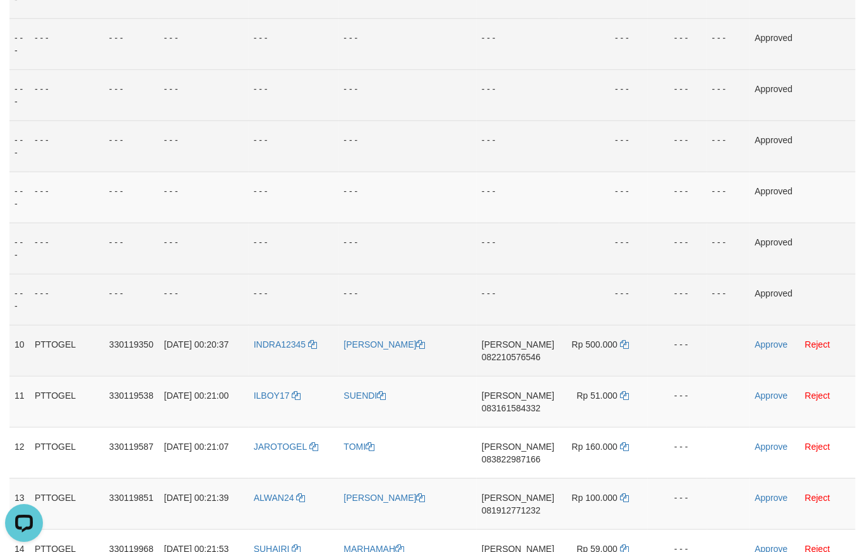
click at [521, 357] on span "082210576546" at bounding box center [511, 357] width 59 height 10
click at [628, 343] on td "Rp 500.000" at bounding box center [603, 350] width 88 height 51
click at [625, 343] on icon at bounding box center [624, 344] width 9 height 9
click at [625, 342] on icon at bounding box center [624, 344] width 9 height 9
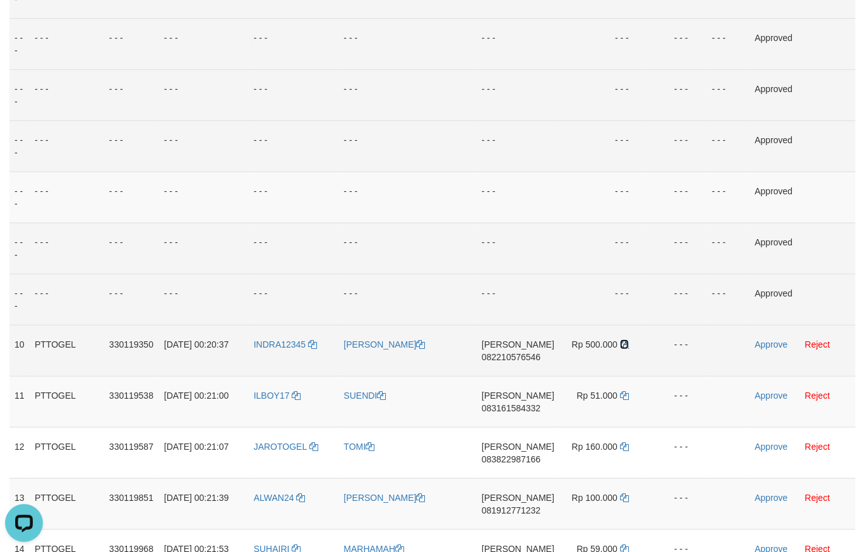
click at [625, 342] on icon at bounding box center [624, 344] width 9 height 9
click at [769, 346] on link "Approve" at bounding box center [771, 345] width 33 height 10
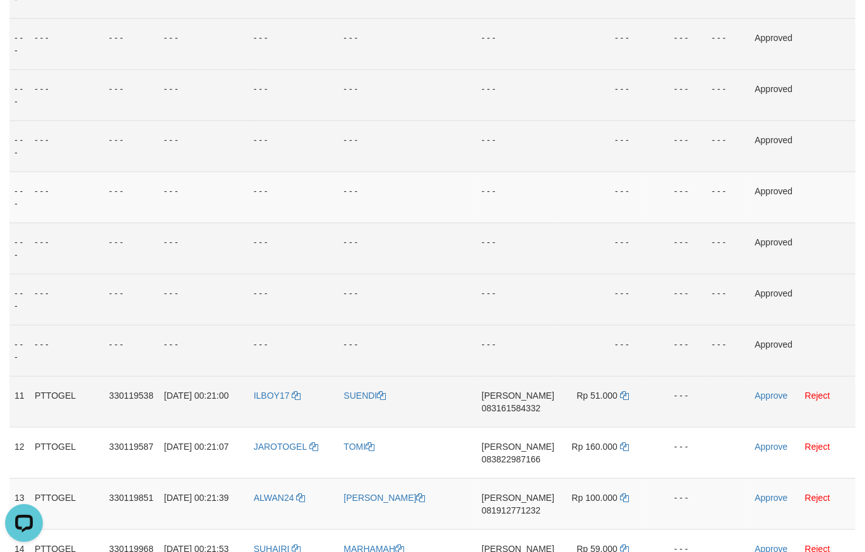
click at [524, 410] on span "083161584332" at bounding box center [511, 408] width 59 height 10
click at [626, 394] on icon at bounding box center [624, 395] width 9 height 9
click at [764, 397] on link "Approve" at bounding box center [771, 396] width 33 height 10
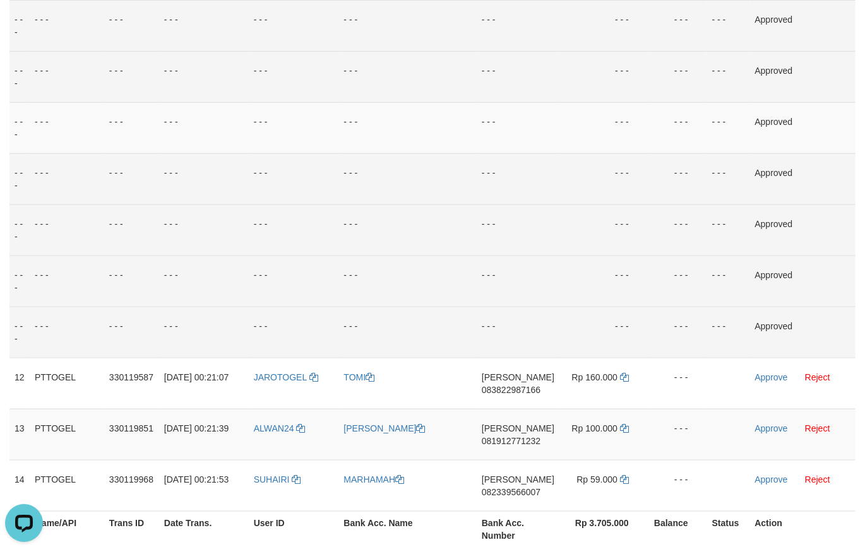
scroll to position [496, 0]
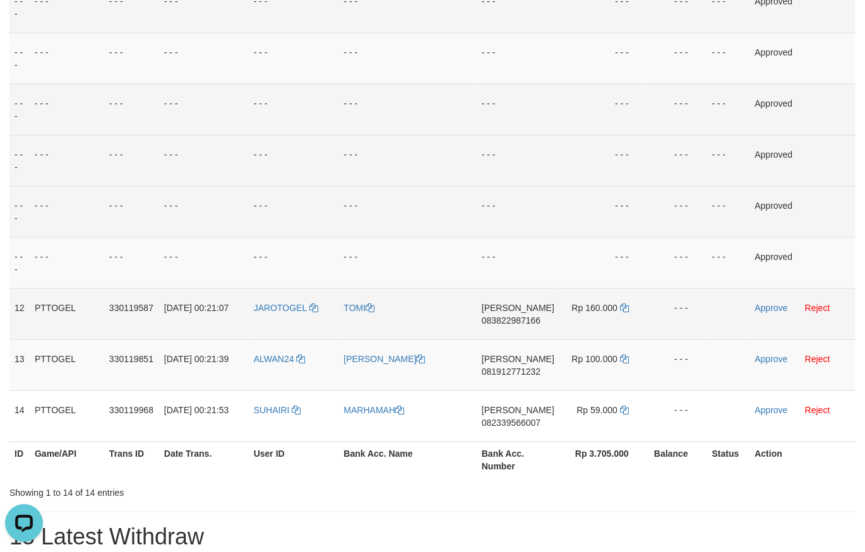
click at [518, 321] on span "083822987166" at bounding box center [511, 321] width 59 height 10
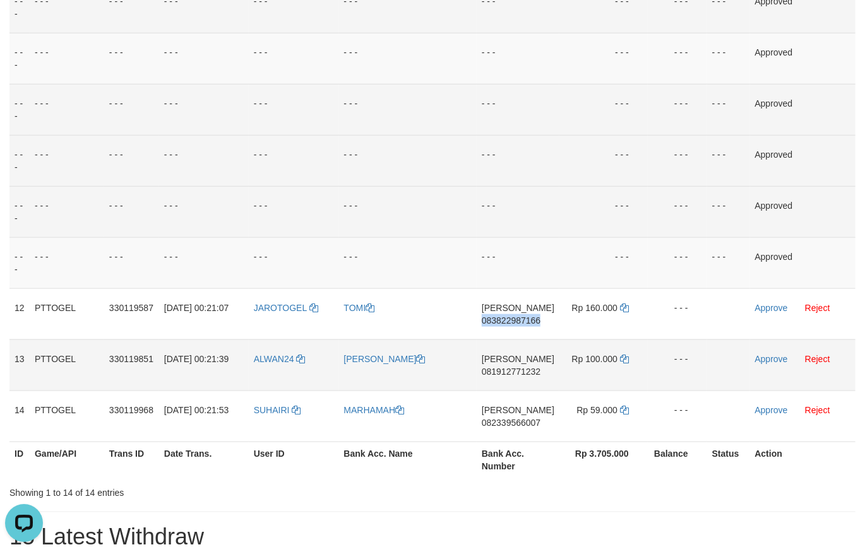
click at [518, 322] on span "083822987166" at bounding box center [511, 321] width 59 height 10
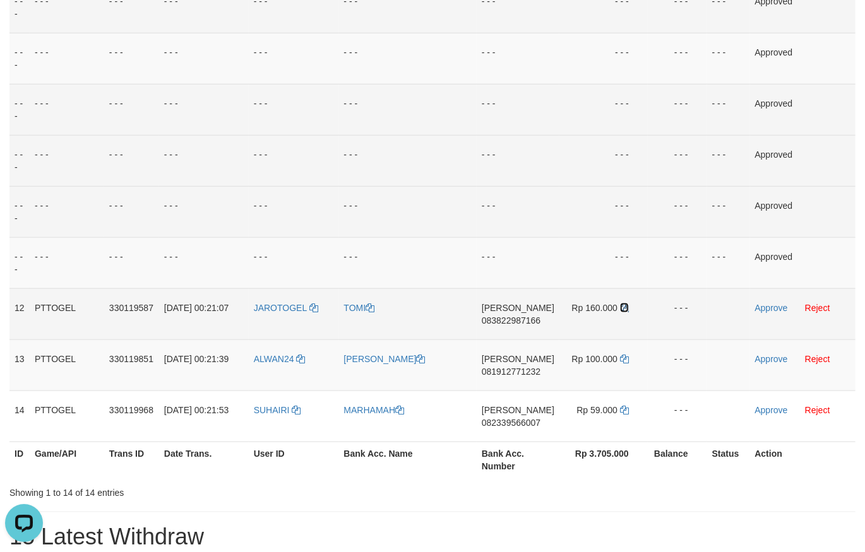
click at [623, 305] on icon at bounding box center [624, 308] width 9 height 9
click at [769, 306] on link "Approve" at bounding box center [771, 308] width 33 height 10
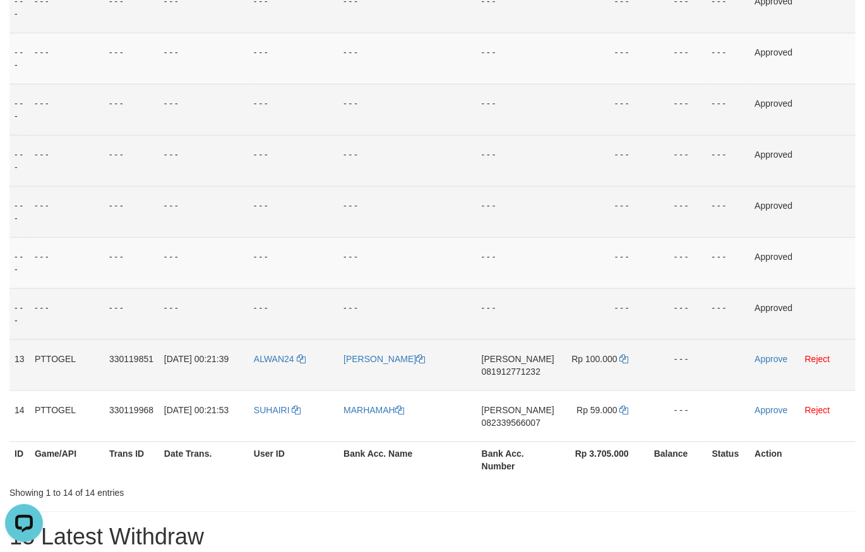
click at [536, 367] on span "081912771232" at bounding box center [511, 372] width 59 height 10
click at [629, 360] on td "Rp 100.000" at bounding box center [603, 365] width 88 height 51
click at [625, 358] on icon at bounding box center [624, 359] width 9 height 9
click at [624, 358] on icon at bounding box center [624, 359] width 9 height 9
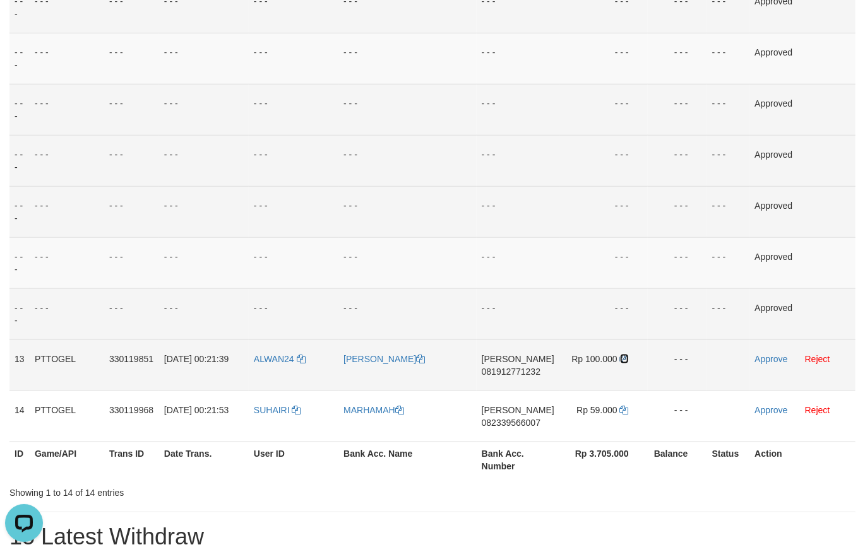
click at [625, 358] on icon at bounding box center [624, 359] width 9 height 9
click at [760, 357] on link "Approve" at bounding box center [770, 359] width 33 height 10
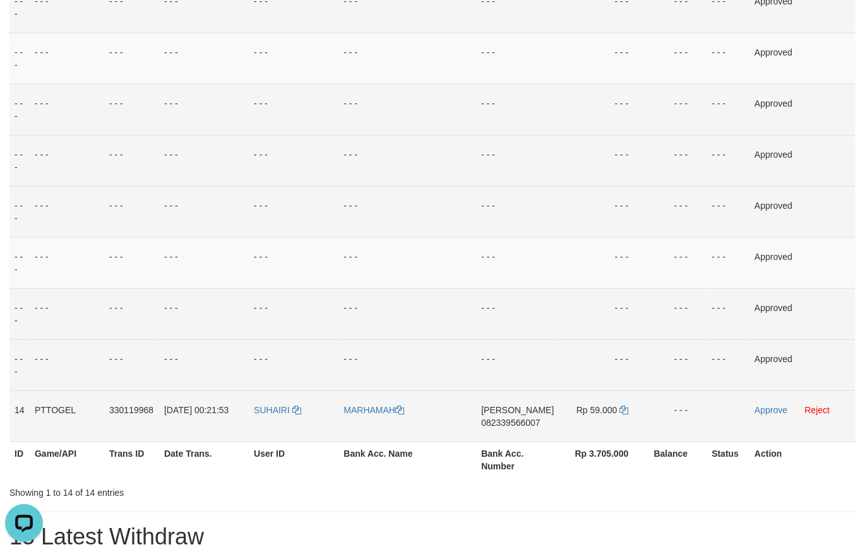
click at [520, 420] on span "082339566007" at bounding box center [510, 423] width 59 height 10
click at [485, 421] on td "DANA 082339566007" at bounding box center [517, 416] width 83 height 51
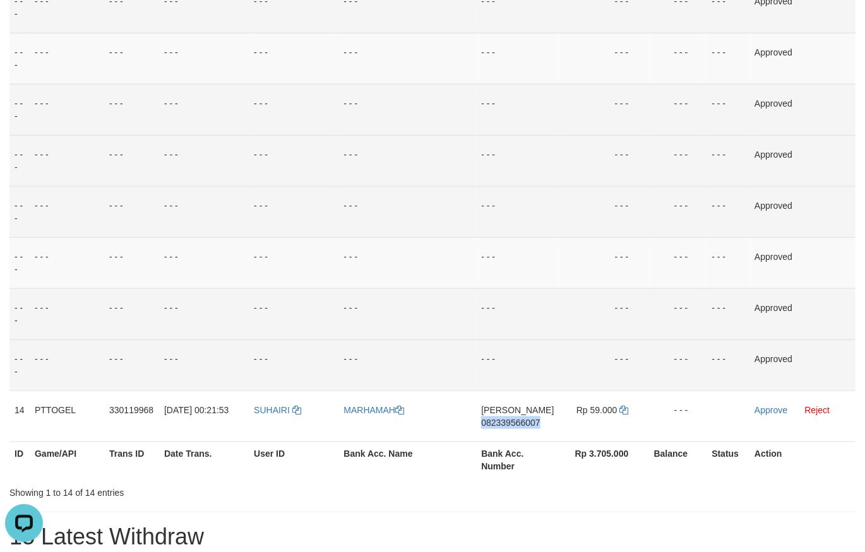
drag, startPoint x: 485, startPoint y: 421, endPoint x: 865, endPoint y: 420, distance: 379.9
click at [490, 421] on td "DANA 082339566007" at bounding box center [517, 416] width 83 height 51
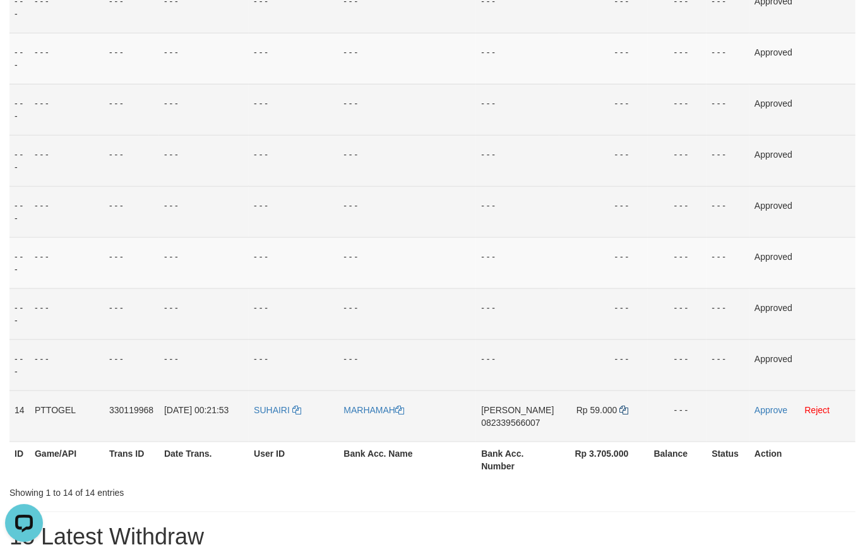
drag, startPoint x: 627, startPoint y: 411, endPoint x: 620, endPoint y: 409, distance: 7.2
click at [623, 410] on td "Rp 59.000" at bounding box center [603, 416] width 88 height 51
click at [620, 409] on icon at bounding box center [624, 410] width 9 height 9
click at [760, 409] on link "Approve" at bounding box center [770, 410] width 33 height 10
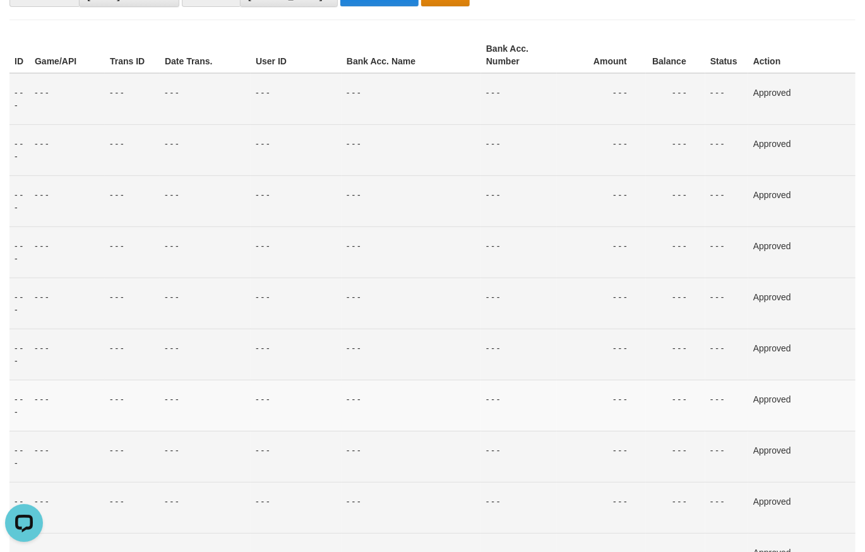
scroll to position [10, 0]
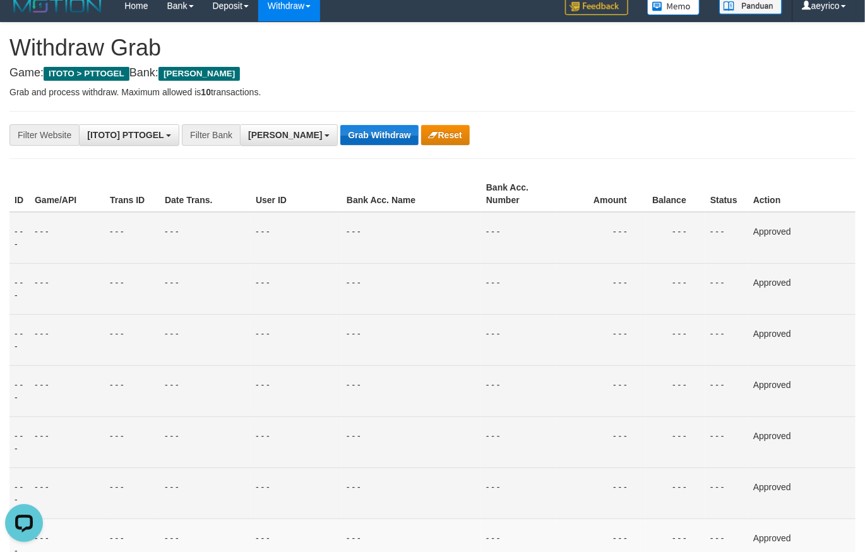
click at [340, 134] on button "Grab Withdraw" at bounding box center [379, 135] width 78 height 20
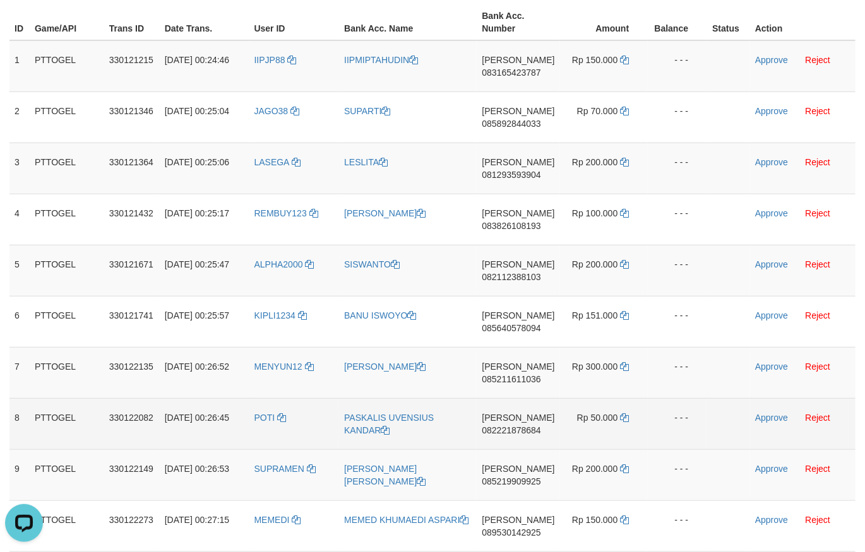
scroll to position [292, 0]
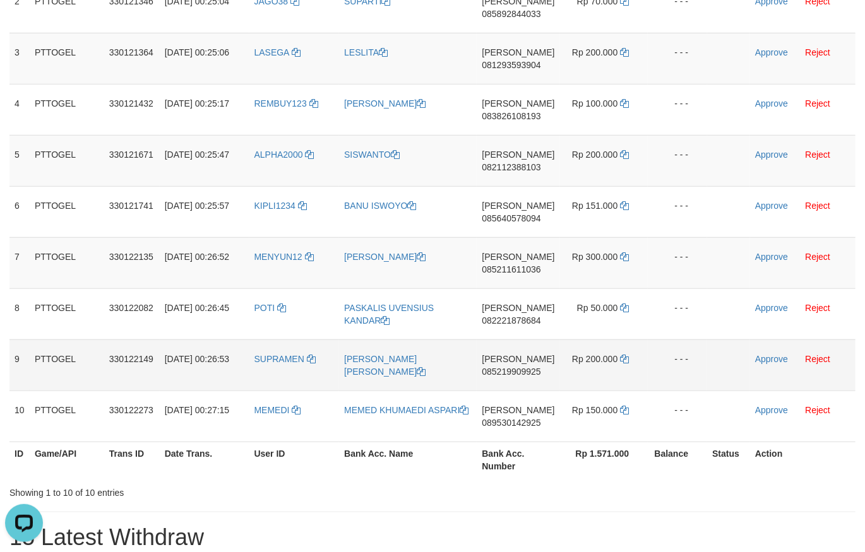
copy tr
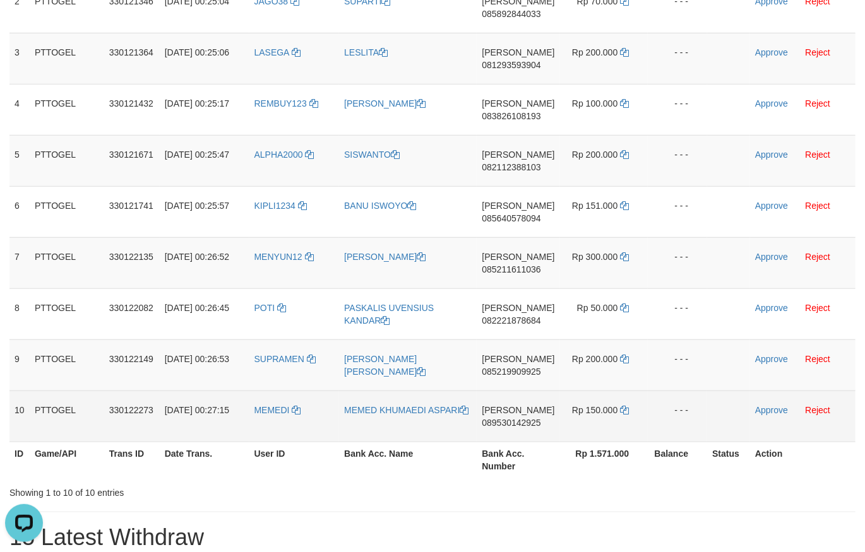
copy tr
drag, startPoint x: 281, startPoint y: 230, endPoint x: 627, endPoint y: 410, distance: 390.7
click at [627, 410] on tbody "1 PTTOGEL 330121215 01/09/2025 00:24:46 IIPJP88 IIPMIPTAHUDIN DANA 083165423787…" at bounding box center [432, 187] width 846 height 512
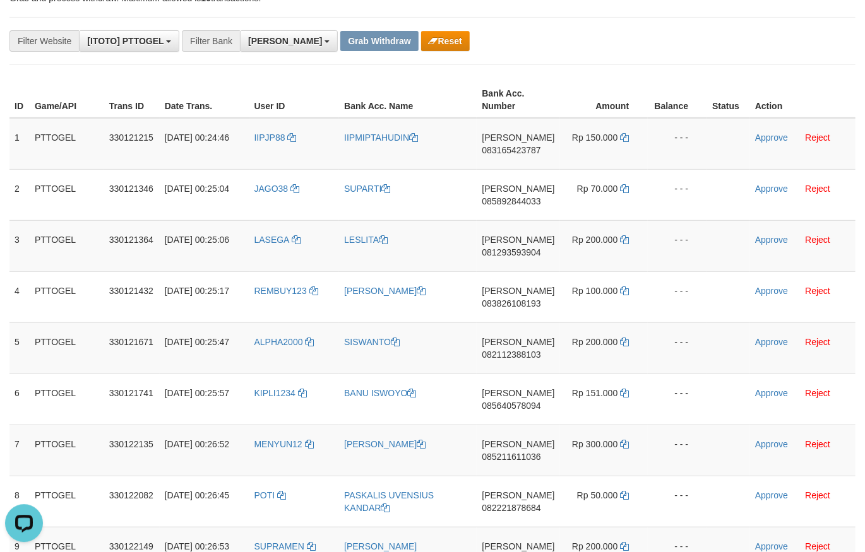
scroll to position [0, 0]
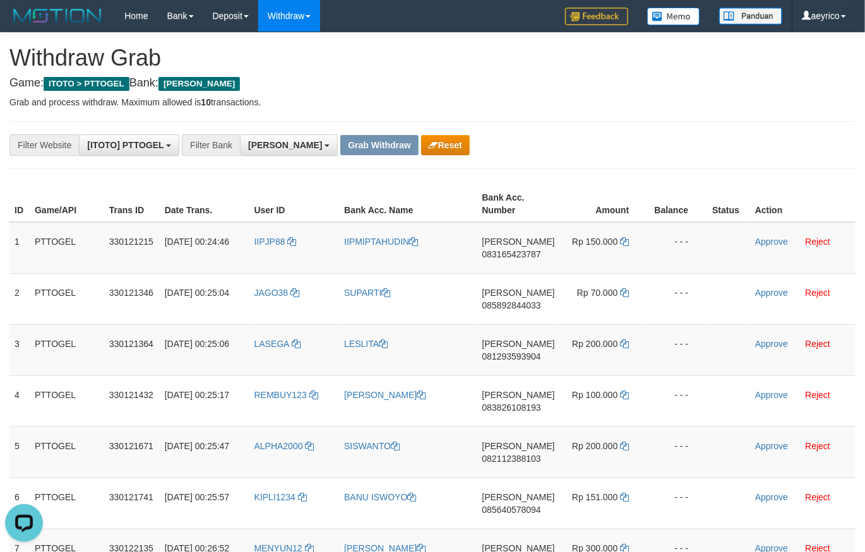
click at [585, 210] on th "Amount" at bounding box center [604, 204] width 88 height 36
click at [509, 244] on span "[PERSON_NAME]" at bounding box center [518, 242] width 73 height 10
click at [509, 251] on span "083165423787" at bounding box center [511, 254] width 59 height 10
click at [627, 240] on td "Rp 150.000" at bounding box center [604, 248] width 88 height 52
click at [625, 239] on icon at bounding box center [624, 241] width 9 height 9
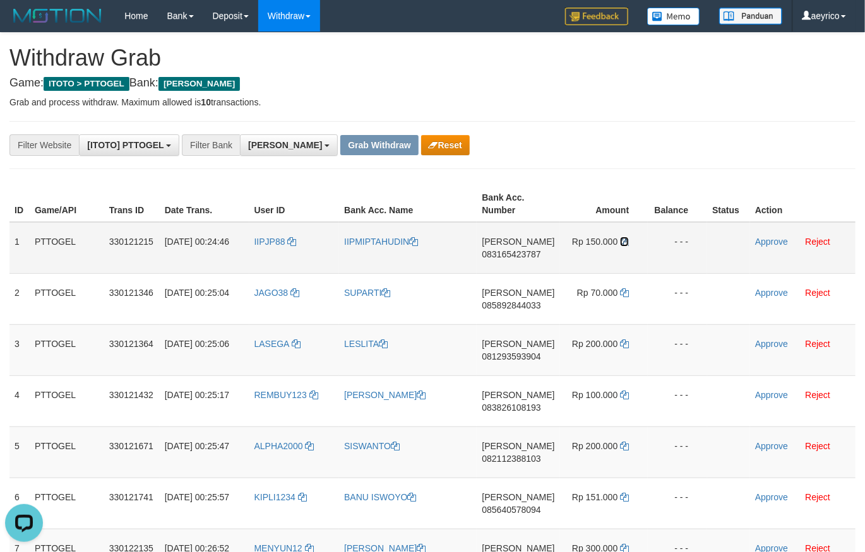
click at [625, 239] on icon at bounding box center [624, 241] width 9 height 9
click at [771, 241] on link "Approve" at bounding box center [771, 242] width 33 height 10
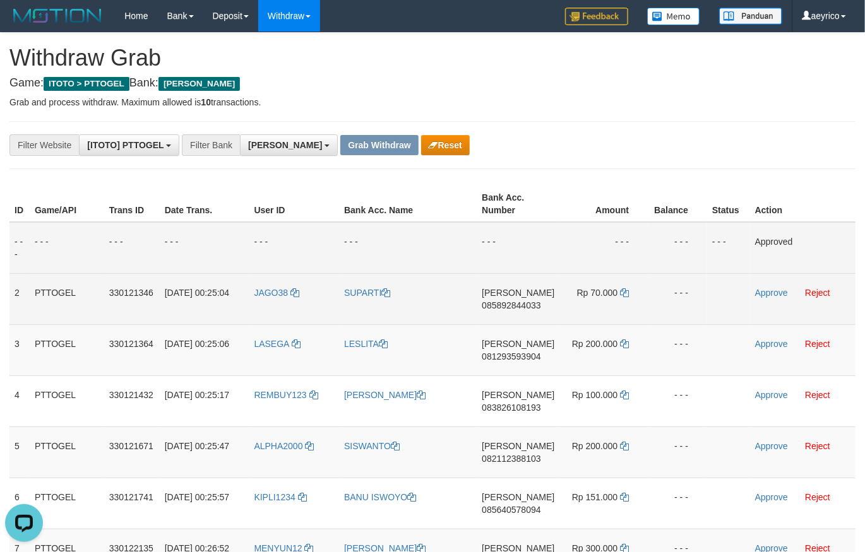
click at [514, 303] on span "085892844033" at bounding box center [511, 305] width 59 height 10
click at [516, 304] on span "085892844033" at bounding box center [511, 305] width 59 height 10
copy span "085892844033"
click at [621, 292] on icon at bounding box center [624, 292] width 9 height 9
click at [622, 292] on icon at bounding box center [624, 292] width 9 height 9
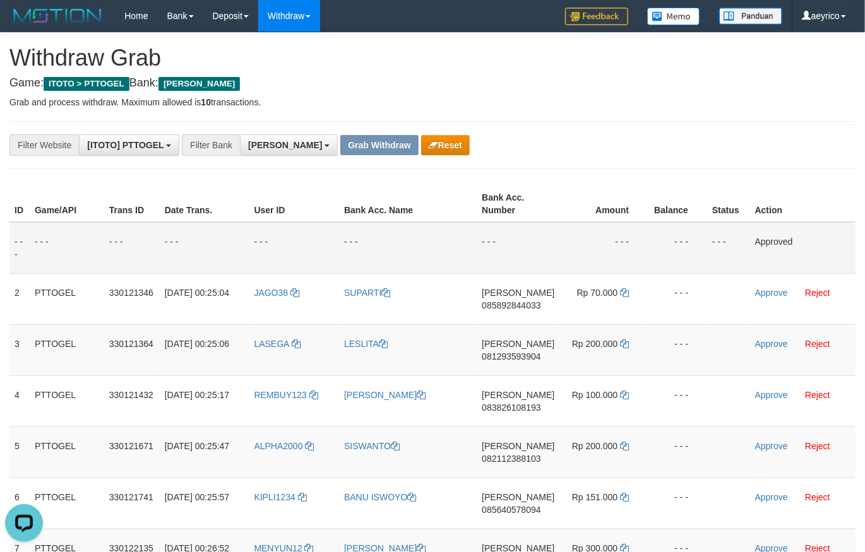
click at [421, 149] on button "Reset" at bounding box center [445, 145] width 49 height 20
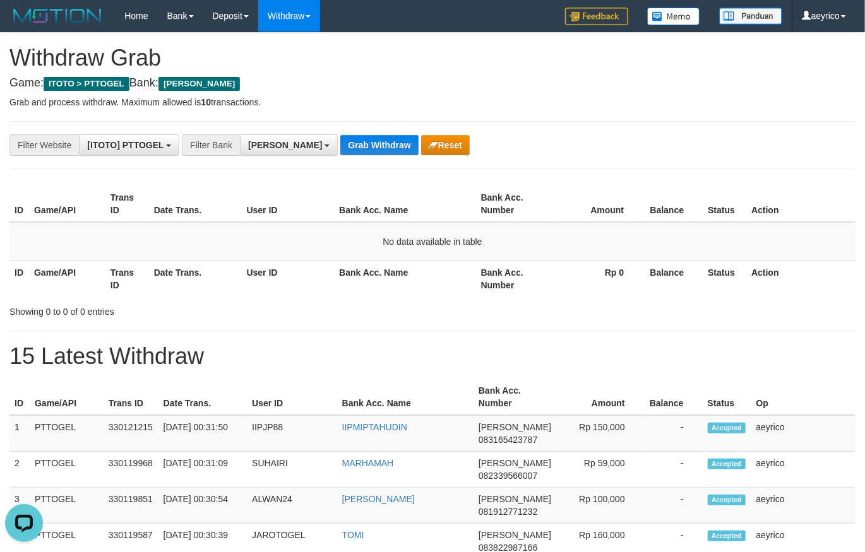
click at [635, 345] on h1 "15 Latest Withdraw" at bounding box center [432, 356] width 846 height 25
click at [261, 143] on span "[PERSON_NAME]" at bounding box center [285, 145] width 74 height 10
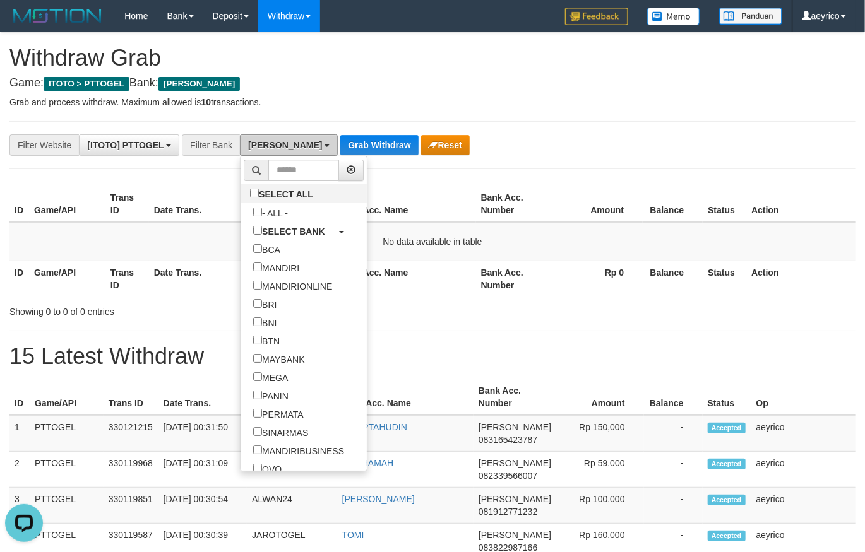
scroll to position [236, 0]
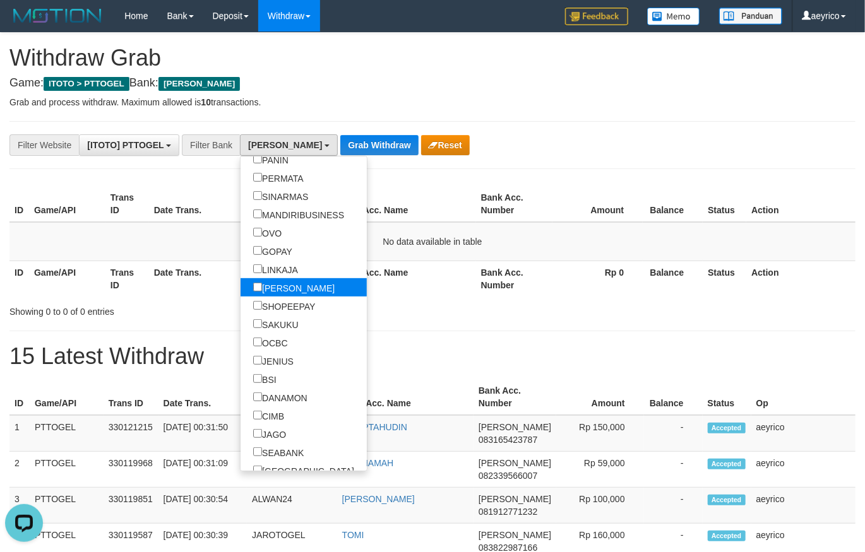
click at [240, 290] on label "[PERSON_NAME]" at bounding box center [293, 287] width 107 height 18
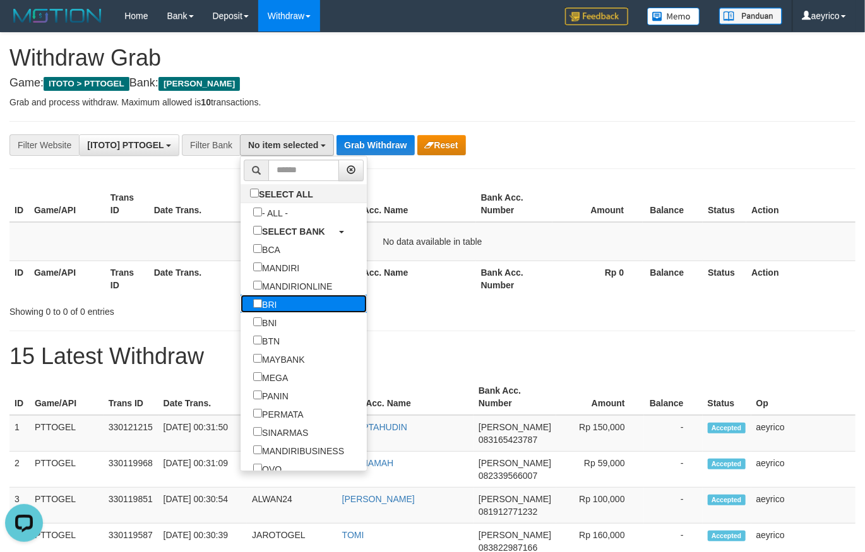
click at [240, 297] on label "BRI" at bounding box center [264, 304] width 49 height 18
select select "***"
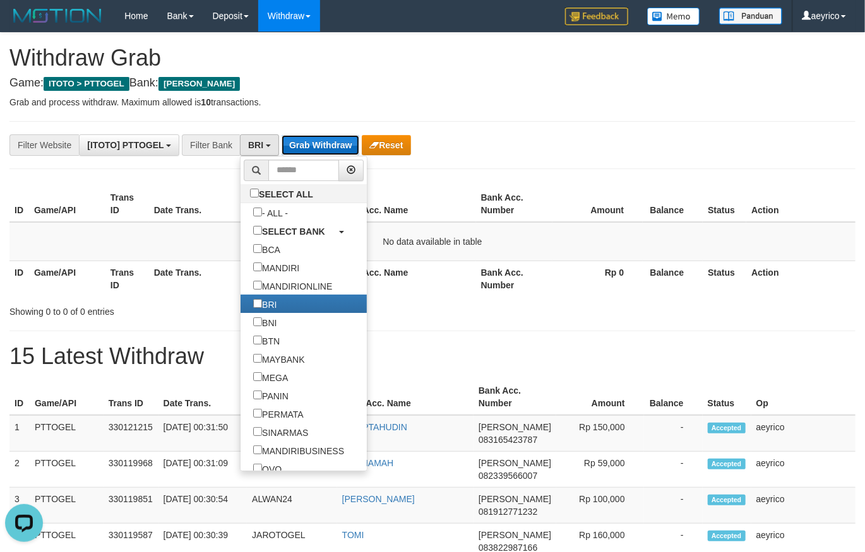
click at [316, 141] on button "Grab Withdraw" at bounding box center [320, 145] width 78 height 20
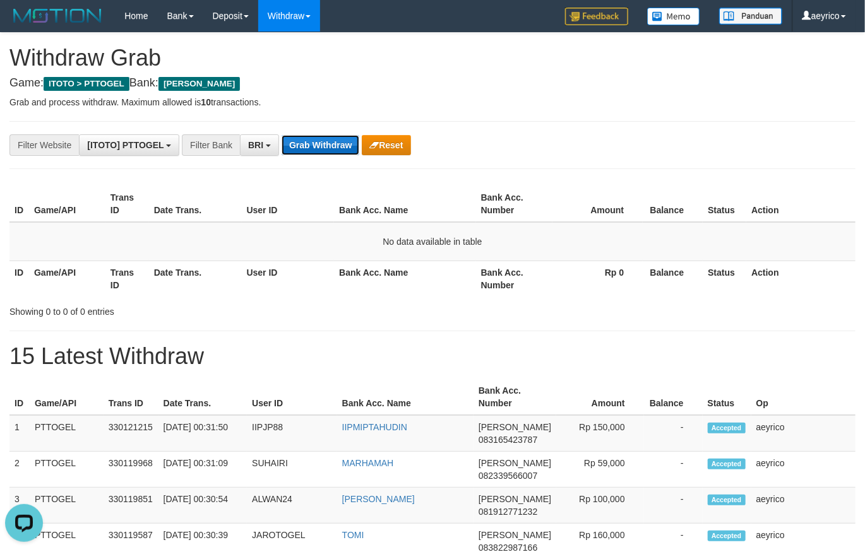
click at [316, 140] on button "Grab Withdraw" at bounding box center [320, 145] width 78 height 20
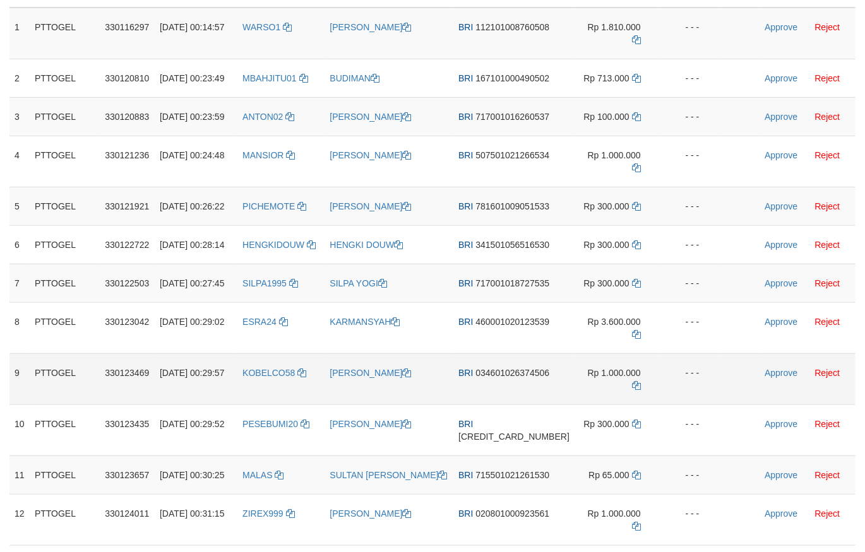
scroll to position [334, 0]
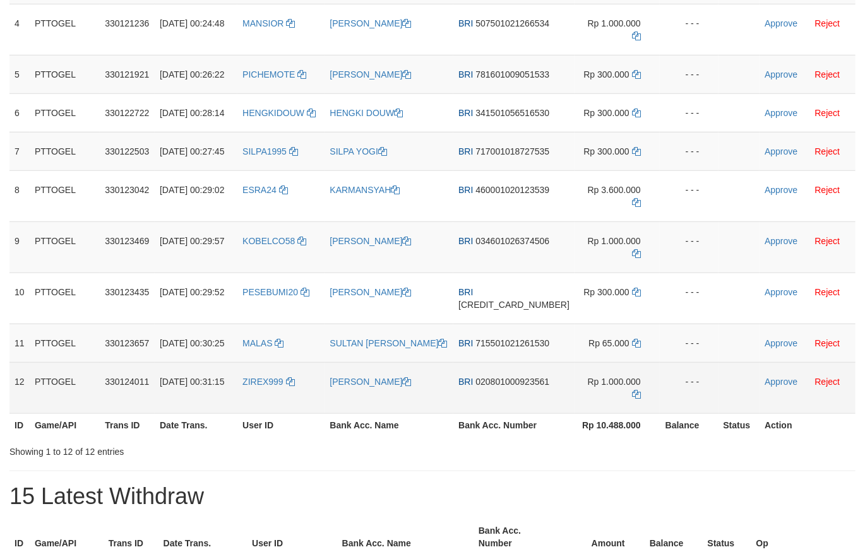
drag, startPoint x: 301, startPoint y: 232, endPoint x: 590, endPoint y: 491, distance: 388.3
click at [590, 414] on tbody "1 PTTOGEL 330116297 [DATE] 00:14:57 WARSO1 [PERSON_NAME] BRI 112101008760508 Rp…" at bounding box center [432, 145] width 846 height 538
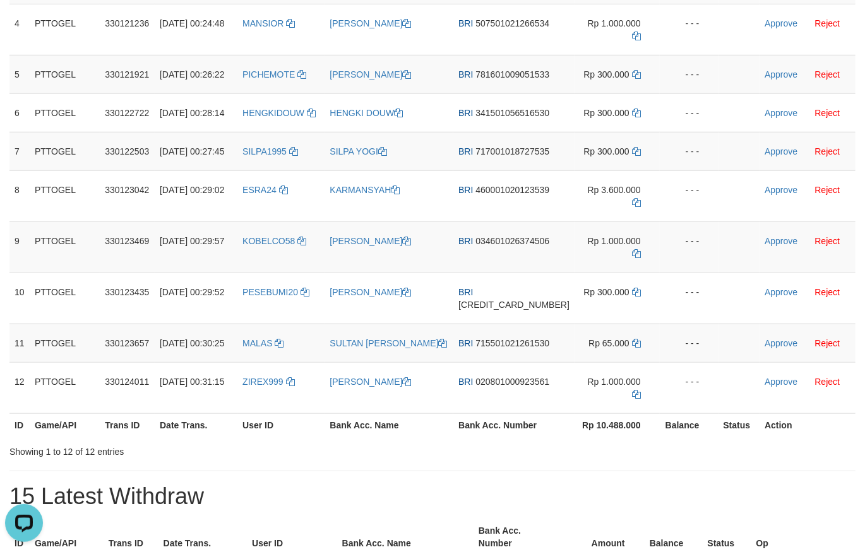
scroll to position [0, 0]
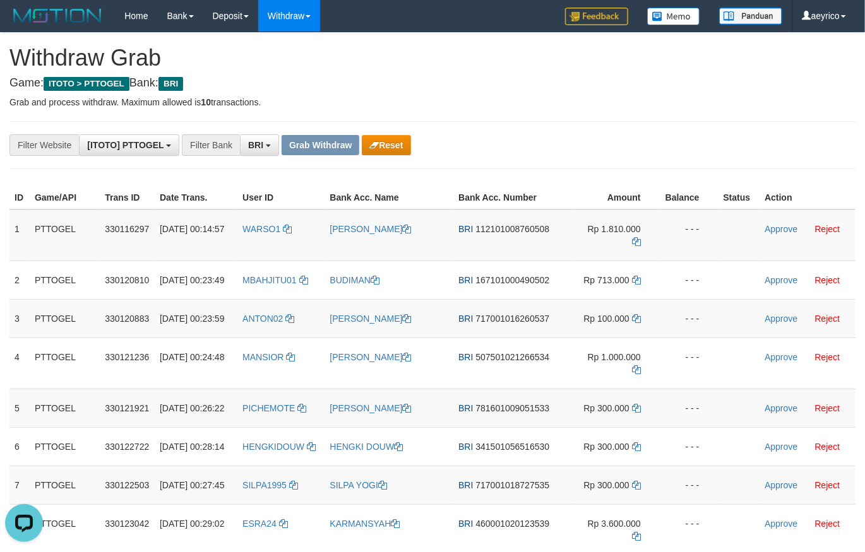
drag, startPoint x: 707, startPoint y: 210, endPoint x: 751, endPoint y: 237, distance: 51.0
click at [714, 210] on tr "ID Game/API Trans ID Date Trans. User ID Bank Acc. Name Bank Acc. Number Amount…" at bounding box center [432, 197] width 846 height 23
click at [500, 234] on span "112101008760508" at bounding box center [512, 229] width 74 height 10
copy span "112101008760508"
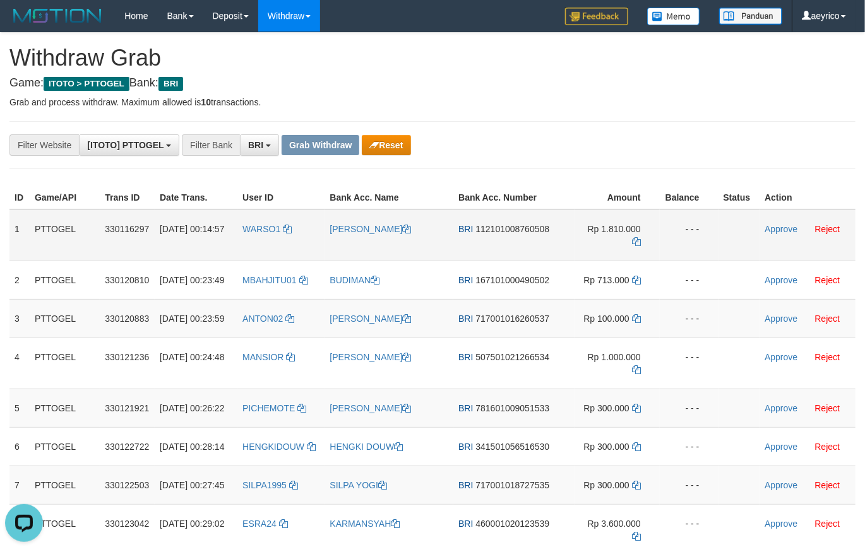
click at [538, 249] on td "BRI 112101008760508" at bounding box center [513, 236] width 121 height 52
click at [538, 234] on span "112101008760508" at bounding box center [512, 229] width 74 height 10
copy span "112101008760508"
click at [629, 261] on td "Rp 1.810.000" at bounding box center [616, 236] width 85 height 52
click at [629, 259] on td "Rp 1.810.000" at bounding box center [616, 236] width 85 height 52
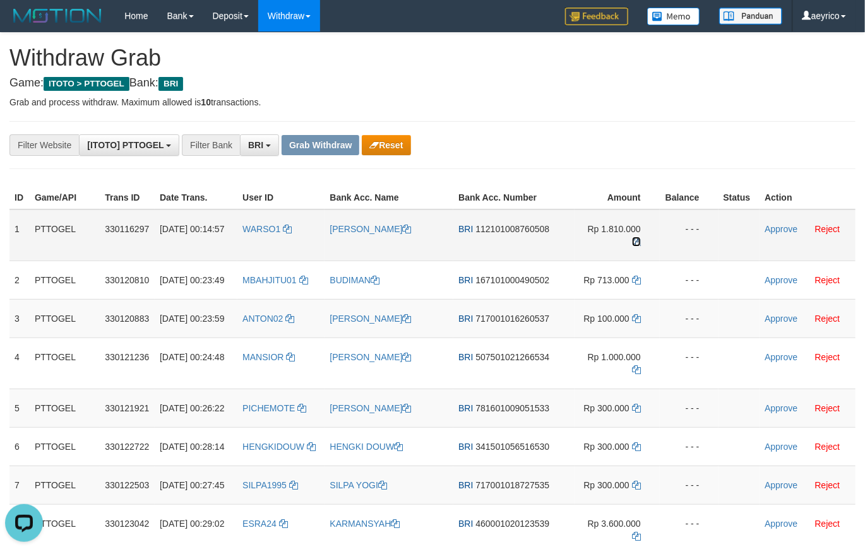
click at [632, 246] on icon at bounding box center [636, 241] width 9 height 9
drag, startPoint x: 584, startPoint y: 102, endPoint x: 635, endPoint y: 151, distance: 71.0
click at [586, 102] on p "Grab and process withdraw. Maximum allowed is 10 transactions." at bounding box center [432, 102] width 846 height 13
click at [771, 234] on link "Approve" at bounding box center [780, 229] width 33 height 10
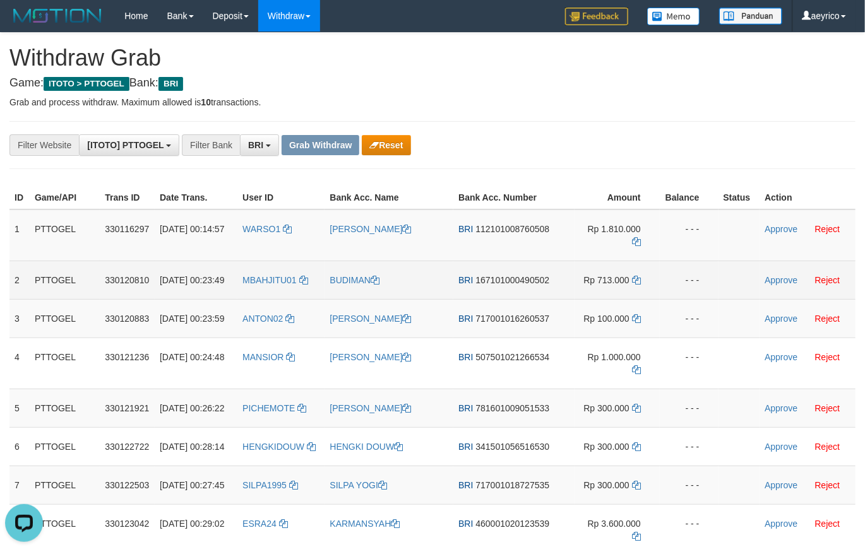
click at [518, 298] on td "BRI 167101000490502" at bounding box center [513, 280] width 121 height 38
click at [516, 285] on span "167101000490502" at bounding box center [512, 280] width 74 height 10
copy span "167101000490502"
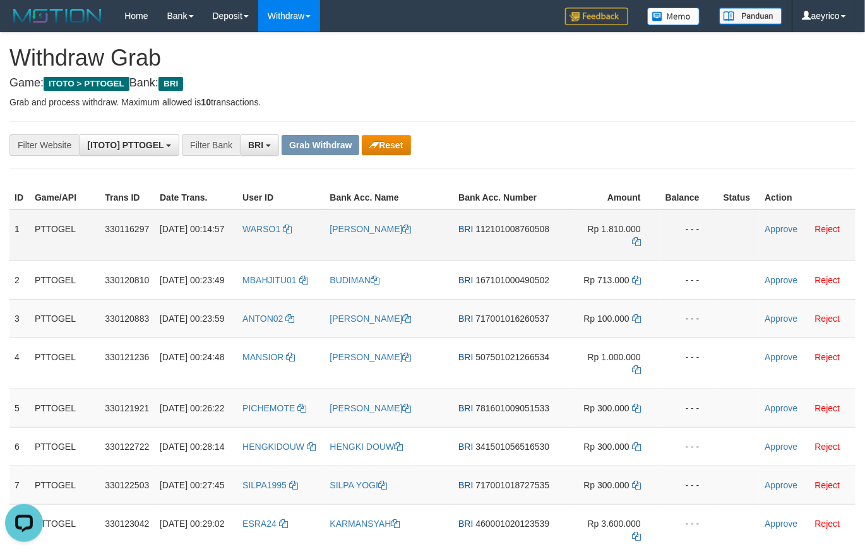
click at [627, 247] on td "Rp 1.810.000" at bounding box center [616, 236] width 85 height 52
click at [632, 246] on icon at bounding box center [636, 241] width 9 height 9
drag, startPoint x: 627, startPoint y: 254, endPoint x: 771, endPoint y: 230, distance: 145.1
click at [632, 246] on icon at bounding box center [636, 241] width 9 height 9
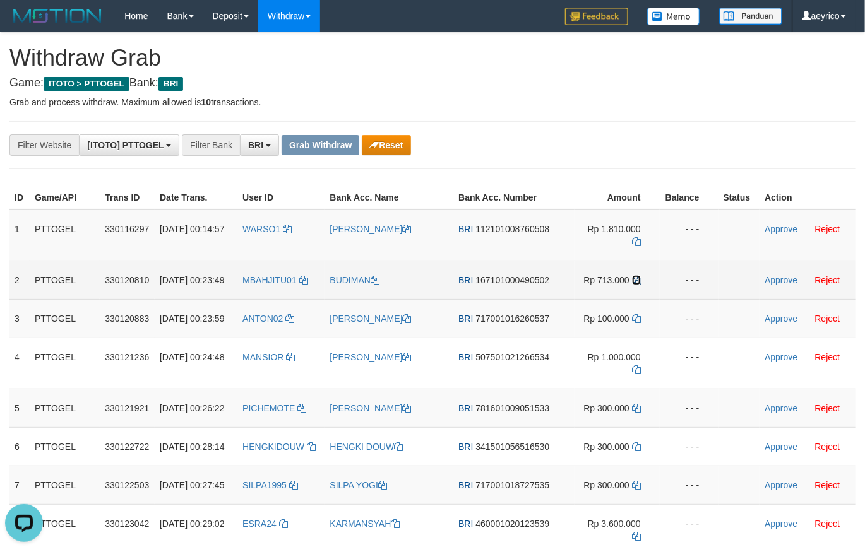
click at [632, 285] on icon at bounding box center [636, 280] width 9 height 9
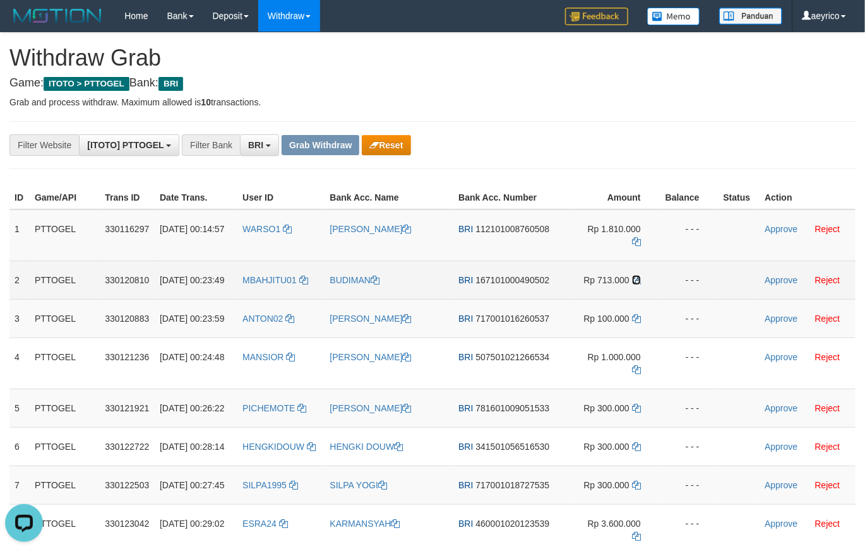
click at [632, 285] on icon at bounding box center [636, 280] width 9 height 9
drag, startPoint x: 524, startPoint y: 289, endPoint x: 522, endPoint y: 300, distance: 11.5
click at [524, 293] on td "BRI 167101000490502" at bounding box center [513, 280] width 121 height 38
click at [632, 285] on icon at bounding box center [636, 280] width 9 height 9
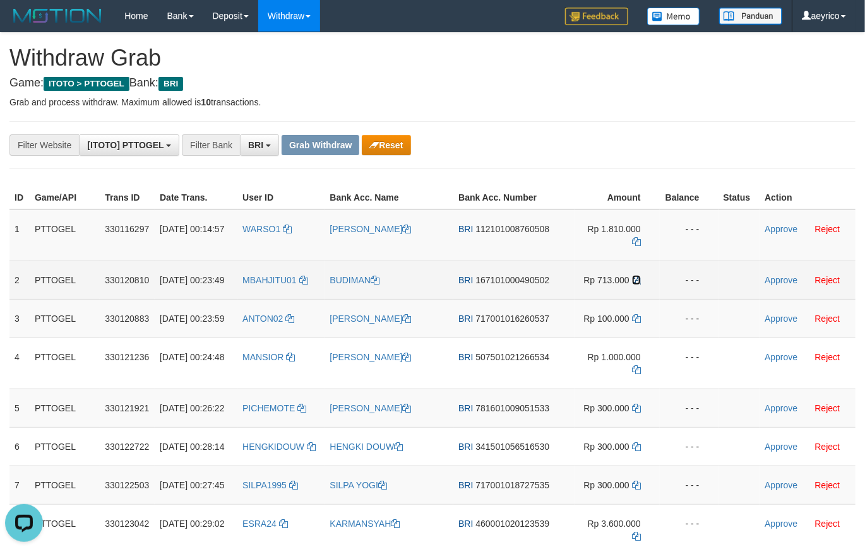
click at [632, 285] on icon at bounding box center [636, 280] width 9 height 9
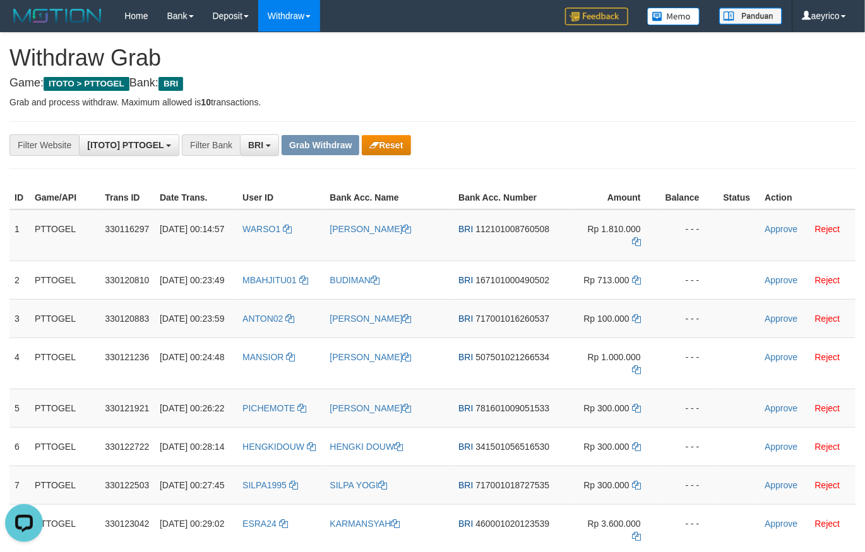
drag, startPoint x: 517, startPoint y: 158, endPoint x: 539, endPoint y: 157, distance: 21.5
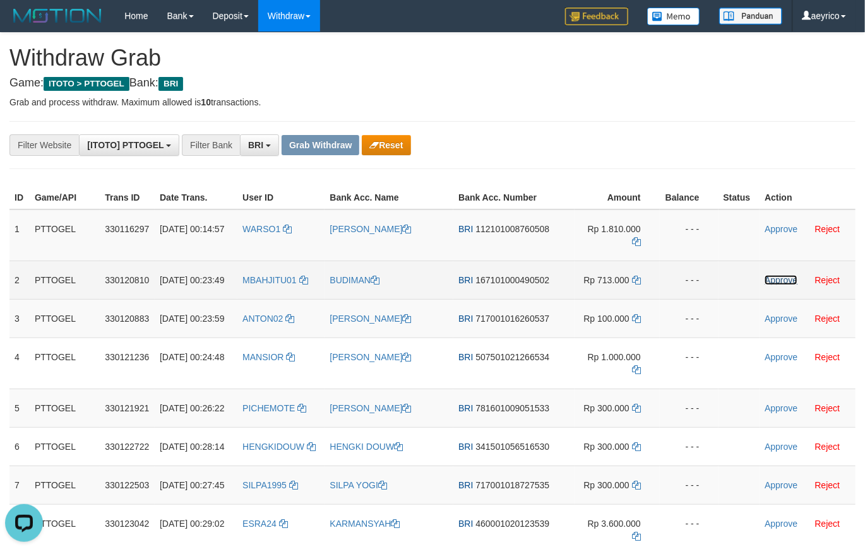
click at [776, 285] on link "Approve" at bounding box center [780, 280] width 33 height 10
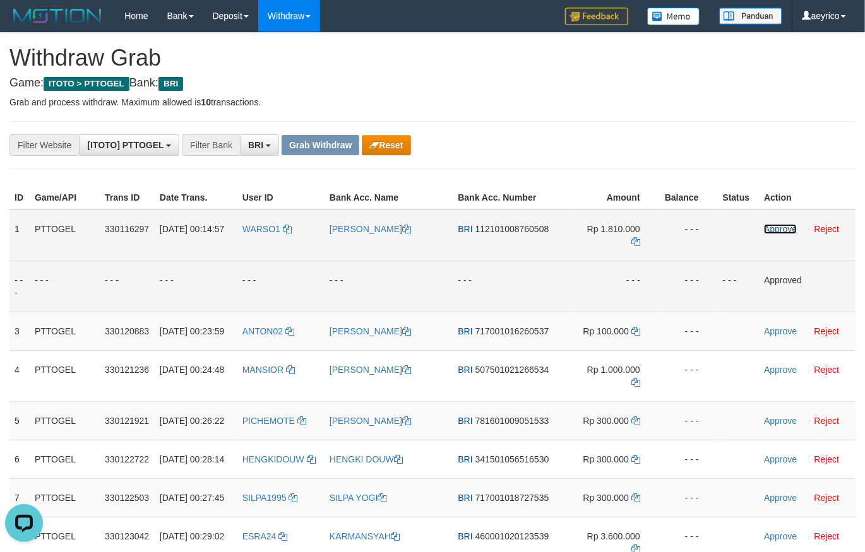
click at [779, 234] on link "Approve" at bounding box center [780, 229] width 33 height 10
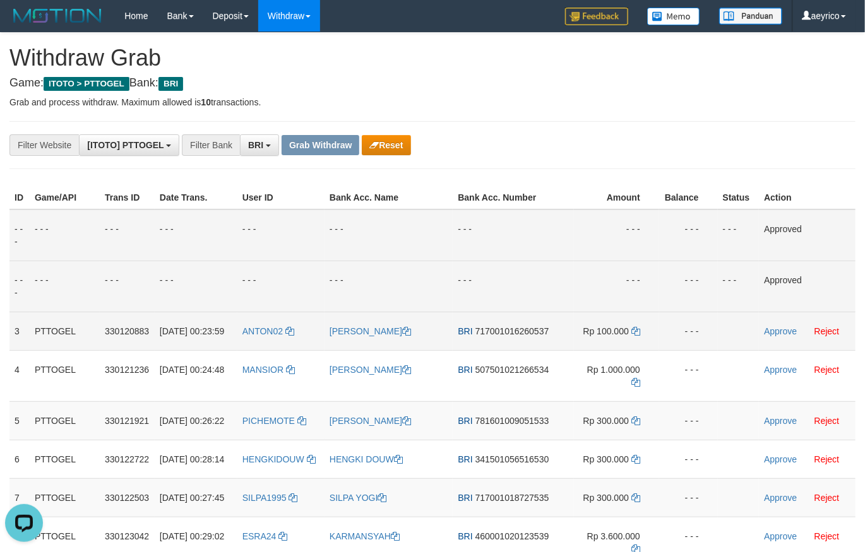
click at [519, 336] on span "717001016260537" at bounding box center [512, 331] width 74 height 10
copy span "717001016260537"
click at [503, 336] on span "717001016260537" at bounding box center [512, 331] width 74 height 10
drag, startPoint x: 503, startPoint y: 357, endPoint x: 844, endPoint y: 346, distance: 340.9
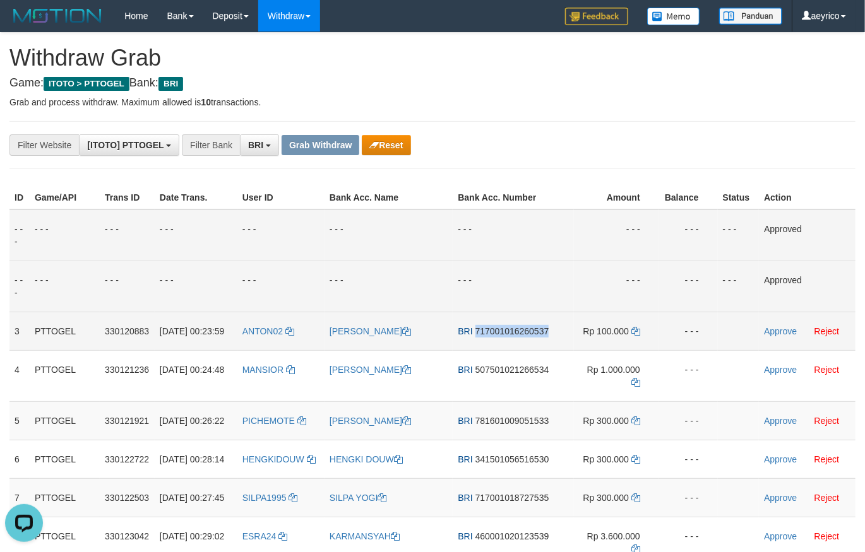
click at [513, 336] on span "717001016260537" at bounding box center [512, 331] width 74 height 10
copy span "717001016260537"
click at [627, 337] on td "Rp 100.000" at bounding box center [616, 331] width 85 height 38
click at [631, 336] on icon at bounding box center [635, 331] width 9 height 9
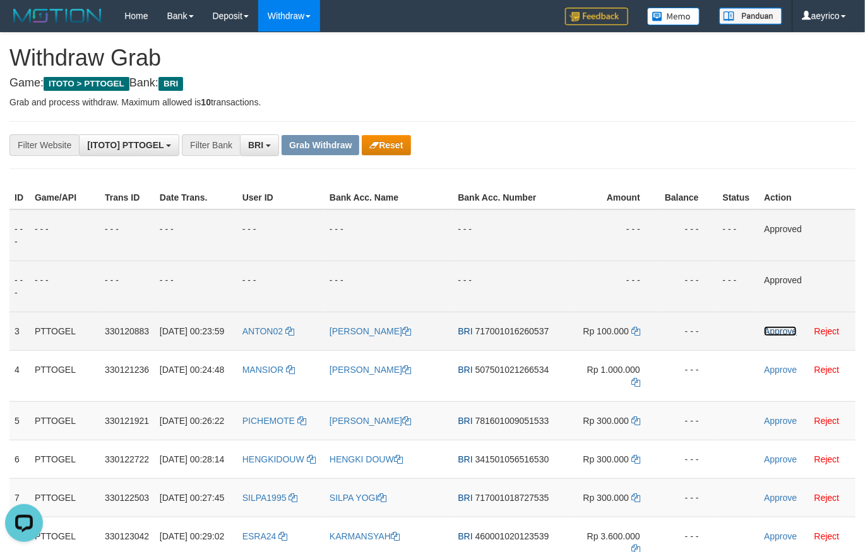
click at [772, 336] on link "Approve" at bounding box center [780, 331] width 33 height 10
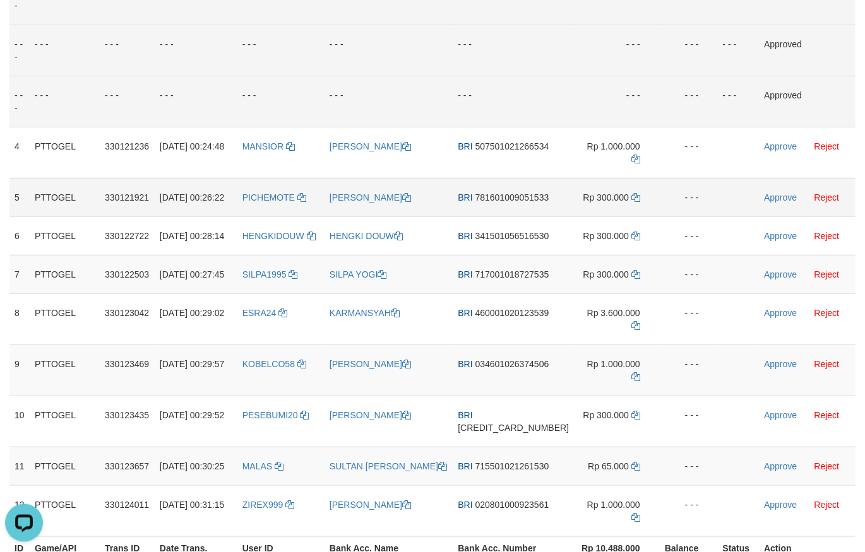
scroll to position [208, 0]
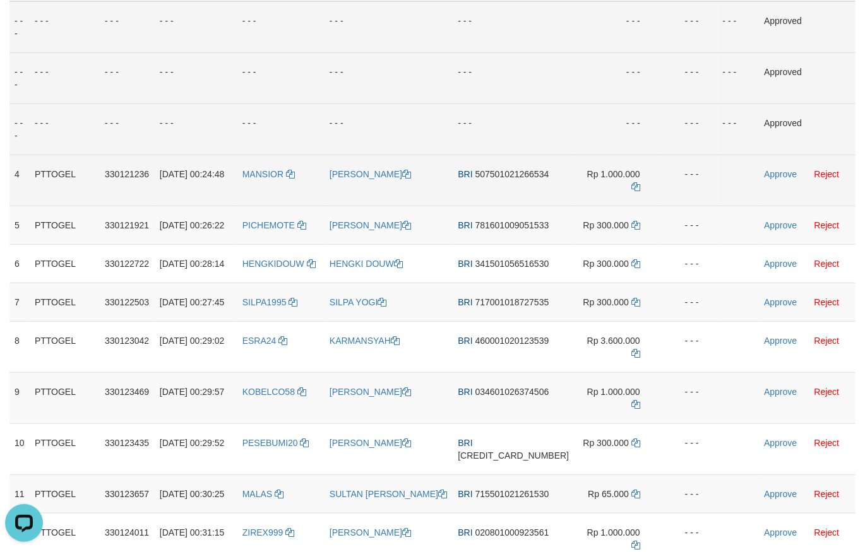
click at [499, 192] on td "BRI 507501021266534" at bounding box center [512, 180] width 121 height 51
click at [496, 179] on span "507501021266534" at bounding box center [512, 174] width 74 height 10
click at [493, 179] on span "507501021266534" at bounding box center [512, 174] width 74 height 10
copy span "507501021266534"
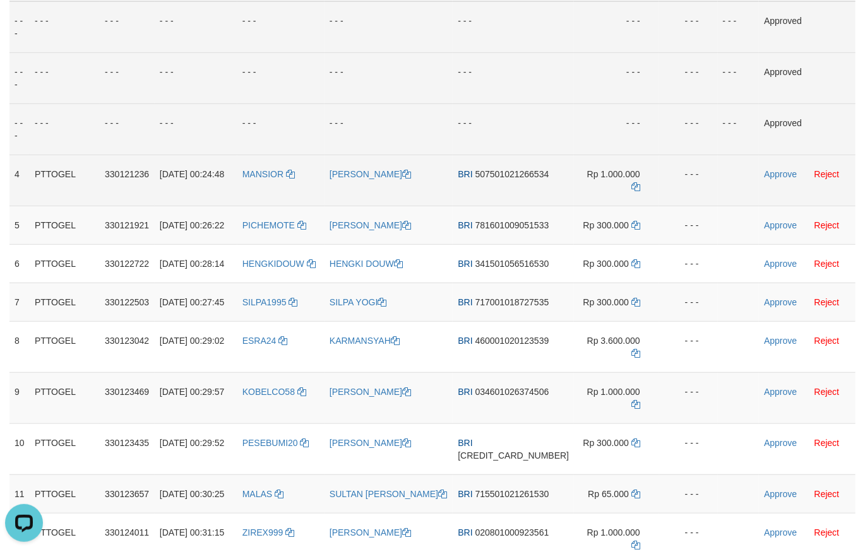
click at [630, 199] on td "Rp 1.000.000" at bounding box center [616, 180] width 85 height 51
click at [631, 191] on icon at bounding box center [635, 186] width 9 height 9
click at [769, 191] on td "Approve Reject" at bounding box center [807, 180] width 97 height 51
click at [764, 179] on link "Approve" at bounding box center [780, 174] width 33 height 10
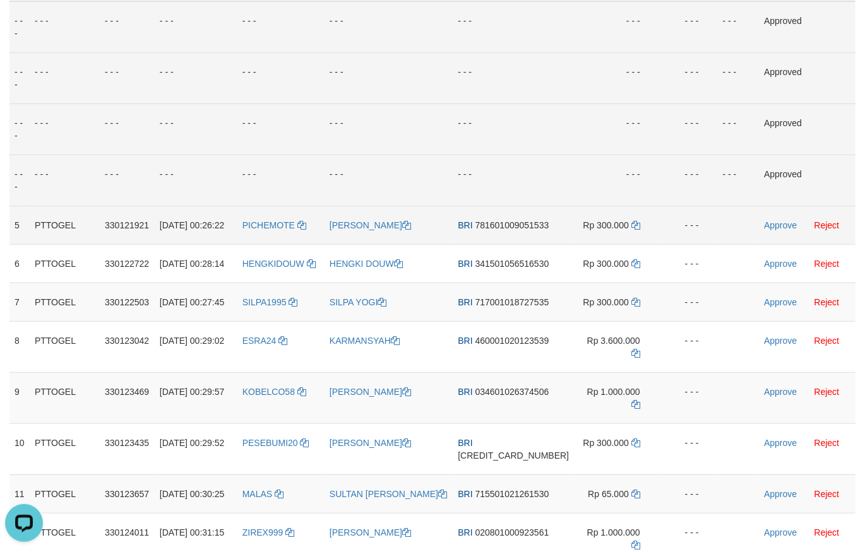
click at [517, 230] on span "781601009051533" at bounding box center [512, 225] width 74 height 10
copy span "781601009051533"
click at [499, 244] on td "BRI 781601009051533" at bounding box center [512, 225] width 121 height 38
click at [499, 230] on span "781601009051533" at bounding box center [512, 225] width 74 height 10
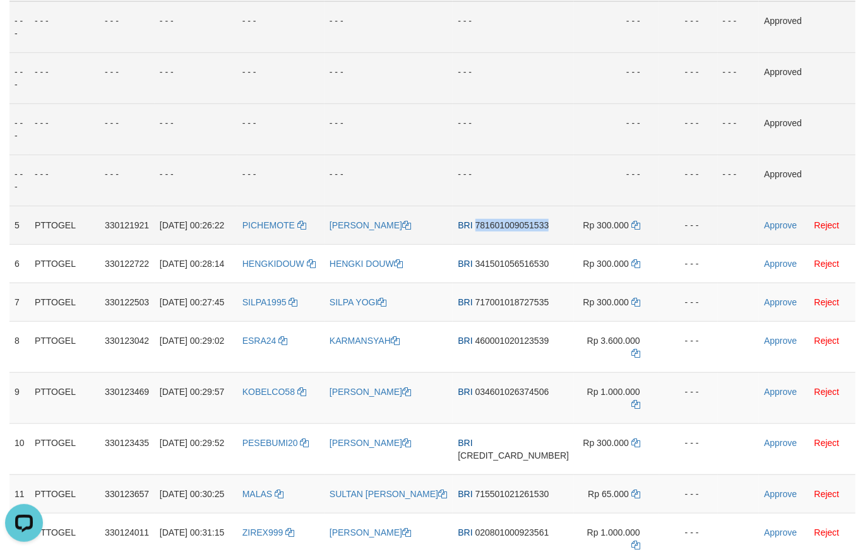
drag, startPoint x: 499, startPoint y: 250, endPoint x: 640, endPoint y: 240, distance: 141.0
click at [500, 230] on span "781601009051533" at bounding box center [512, 225] width 74 height 10
copy span "781601009051533"
click at [630, 233] on td "Rp 300.000" at bounding box center [616, 225] width 85 height 38
click at [629, 233] on td "Rp 300.000" at bounding box center [616, 225] width 85 height 38
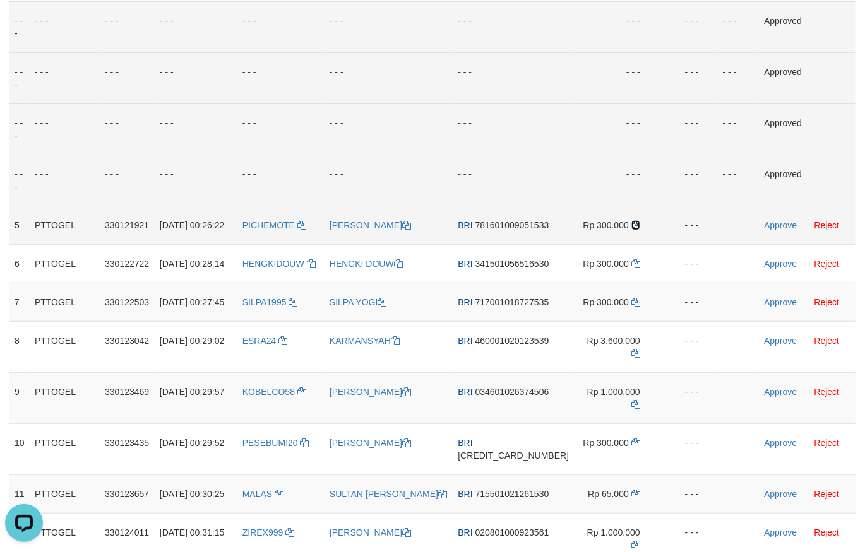
click at [631, 230] on icon at bounding box center [635, 225] width 9 height 9
click at [764, 230] on link "Approve" at bounding box center [780, 225] width 33 height 10
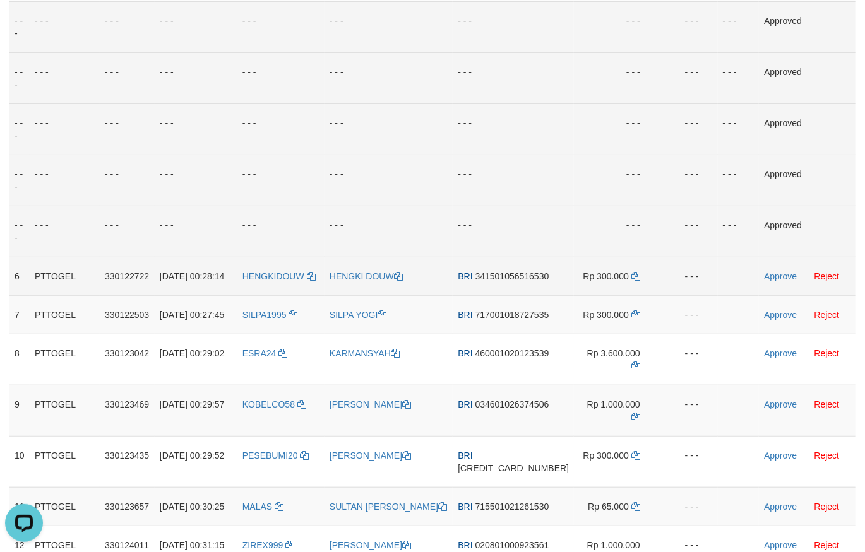
click at [515, 295] on td "BRI 341501056516530" at bounding box center [512, 276] width 121 height 38
click at [511, 295] on td "BRI 341501056516530" at bounding box center [512, 276] width 121 height 38
click at [509, 281] on span "341501056516530" at bounding box center [512, 276] width 74 height 10
click at [517, 281] on span "341501056516530" at bounding box center [512, 276] width 74 height 10
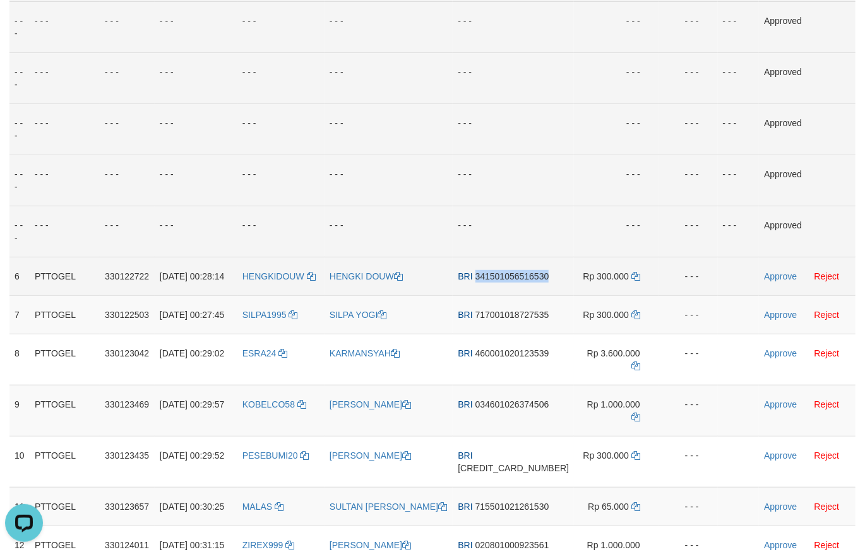
drag, startPoint x: 517, startPoint y: 299, endPoint x: 740, endPoint y: 312, distance: 222.5
click at [518, 281] on span "341501056516530" at bounding box center [512, 276] width 74 height 10
copy span "341501056516530"
click at [631, 281] on icon at bounding box center [635, 276] width 9 height 9
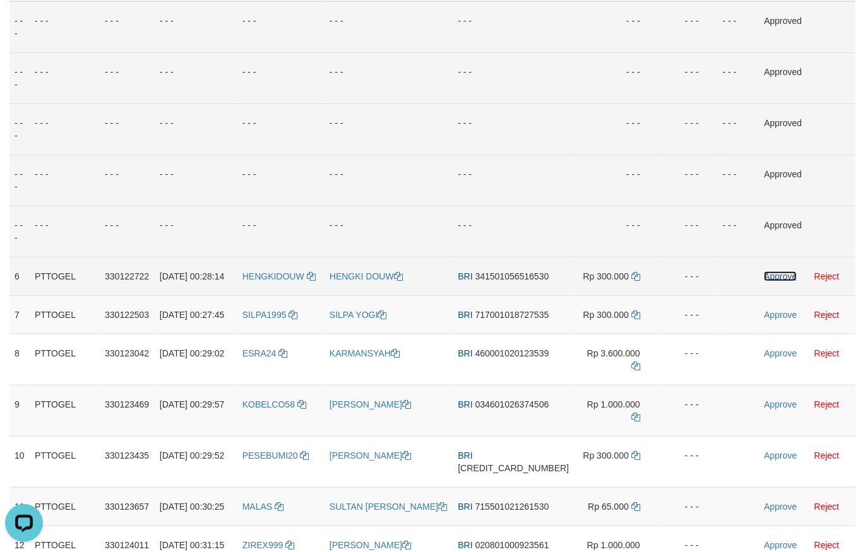
click at [767, 281] on link "Approve" at bounding box center [780, 276] width 33 height 10
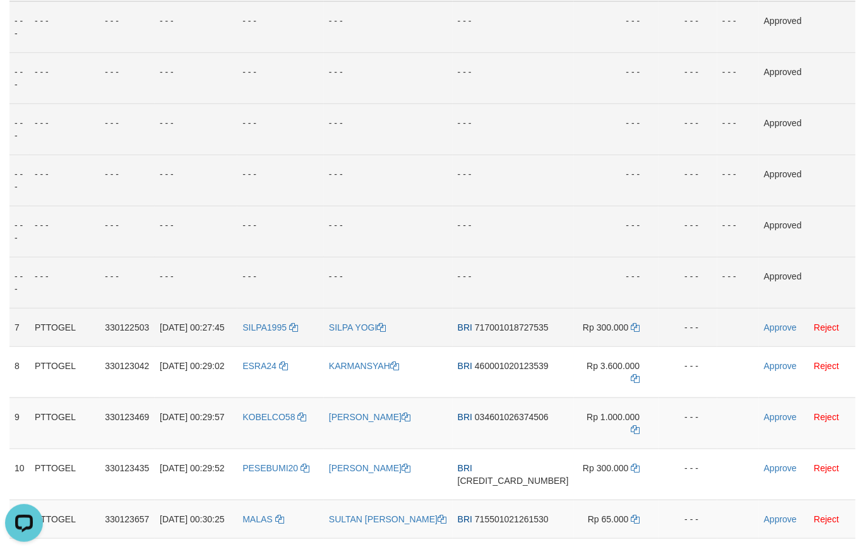
click at [527, 333] on span "717001018727535" at bounding box center [512, 327] width 74 height 10
copy span "717001018727535"
click at [490, 333] on span "717001018727535" at bounding box center [512, 327] width 74 height 10
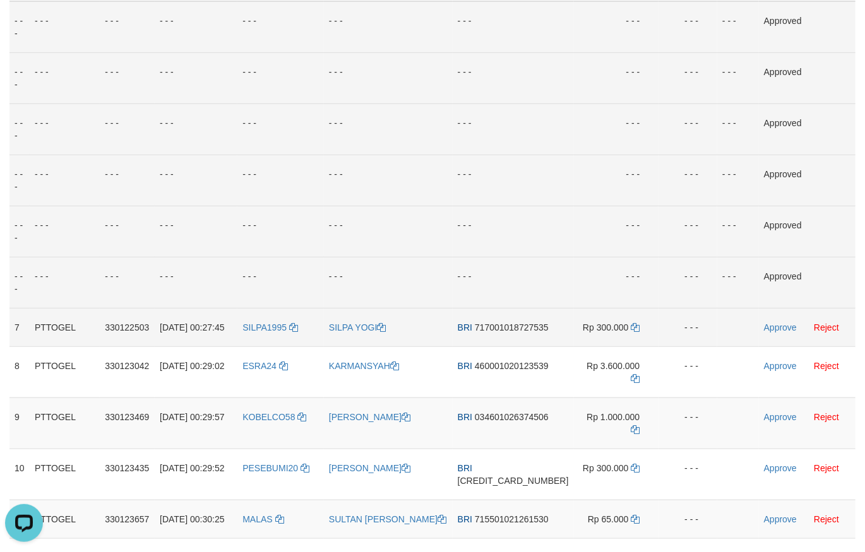
click at [506, 333] on span "717001018727535" at bounding box center [512, 327] width 74 height 10
click at [507, 333] on span "717001018727535" at bounding box center [512, 327] width 74 height 10
click at [630, 332] on icon at bounding box center [634, 327] width 9 height 9
click at [765, 333] on link "Approve" at bounding box center [780, 327] width 33 height 10
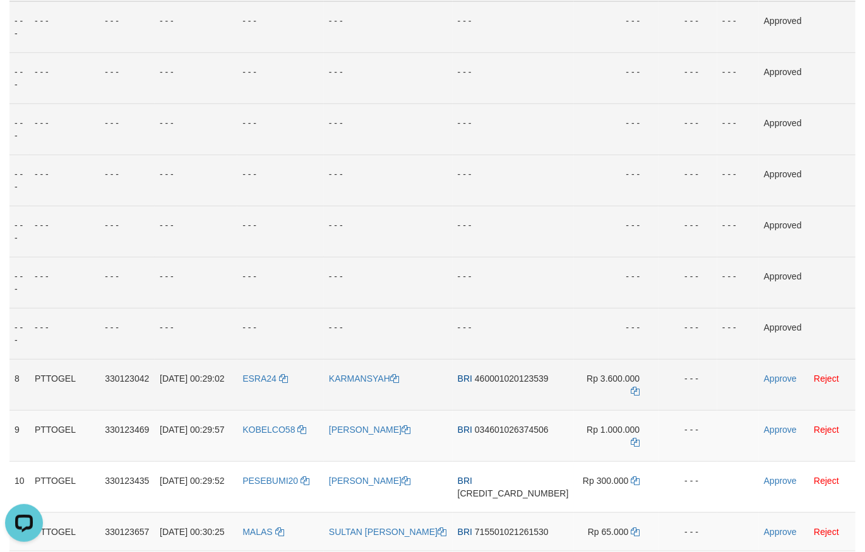
click at [516, 384] on span "460001020123539" at bounding box center [512, 379] width 74 height 10
click at [632, 403] on td "Rp 3.600.000" at bounding box center [616, 384] width 85 height 51
click at [629, 403] on td "Rp 3.600.000" at bounding box center [616, 384] width 85 height 51
click at [630, 396] on icon at bounding box center [634, 391] width 9 height 9
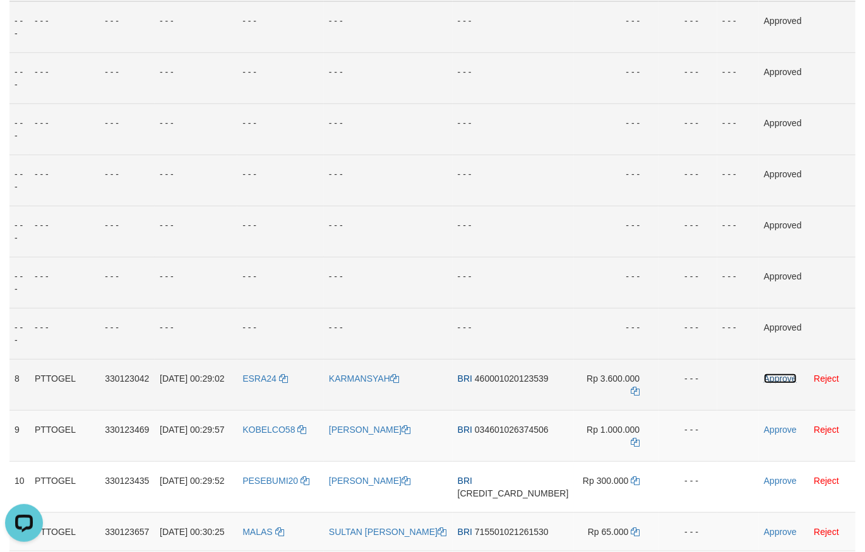
click at [767, 384] on link "Approve" at bounding box center [780, 379] width 33 height 10
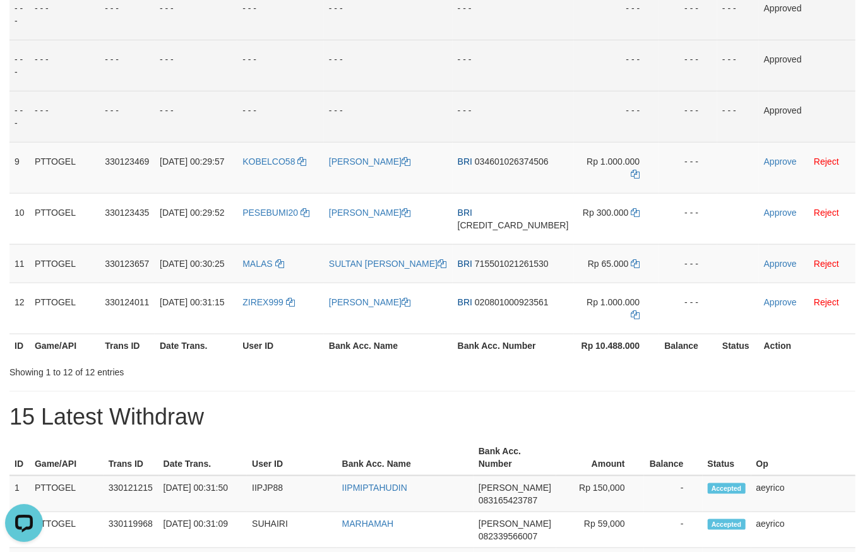
scroll to position [486, 0]
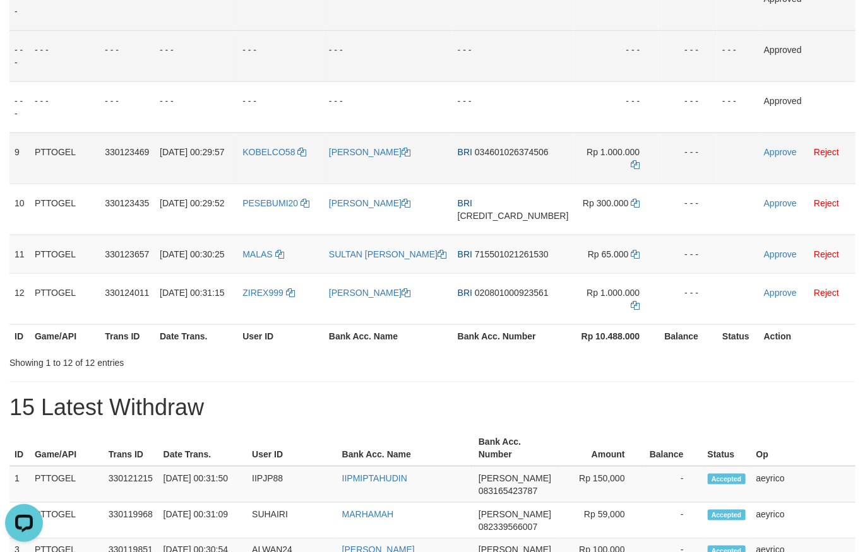
click at [515, 157] on span "034601026374506" at bounding box center [512, 152] width 74 height 10
click at [507, 157] on span "034601026374506" at bounding box center [512, 152] width 74 height 10
click at [635, 177] on td "Rp 1.000.000" at bounding box center [616, 158] width 85 height 51
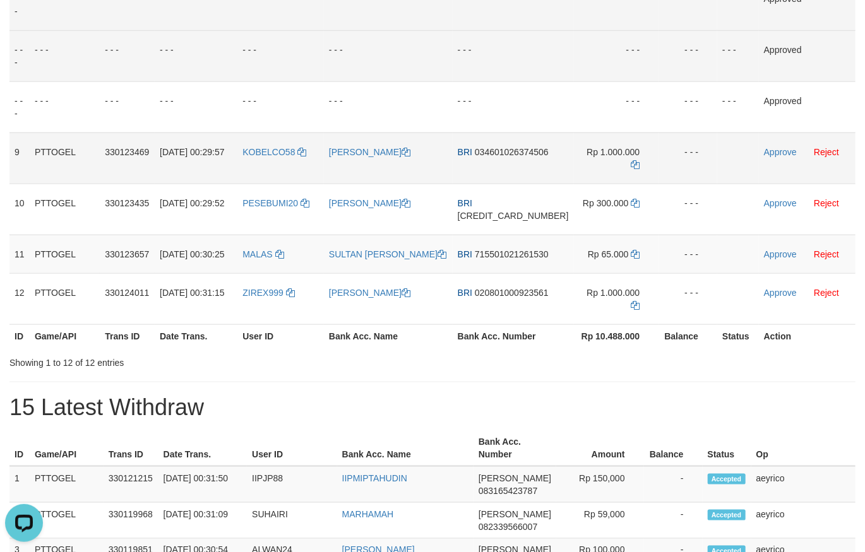
click at [632, 177] on td "Rp 1.000.000" at bounding box center [616, 158] width 85 height 51
click at [631, 177] on td "Rp 1.000.000" at bounding box center [616, 158] width 85 height 51
click at [630, 178] on td "Rp 1.000.000" at bounding box center [616, 158] width 85 height 51
click at [630, 169] on icon at bounding box center [634, 164] width 9 height 9
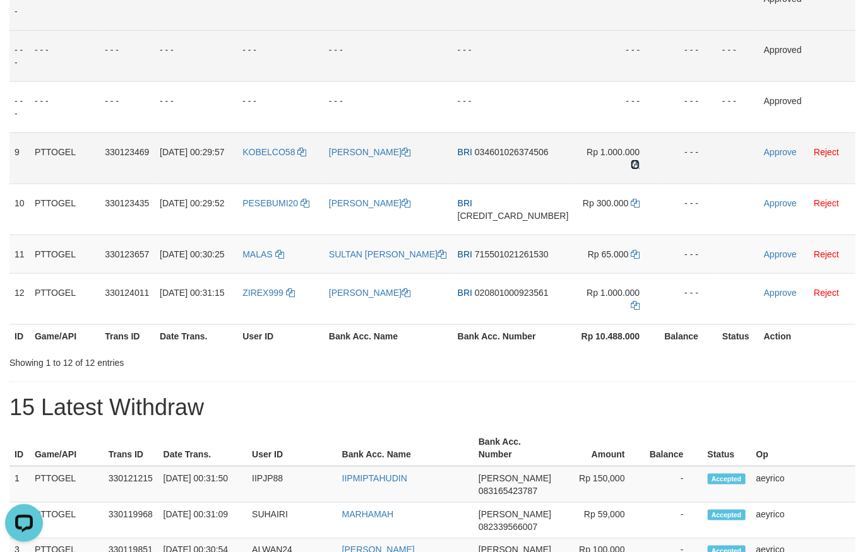
click at [630, 169] on icon at bounding box center [634, 164] width 9 height 9
drag, startPoint x: 626, startPoint y: 179, endPoint x: 870, endPoint y: 235, distance: 250.6
click at [630, 169] on icon at bounding box center [634, 164] width 9 height 9
click at [771, 157] on link "Approve" at bounding box center [780, 152] width 33 height 10
click at [765, 157] on link "Approve" at bounding box center [780, 152] width 33 height 10
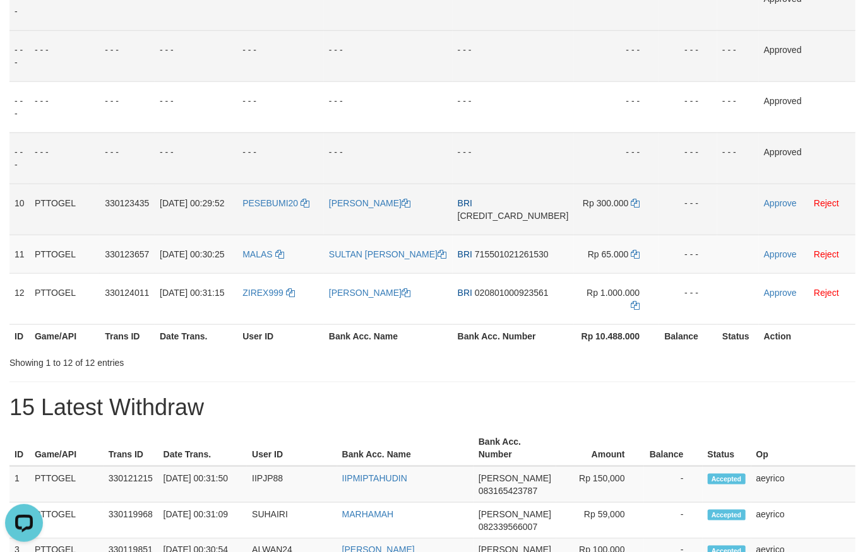
click at [512, 221] on span "[CREDIT_CARD_NUMBER]" at bounding box center [513, 216] width 111 height 10
drag, startPoint x: 619, startPoint y: 220, endPoint x: 627, endPoint y: 216, distance: 9.0
click at [622, 217] on td "Rp 300.000" at bounding box center [616, 209] width 85 height 51
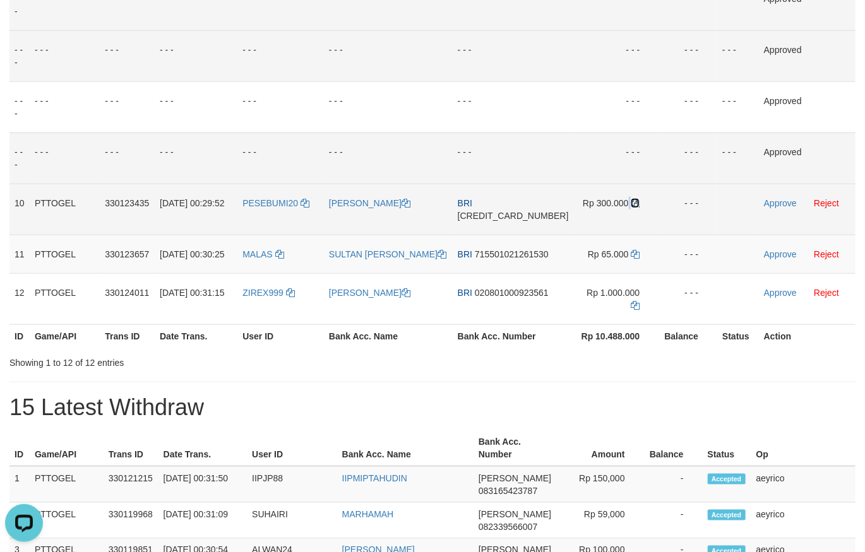
click at [630, 208] on icon at bounding box center [634, 203] width 9 height 9
click at [774, 208] on link "Approve" at bounding box center [780, 203] width 33 height 10
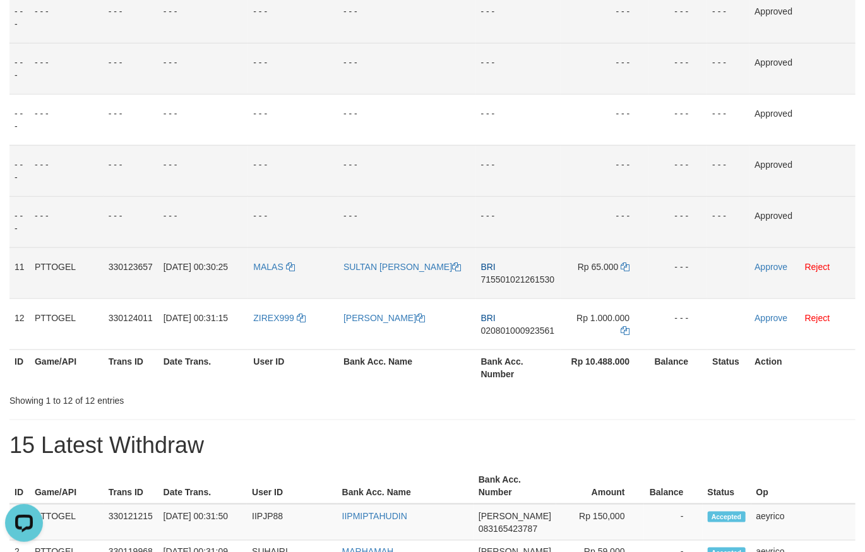
click at [524, 275] on td "BRI 715501021261530" at bounding box center [518, 272] width 85 height 51
click at [524, 276] on span "715501021261530" at bounding box center [518, 280] width 74 height 10
click at [629, 268] on link at bounding box center [624, 267] width 9 height 10
click at [627, 266] on icon at bounding box center [624, 267] width 9 height 9
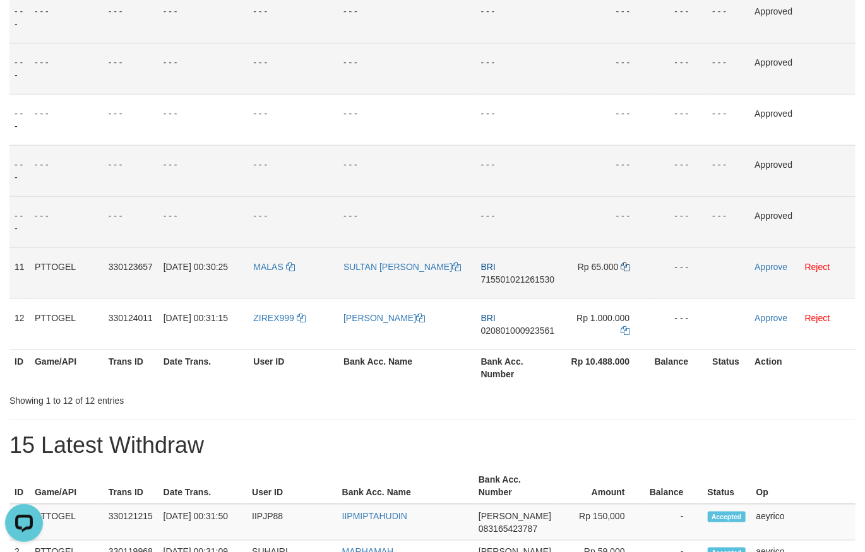
drag, startPoint x: 635, startPoint y: 271, endPoint x: 629, endPoint y: 268, distance: 6.8
click at [635, 271] on td "Rp 65.000" at bounding box center [604, 272] width 88 height 51
click at [629, 268] on icon at bounding box center [624, 267] width 9 height 9
click at [517, 280] on span "715501021261530" at bounding box center [518, 280] width 74 height 10
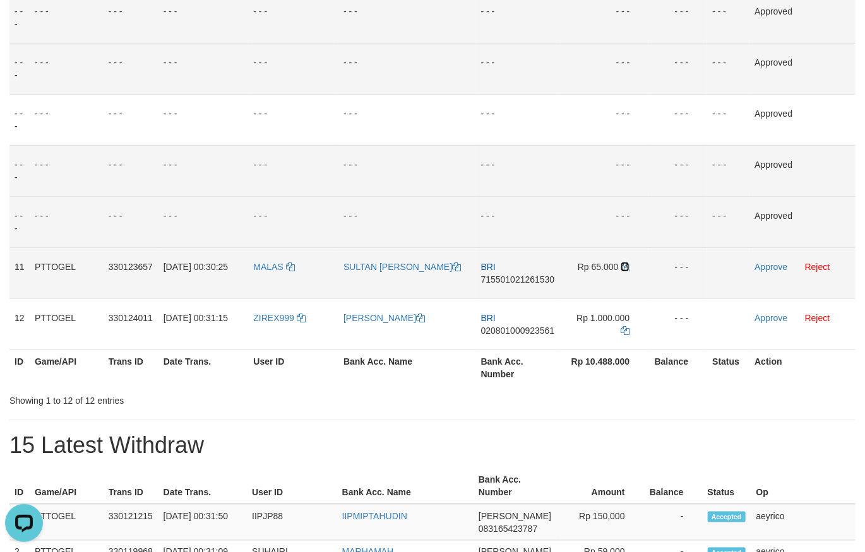
click at [629, 267] on icon at bounding box center [624, 267] width 9 height 9
click at [628, 267] on icon at bounding box center [624, 267] width 9 height 9
click at [772, 261] on td "Approve Reject" at bounding box center [802, 272] width 106 height 51
click at [754, 262] on link "Approve" at bounding box center [770, 267] width 33 height 10
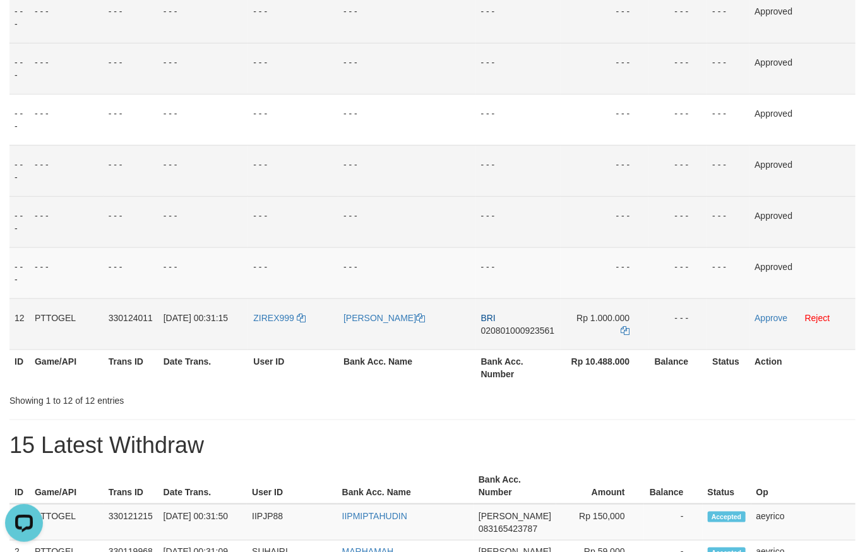
click at [513, 329] on span "020801000923561" at bounding box center [518, 331] width 74 height 10
click at [626, 330] on icon at bounding box center [624, 330] width 9 height 9
click at [627, 330] on icon at bounding box center [624, 330] width 9 height 9
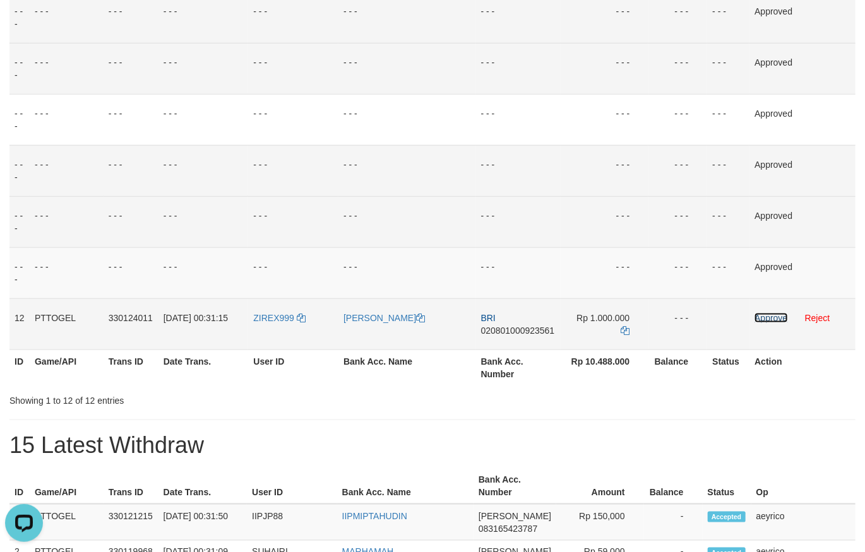
click at [767, 317] on link "Approve" at bounding box center [770, 318] width 33 height 10
click at [783, 321] on link "Approve" at bounding box center [770, 318] width 33 height 10
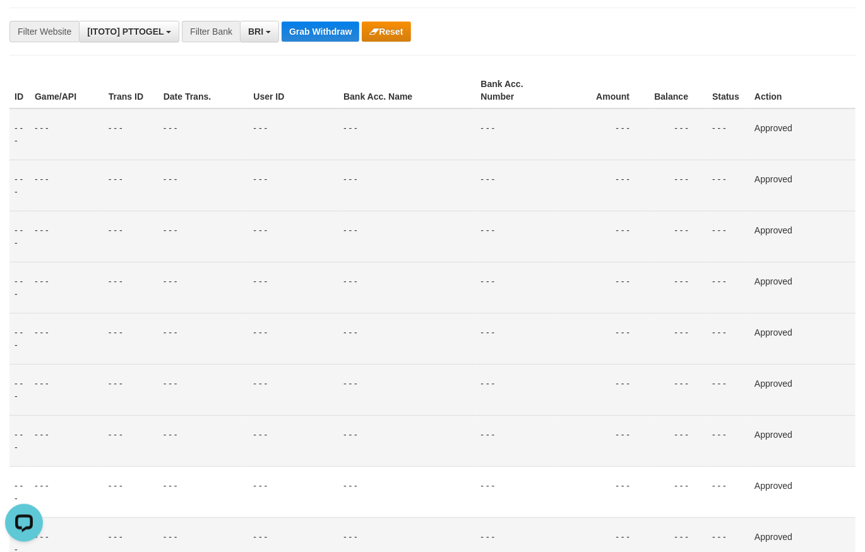
scroll to position [0, 0]
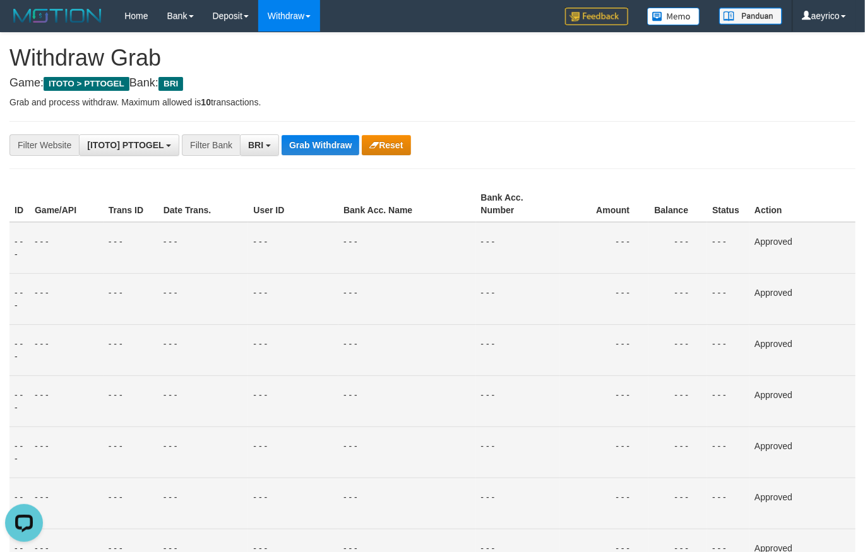
click at [305, 141] on button "Grab Withdraw" at bounding box center [320, 145] width 78 height 20
drag, startPoint x: 306, startPoint y: 139, endPoint x: 283, endPoint y: 141, distance: 23.4
click at [306, 139] on button "Grab Withdraw" at bounding box center [320, 145] width 78 height 20
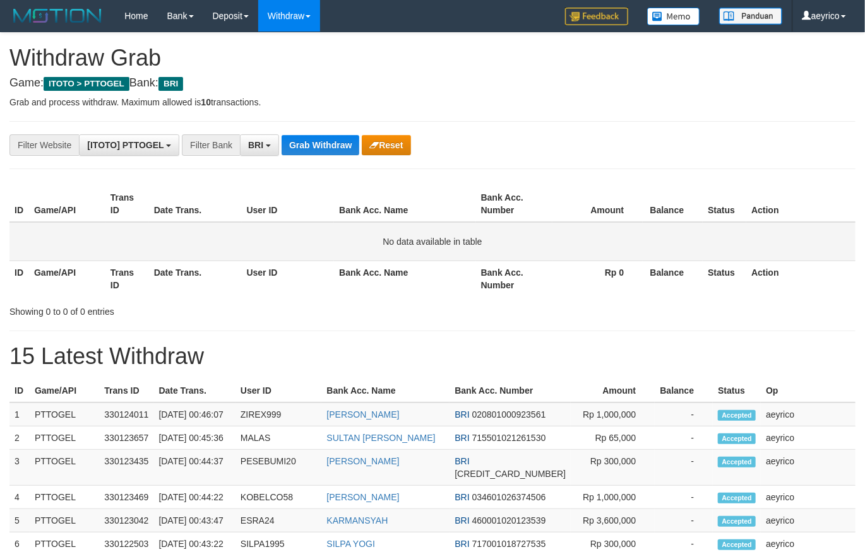
scroll to position [62, 0]
click at [338, 139] on button "Grab Withdraw" at bounding box center [320, 145] width 78 height 20
click at [305, 142] on button "Grab Withdraw" at bounding box center [320, 145] width 78 height 20
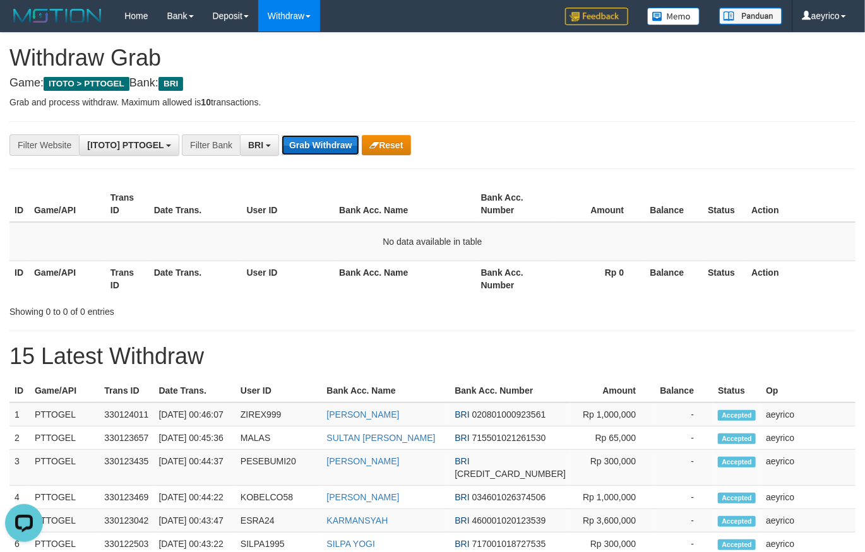
click at [305, 142] on button "Grab Withdraw" at bounding box center [320, 145] width 78 height 20
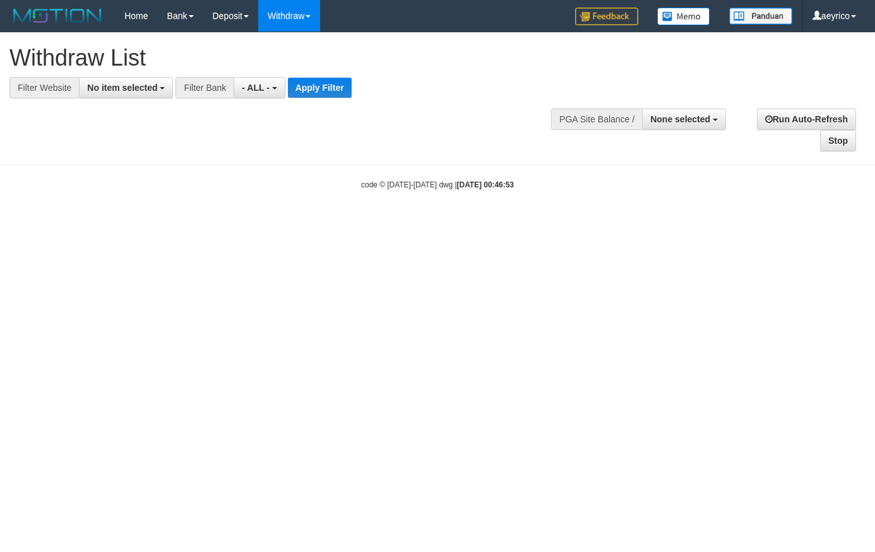
select select
click at [242, 85] on span "- ALL -" at bounding box center [256, 88] width 28 height 10
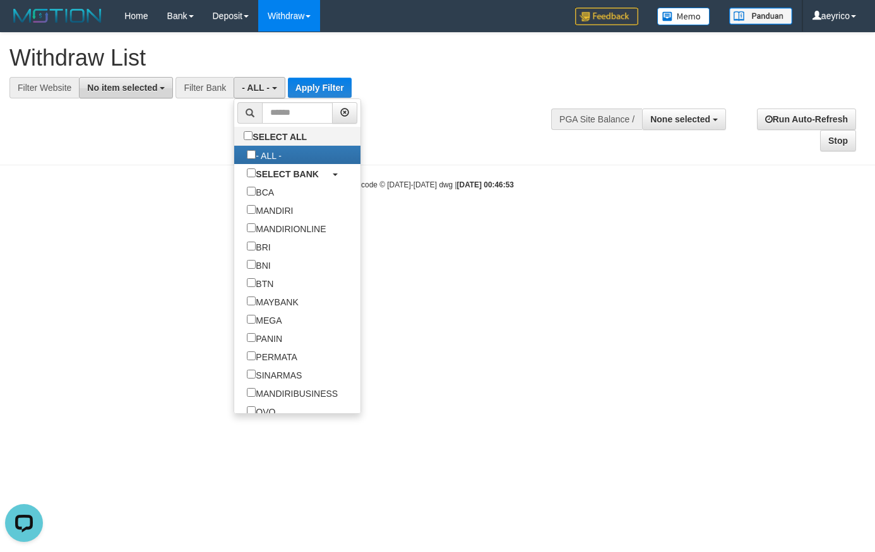
click at [123, 82] on button "No item selected" at bounding box center [126, 87] width 94 height 21
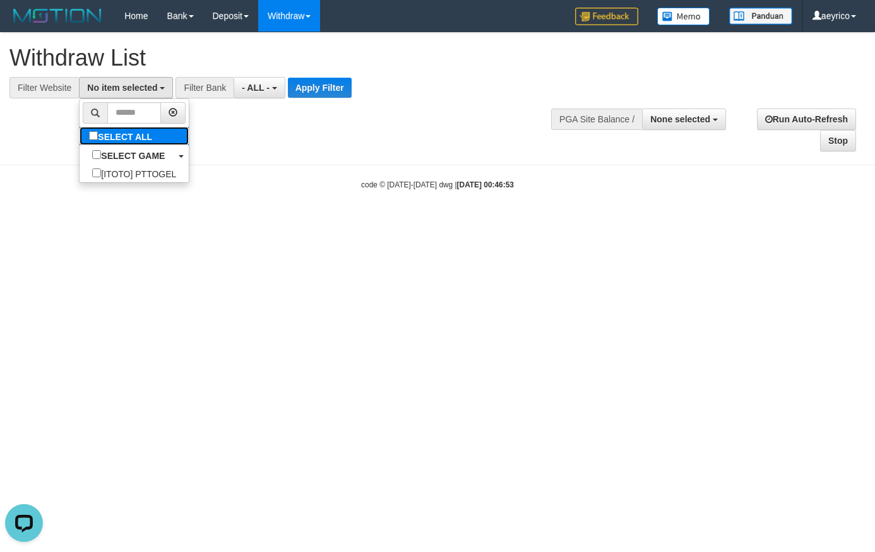
click at [93, 136] on label "SELECT ALL" at bounding box center [122, 136] width 85 height 18
select select "***"
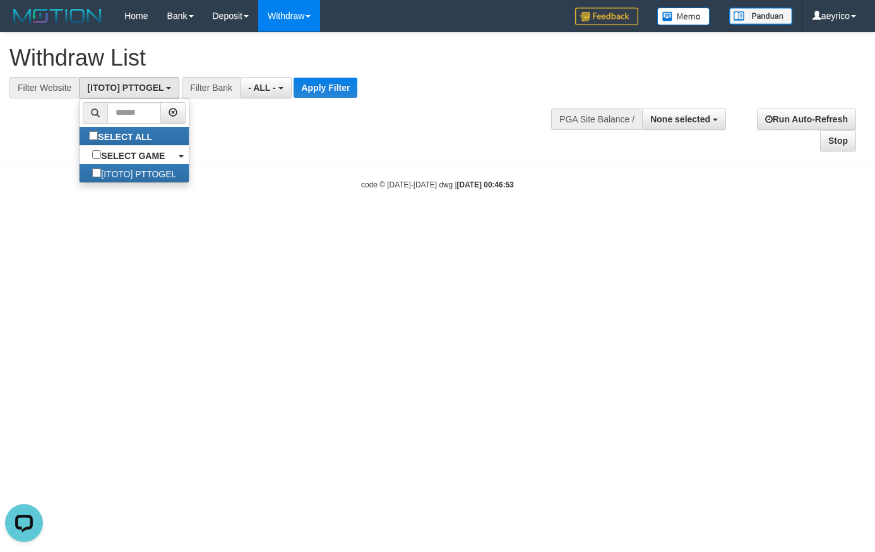
drag, startPoint x: 343, startPoint y: 153, endPoint x: 313, endPoint y: 116, distance: 47.5
click at [331, 135] on body "Toggle navigation Home Bank Account List Load By Website Group [ITOTO] PTTOGEL …" at bounding box center [437, 111] width 875 height 222
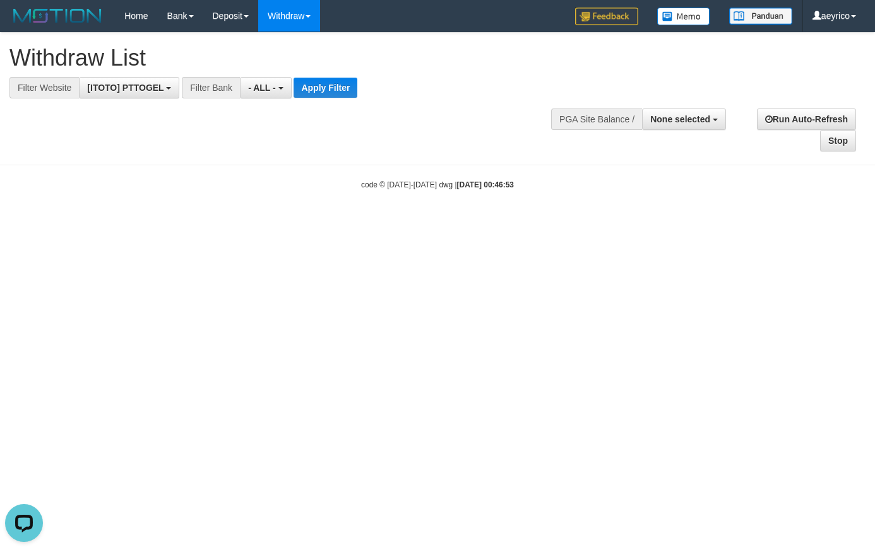
click at [285, 102] on div "**********" at bounding box center [437, 92] width 875 height 119
click at [276, 90] on button "- ALL -" at bounding box center [265, 87] width 51 height 21
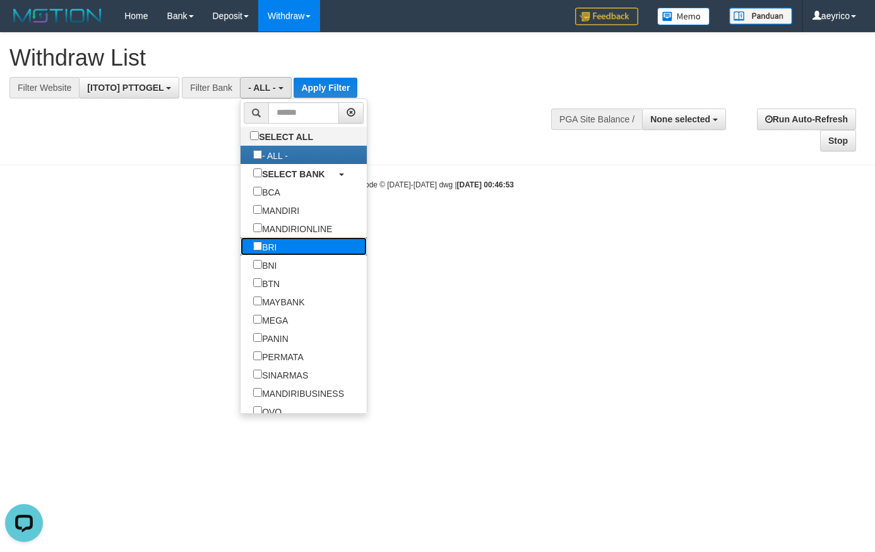
click at [240, 249] on label "BRI" at bounding box center [264, 246] width 49 height 18
select select "***"
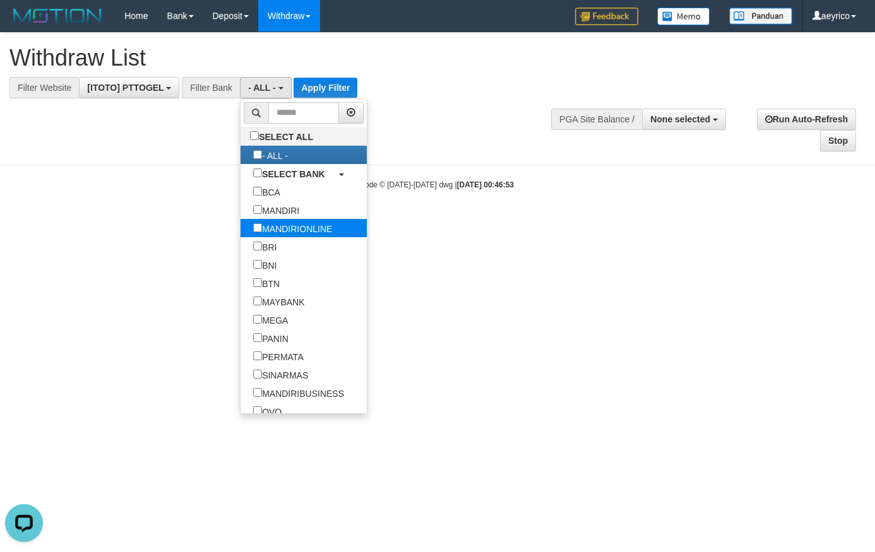
scroll to position [62, 0]
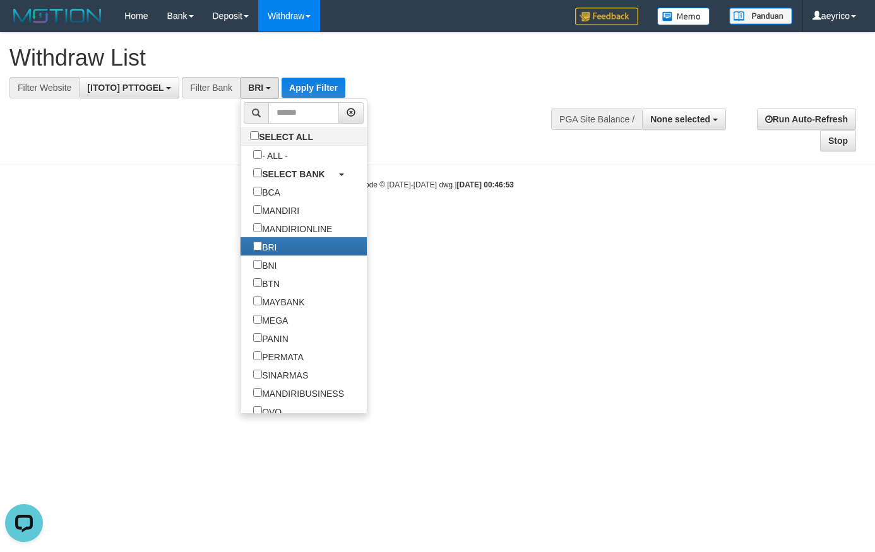
click at [294, 98] on div "**********" at bounding box center [241, 87] width 483 height 21
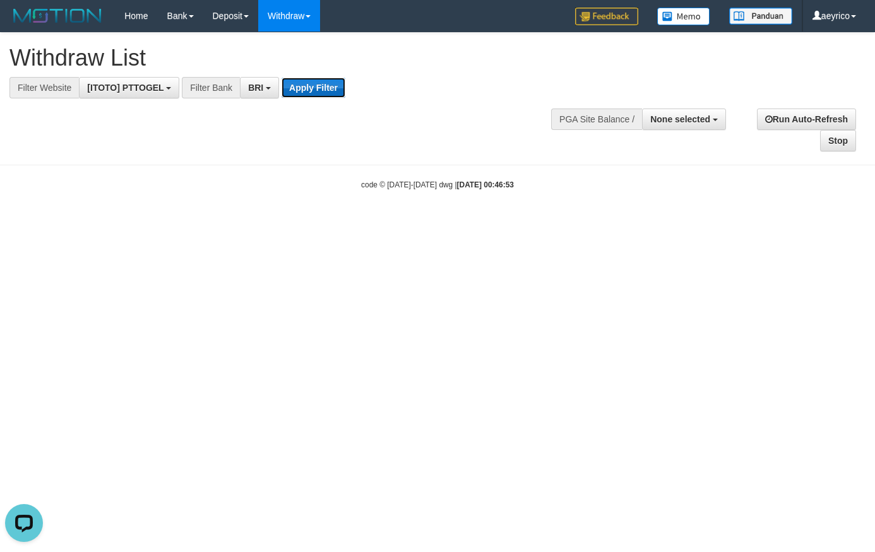
drag, startPoint x: 295, startPoint y: 93, endPoint x: 304, endPoint y: 92, distance: 8.4
click at [297, 93] on button "Apply Filter" at bounding box center [313, 88] width 64 height 20
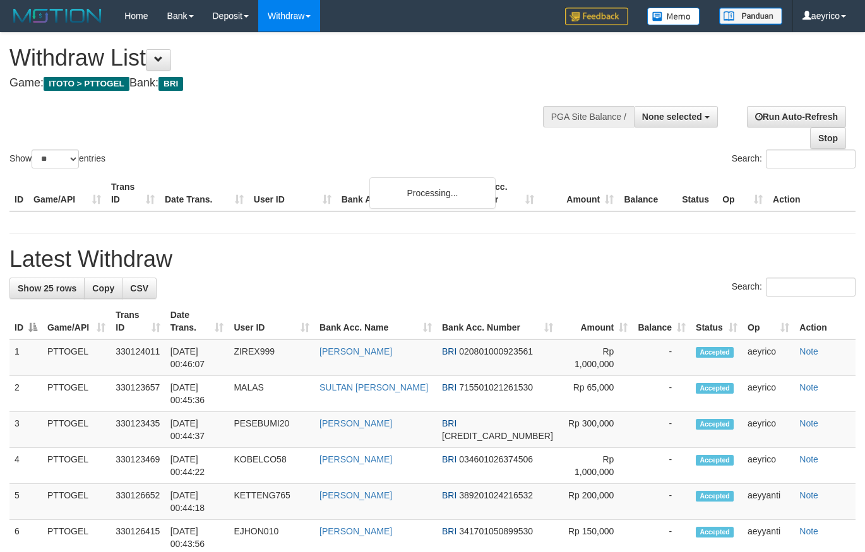
select select
select select "**"
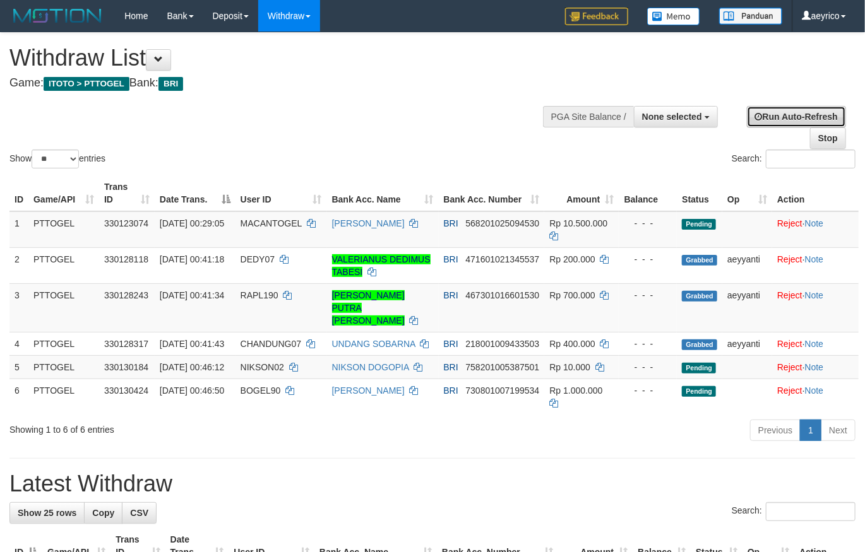
click at [805, 117] on link "Run Auto-Refresh" at bounding box center [796, 116] width 99 height 21
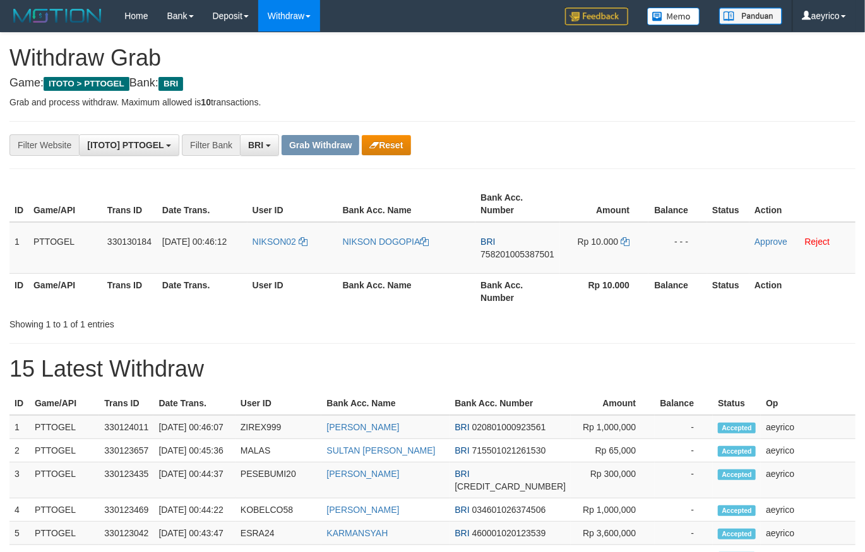
scroll to position [62, 0]
drag, startPoint x: 402, startPoint y: 257, endPoint x: 612, endPoint y: 256, distance: 210.2
click at [612, 256] on tr "1 PTTOGEL 330130184 01/09/2025 00:46:12 NIKSON02 NIKSON DOGOPIA BRI 75820100538…" at bounding box center [432, 248] width 846 height 52
drag, startPoint x: 776, startPoint y: 191, endPoint x: 808, endPoint y: 194, distance: 33.0
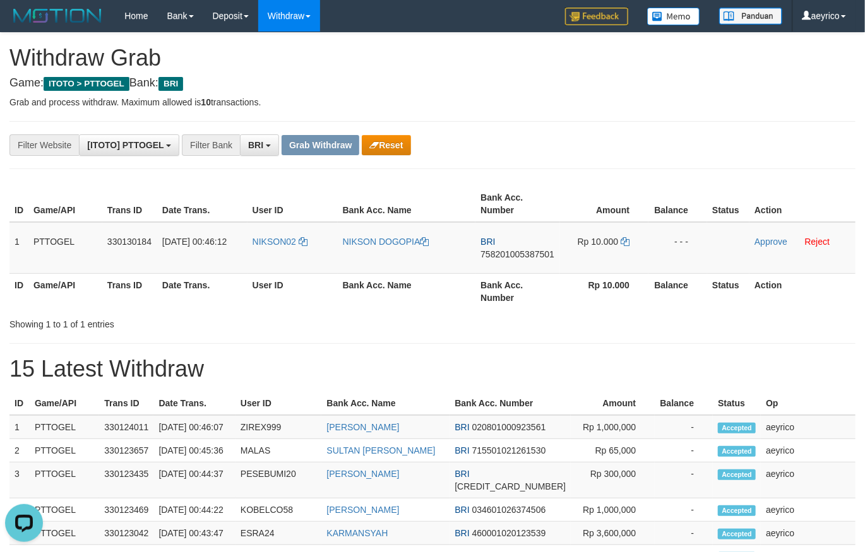
click at [793, 192] on th "Action" at bounding box center [802, 204] width 106 height 36
click at [518, 254] on span "758201005387501" at bounding box center [517, 254] width 74 height 10
click at [517, 254] on span "758201005387501" at bounding box center [517, 254] width 74 height 10
copy span "758201005387501"
click at [622, 240] on icon at bounding box center [624, 241] width 9 height 9
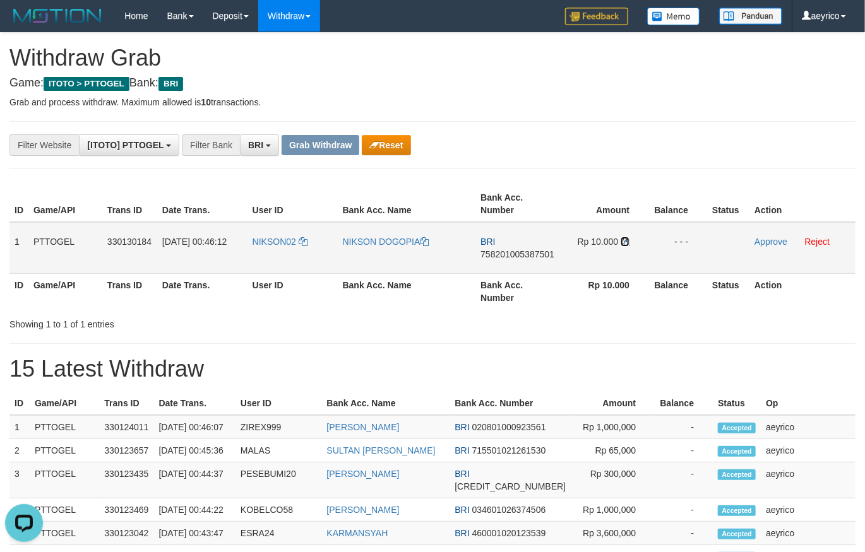
click at [625, 239] on icon at bounding box center [624, 241] width 9 height 9
click at [624, 238] on icon at bounding box center [624, 241] width 9 height 9
click at [775, 242] on link "Approve" at bounding box center [770, 242] width 33 height 10
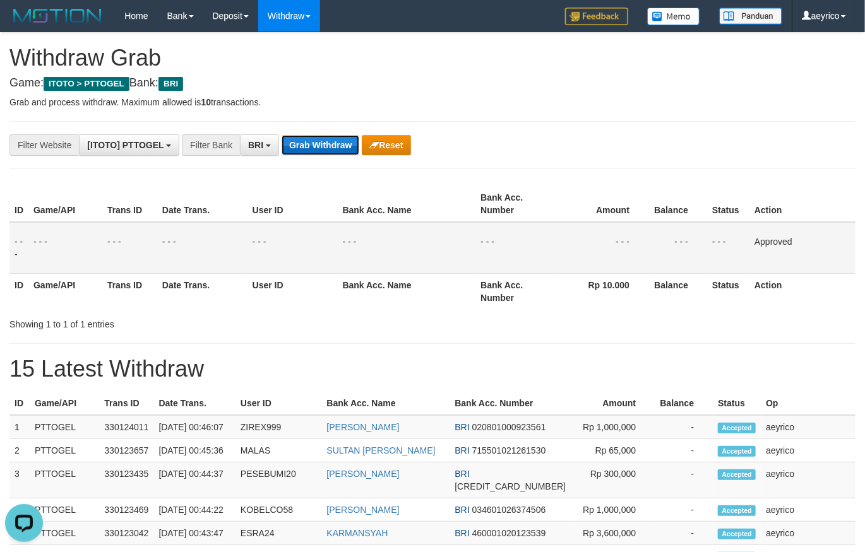
click at [335, 152] on button "Grab Withdraw" at bounding box center [320, 145] width 78 height 20
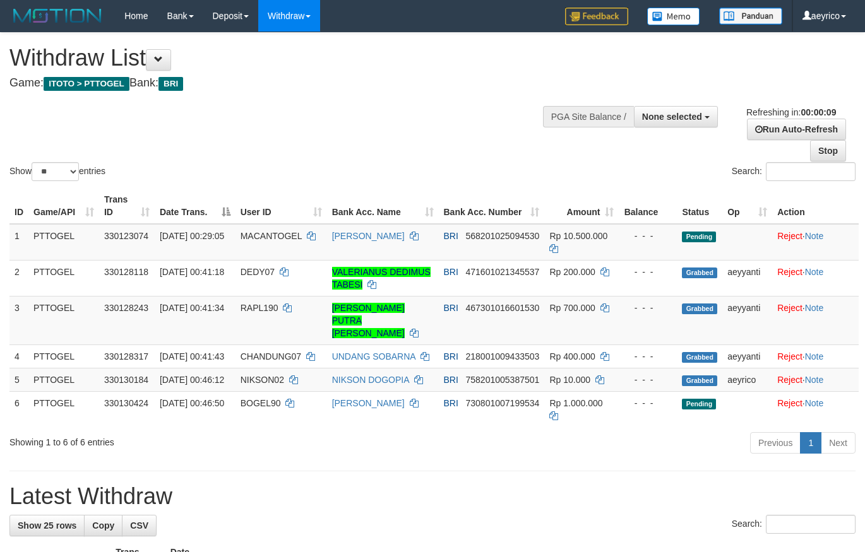
select select
select select "**"
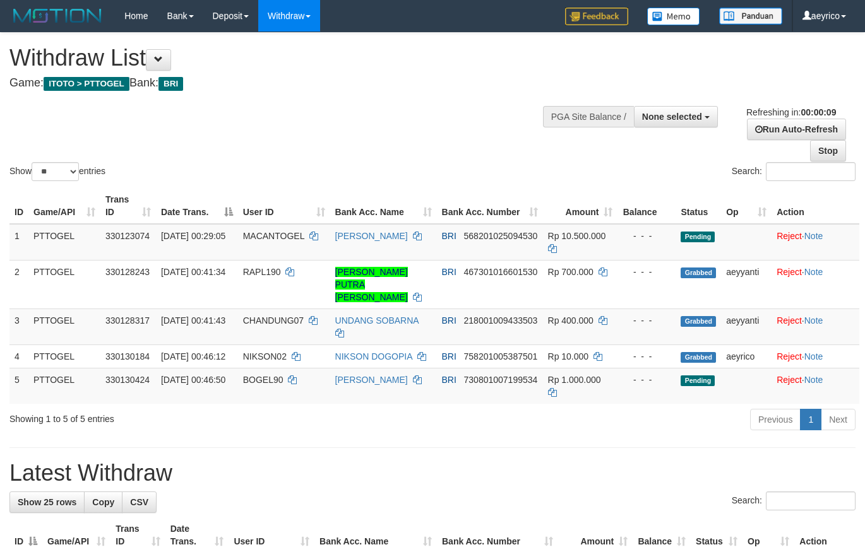
select select
select select "**"
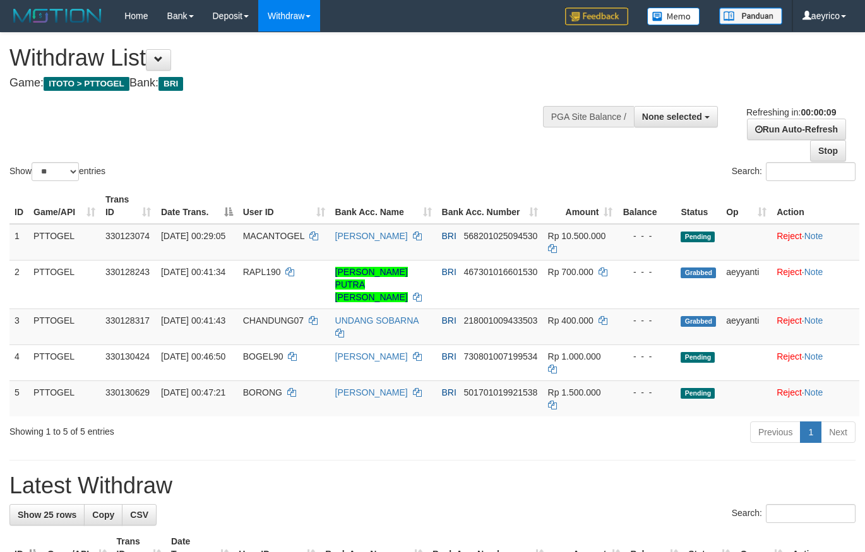
select select
select select "**"
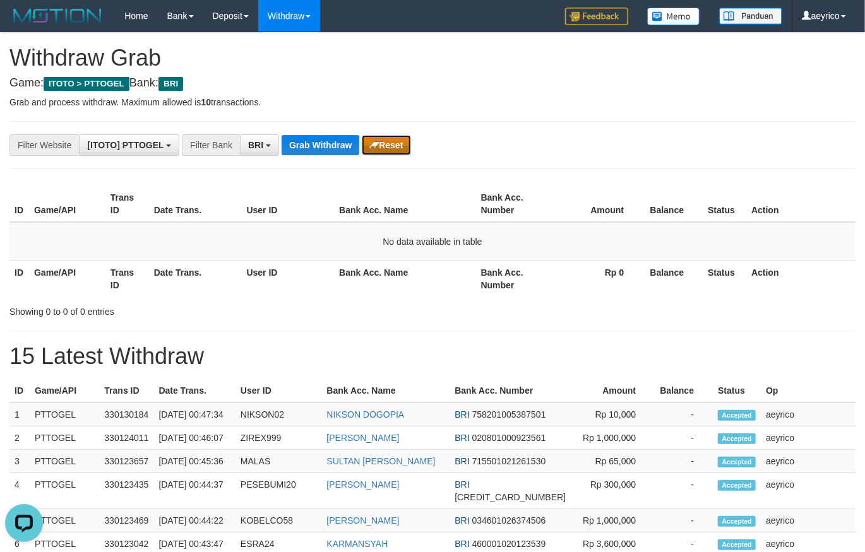
click at [382, 152] on button "Reset" at bounding box center [386, 145] width 49 height 20
click at [319, 148] on button "Grab Withdraw" at bounding box center [320, 145] width 78 height 20
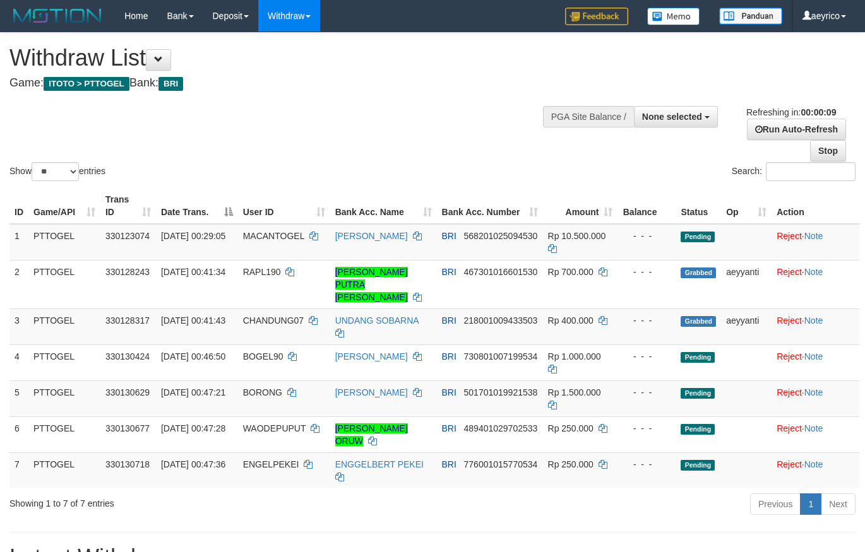
select select
select select "**"
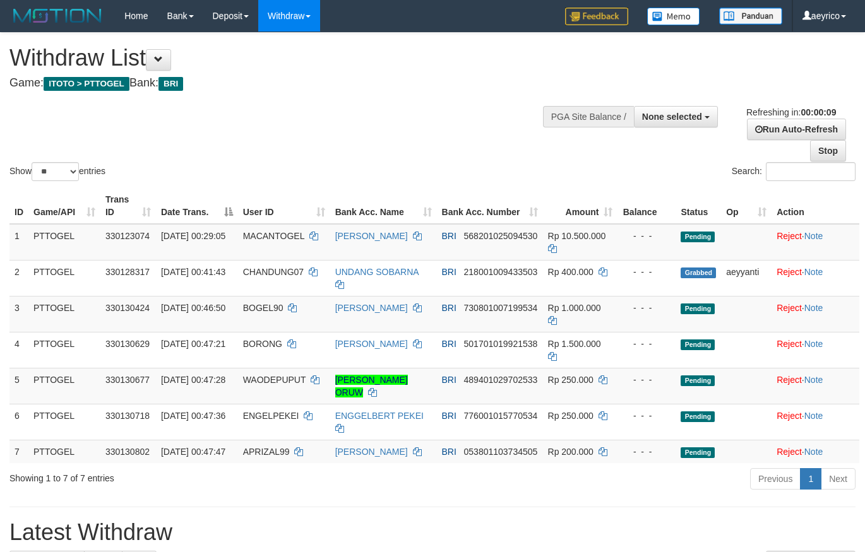
select select
select select "**"
select select
select select "**"
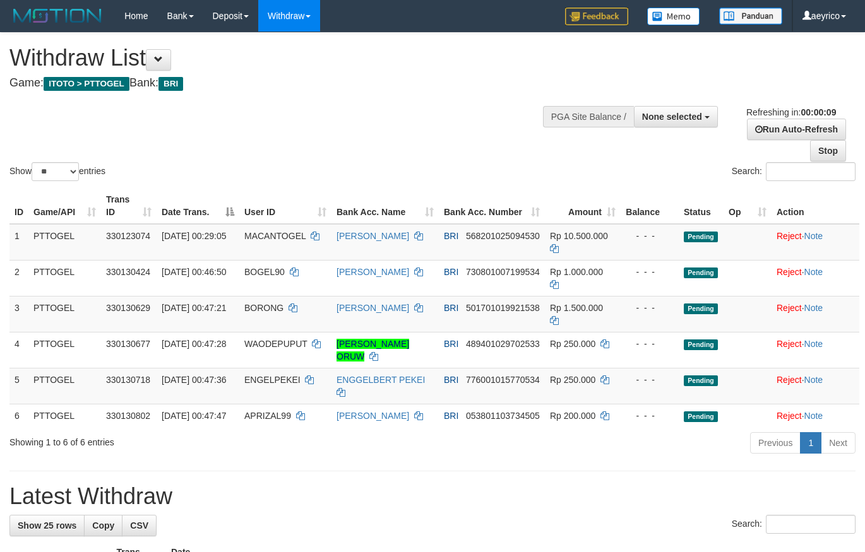
select select
select select "**"
select select
select select "**"
select select
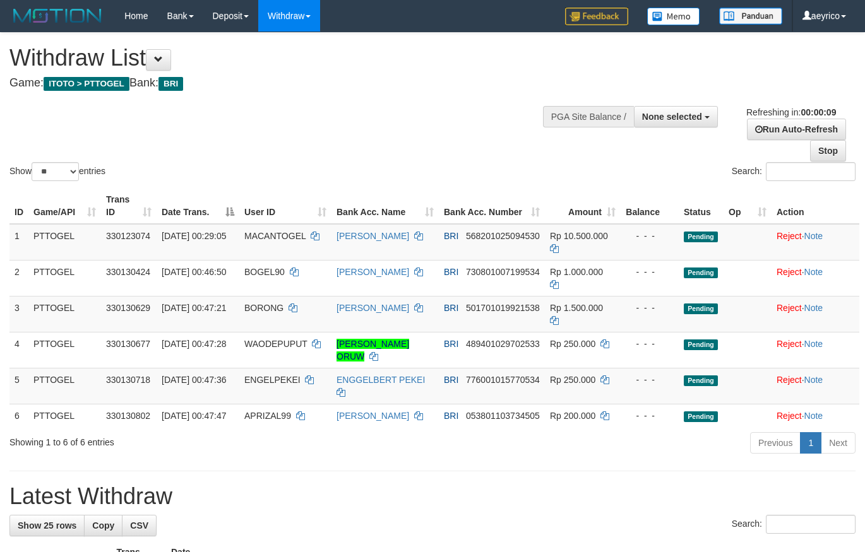
select select "**"
select select
select select "**"
select select
select select "**"
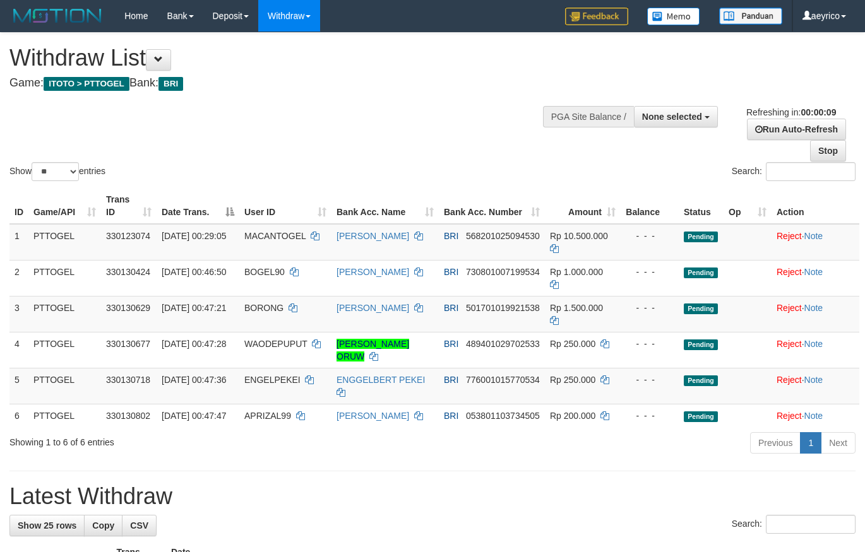
select select
select select "**"
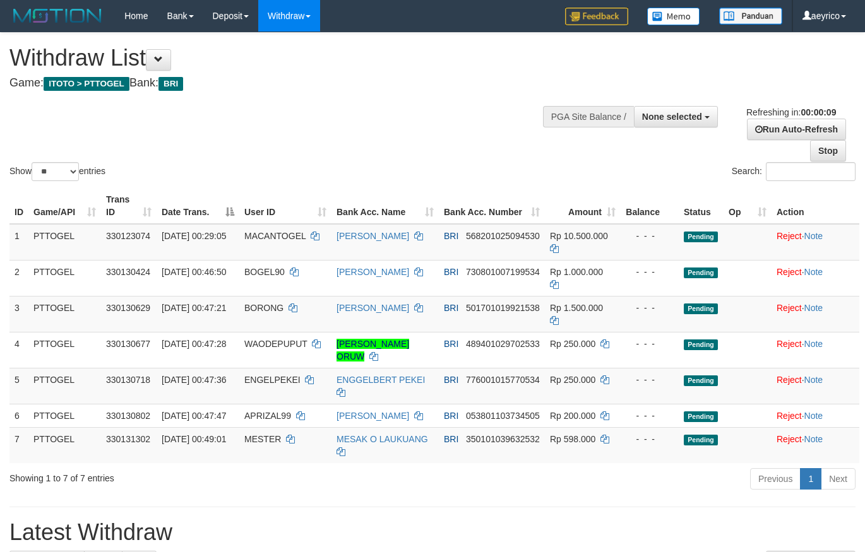
select select
select select "**"
select select
select select "**"
select select
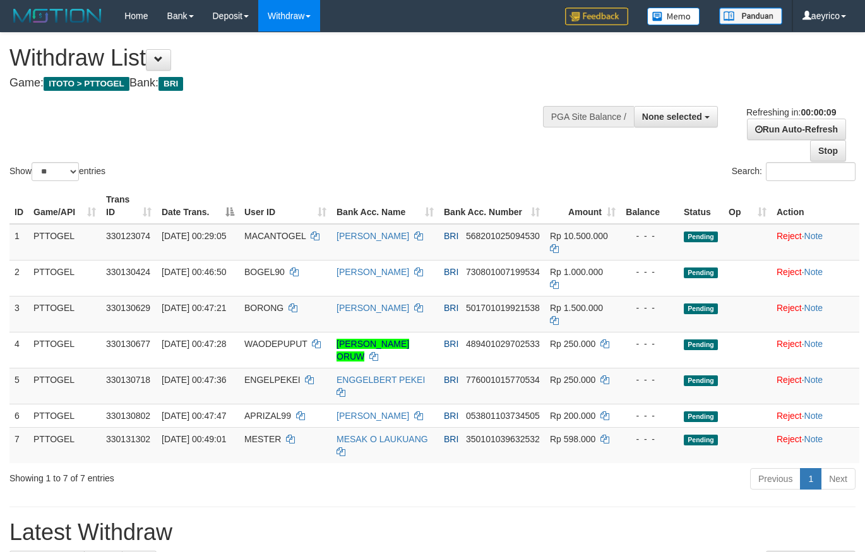
select select "**"
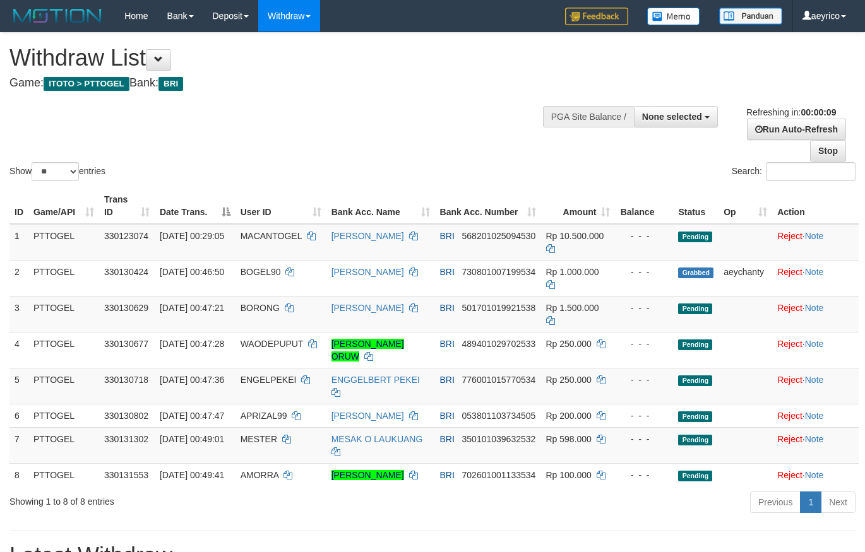
select select
select select "**"
select select
select select "**"
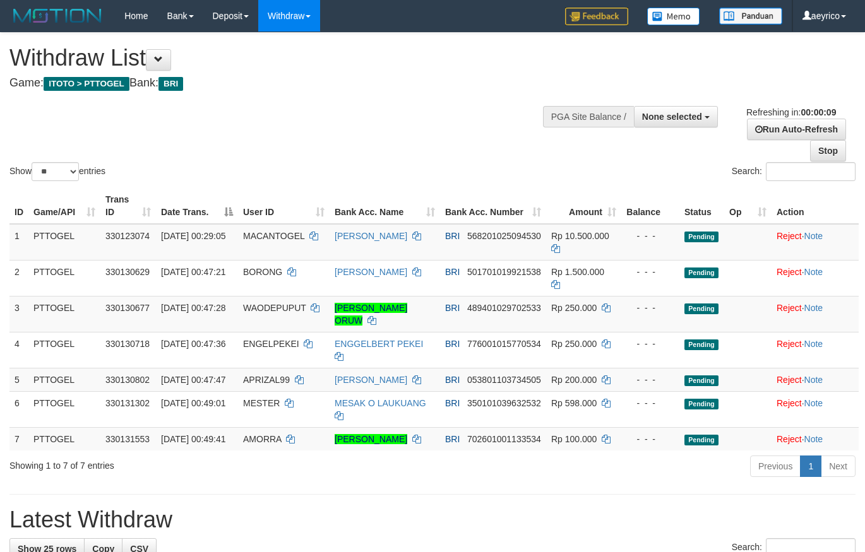
select select
select select "**"
select select
select select "**"
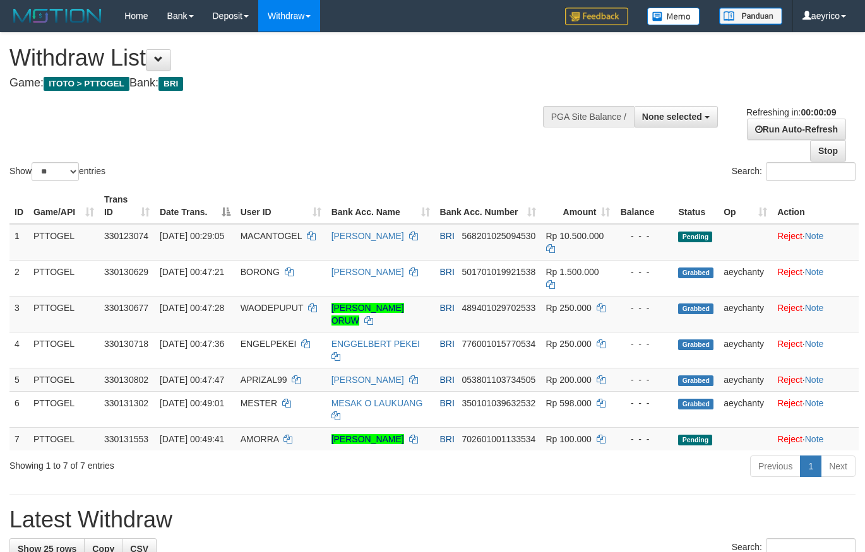
select select
select select "**"
select select
select select "**"
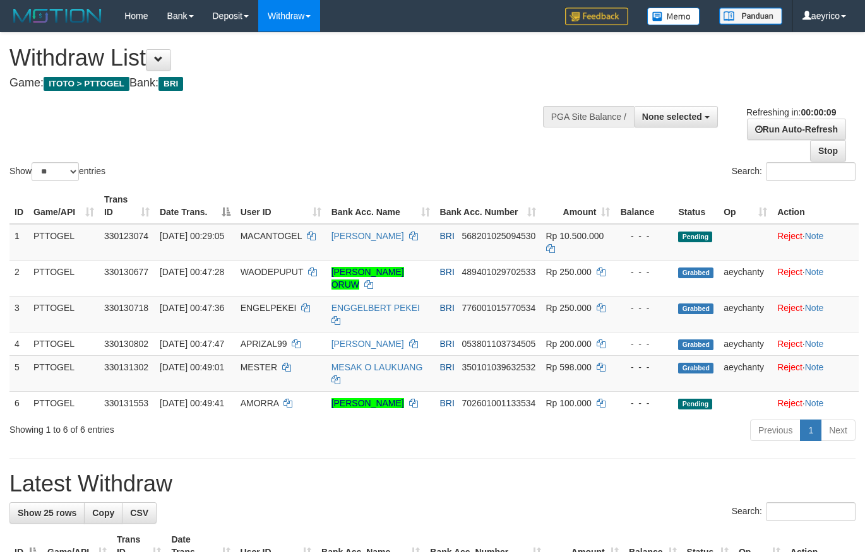
select select
select select "**"
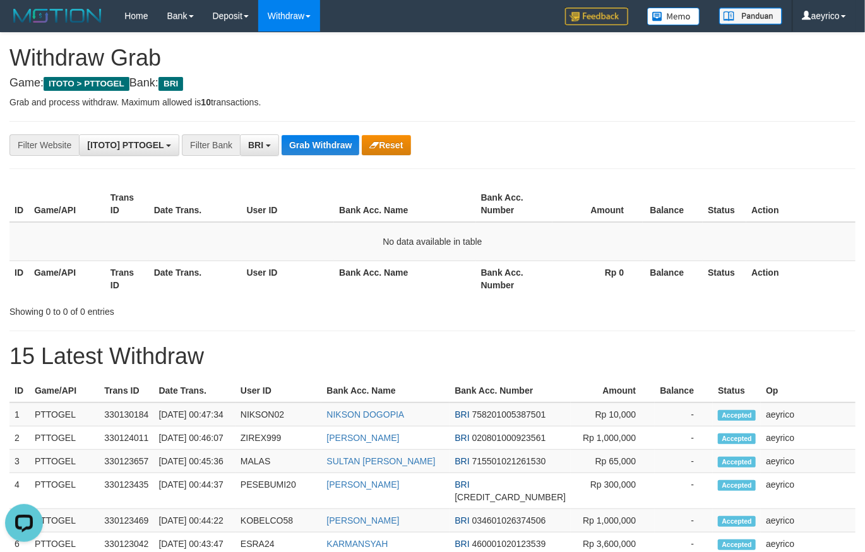
click at [327, 153] on div "**********" at bounding box center [360, 144] width 721 height 21
click at [327, 152] on button "Grab Withdraw" at bounding box center [320, 145] width 78 height 20
click at [326, 152] on button "Grab Withdraw" at bounding box center [320, 145] width 78 height 20
click at [333, 137] on button "Grab Withdraw" at bounding box center [320, 145] width 78 height 20
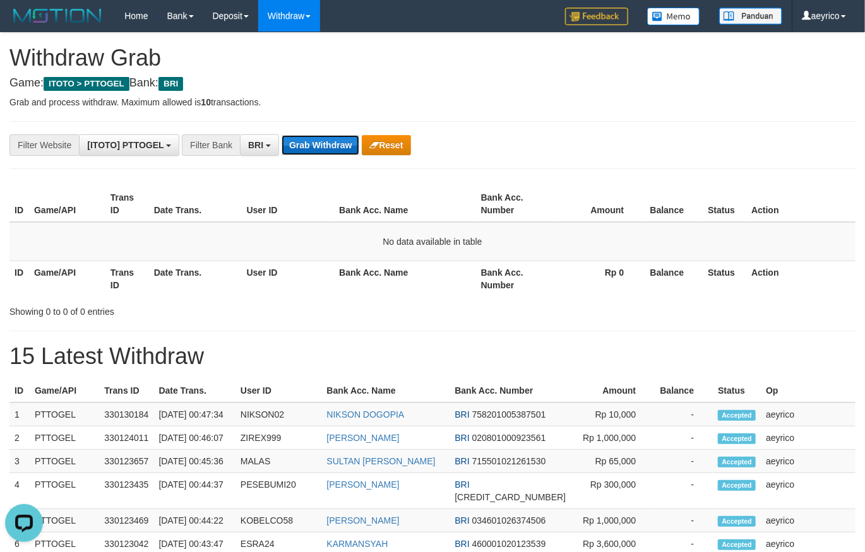
click at [333, 137] on button "Grab Withdraw" at bounding box center [320, 145] width 78 height 20
drag, startPoint x: 333, startPoint y: 137, endPoint x: 511, endPoint y: 105, distance: 181.4
click at [337, 134] on div "**********" at bounding box center [360, 144] width 721 height 21
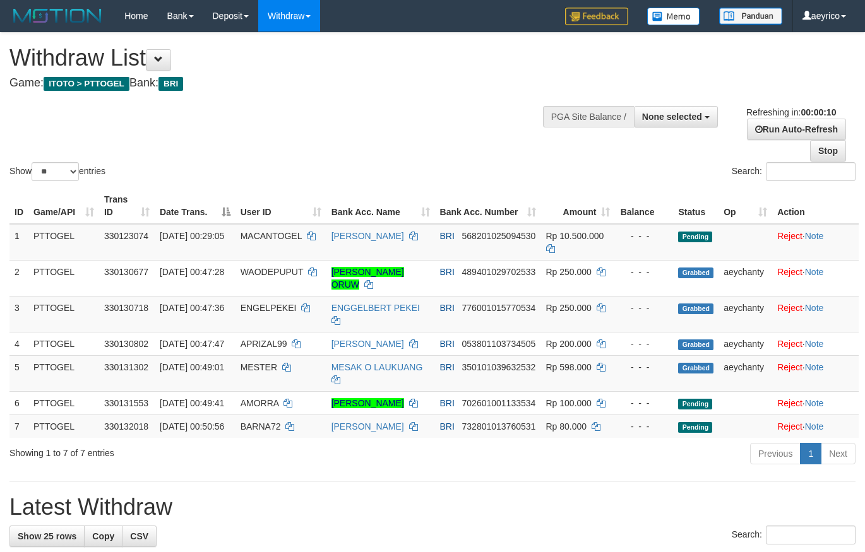
select select
select select "**"
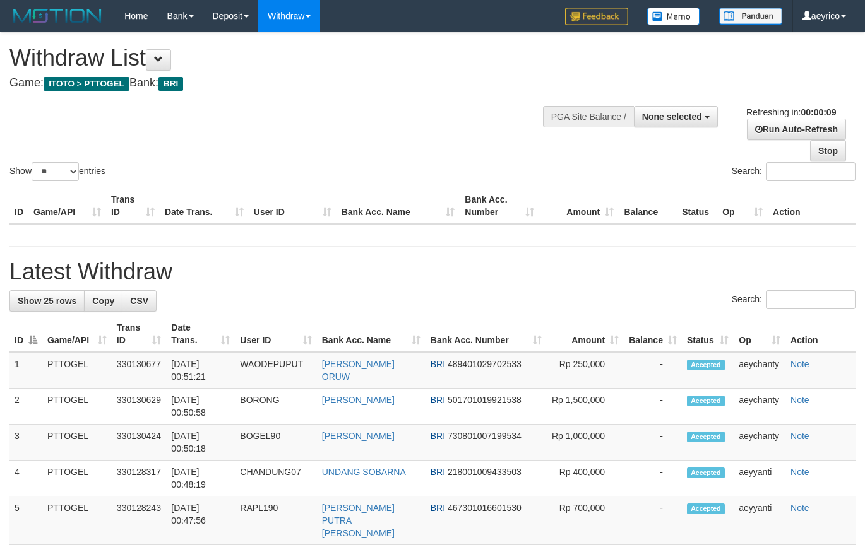
select select
select select "**"
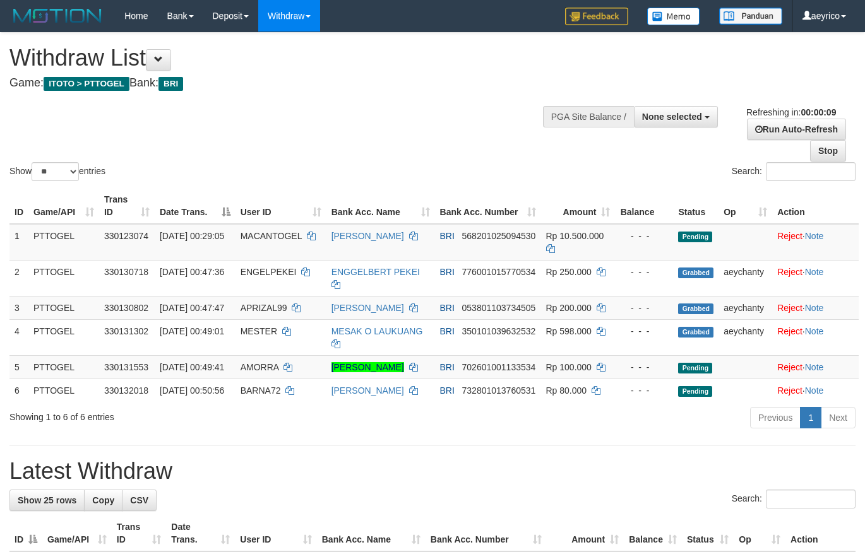
select select
select select "**"
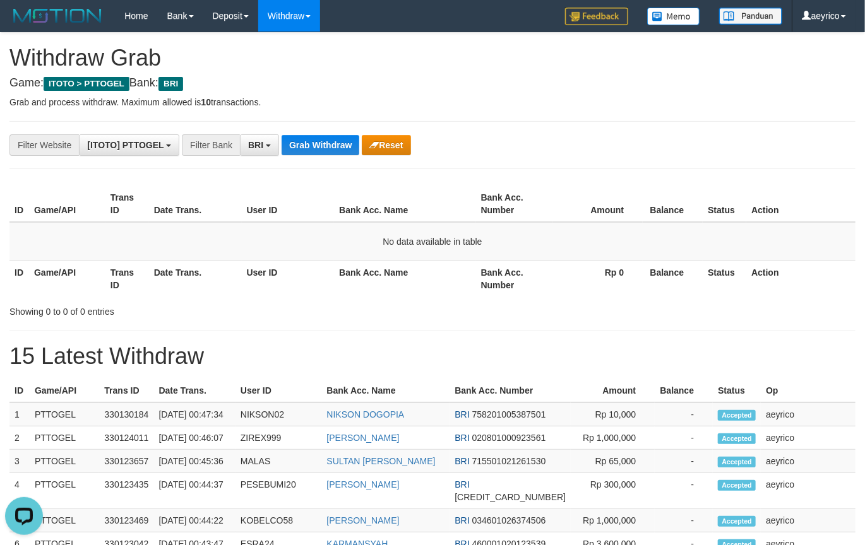
drag, startPoint x: 346, startPoint y: 157, endPoint x: 338, endPoint y: 148, distance: 11.6
click at [338, 148] on button "Grab Withdraw" at bounding box center [320, 145] width 78 height 20
click at [338, 147] on button "Grab Withdraw" at bounding box center [320, 145] width 78 height 20
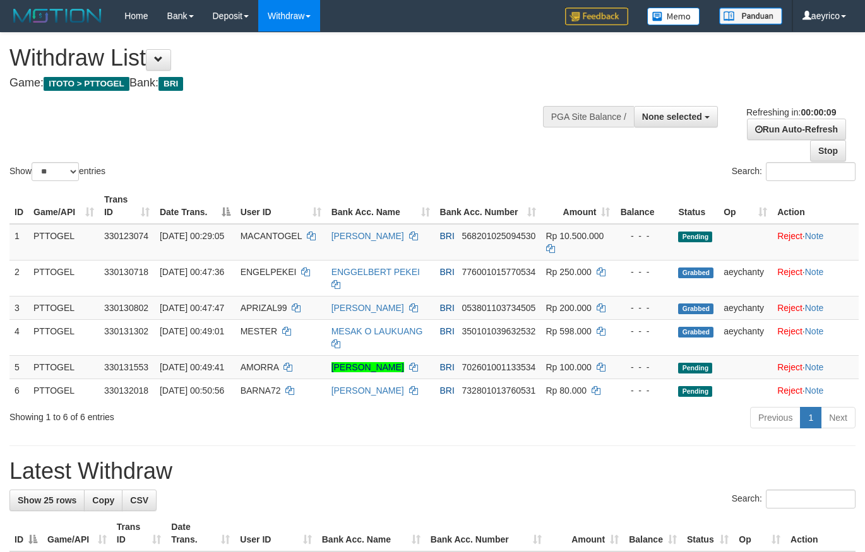
select select
select select "**"
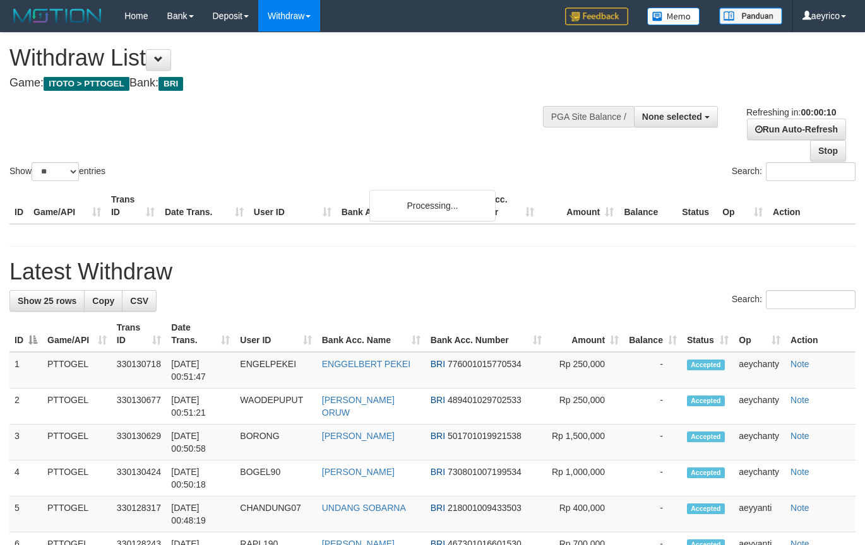
select select
select select "**"
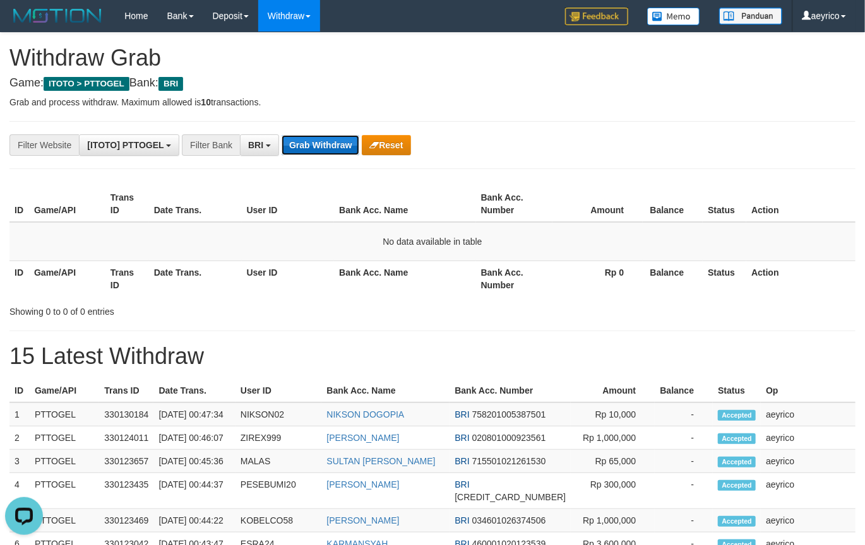
click at [322, 153] on button "Grab Withdraw" at bounding box center [320, 145] width 78 height 20
click at [323, 148] on button "Grab Withdraw" at bounding box center [320, 145] width 78 height 20
click at [326, 147] on button "Grab Withdraw" at bounding box center [320, 145] width 78 height 20
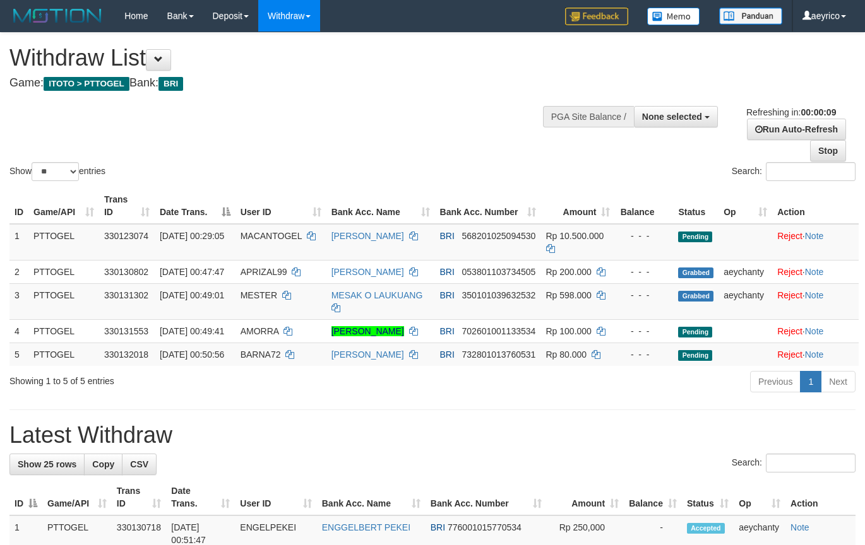
select select
select select "**"
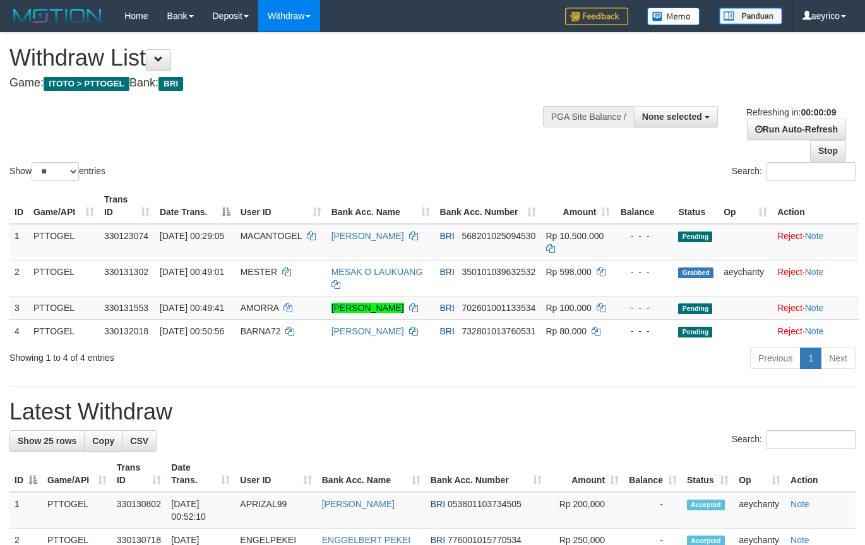
select select
select select "**"
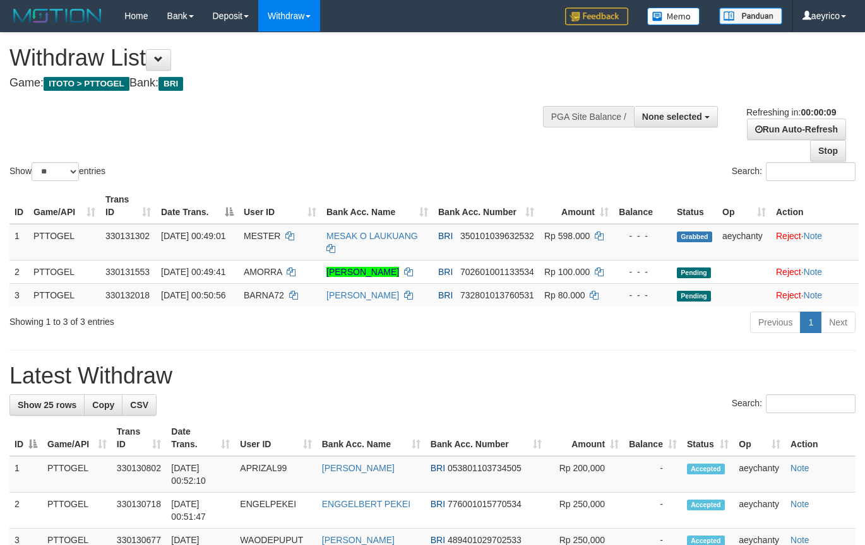
select select
select select "**"
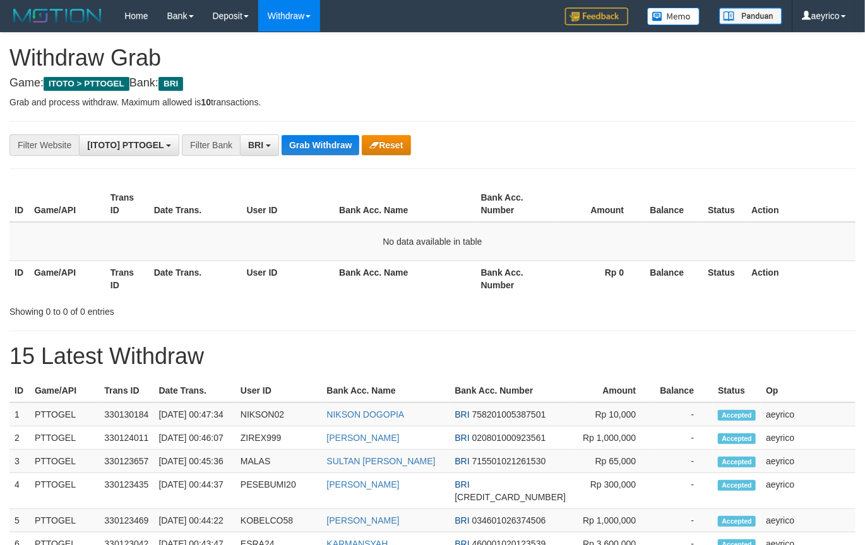
scroll to position [62, 0]
click at [327, 147] on button "Grab Withdraw" at bounding box center [320, 145] width 78 height 20
click at [331, 139] on button "Grab Withdraw" at bounding box center [320, 145] width 78 height 20
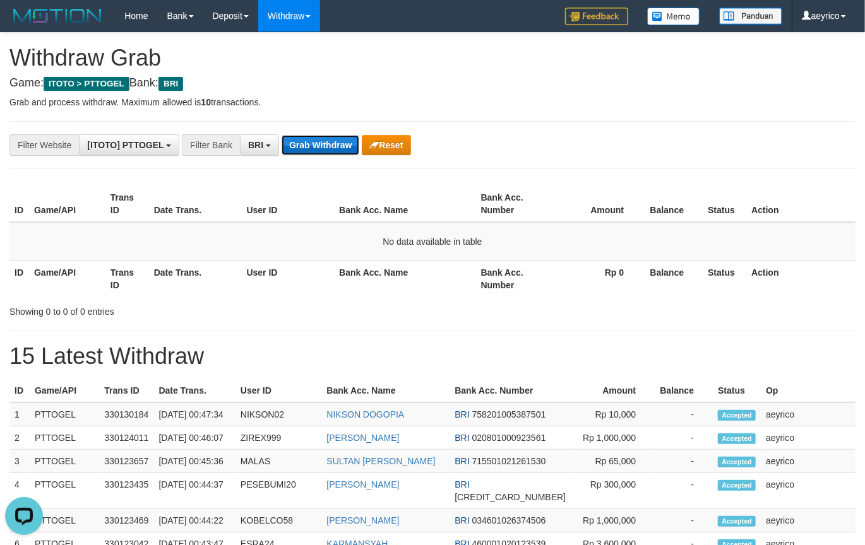
click at [331, 139] on button "Grab Withdraw" at bounding box center [320, 145] width 78 height 20
click at [331, 140] on button "Grab Withdraw" at bounding box center [320, 145] width 78 height 20
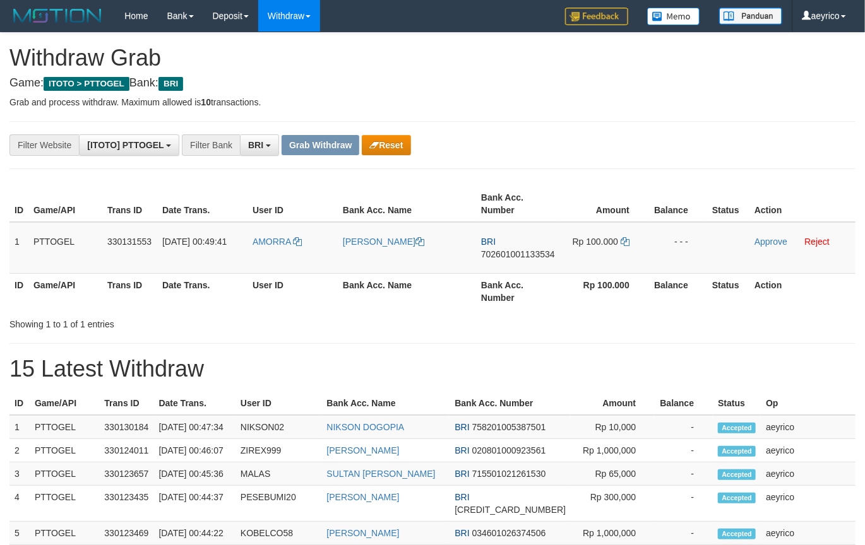
scroll to position [62, 0]
drag, startPoint x: 393, startPoint y: 150, endPoint x: 386, endPoint y: 151, distance: 6.4
click at [386, 151] on button "Reset" at bounding box center [386, 145] width 49 height 20
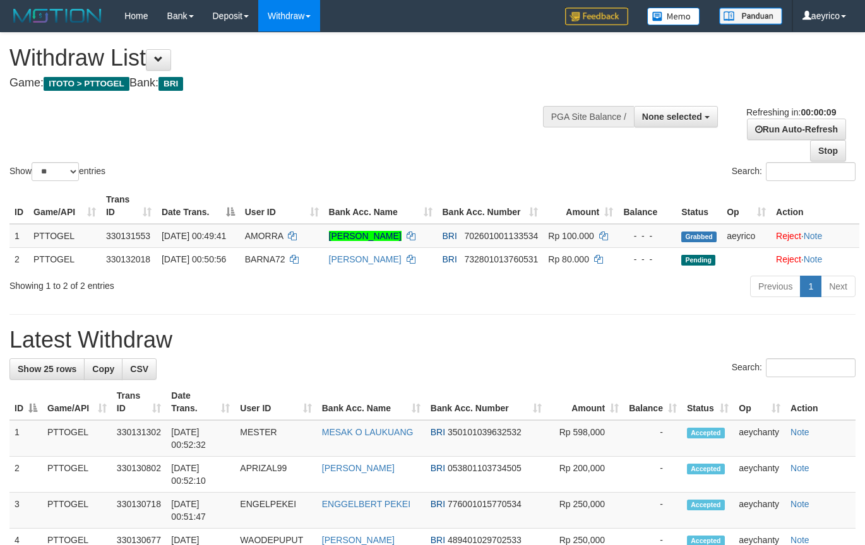
select select
select select "**"
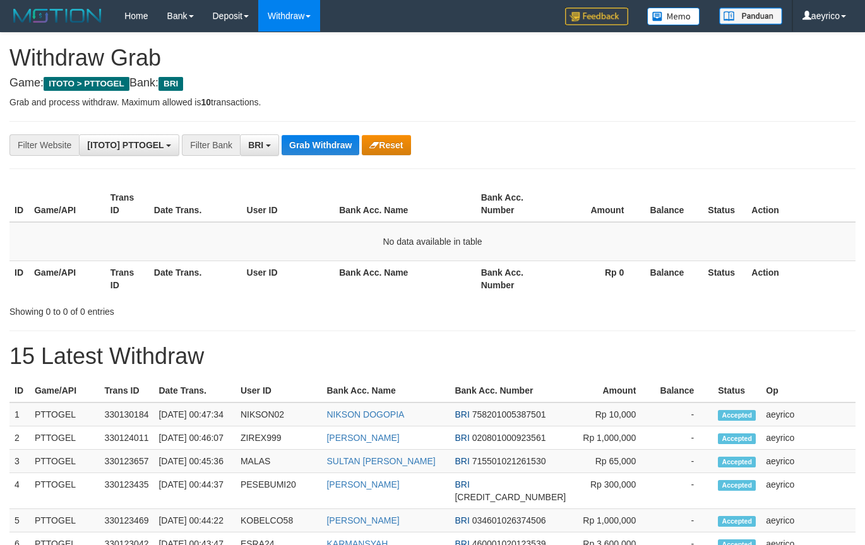
click at [310, 140] on button "Grab Withdraw" at bounding box center [320, 145] width 78 height 20
click at [311, 140] on button "Grab Withdraw" at bounding box center [320, 145] width 78 height 20
click at [312, 140] on button "Grab Withdraw" at bounding box center [320, 145] width 78 height 20
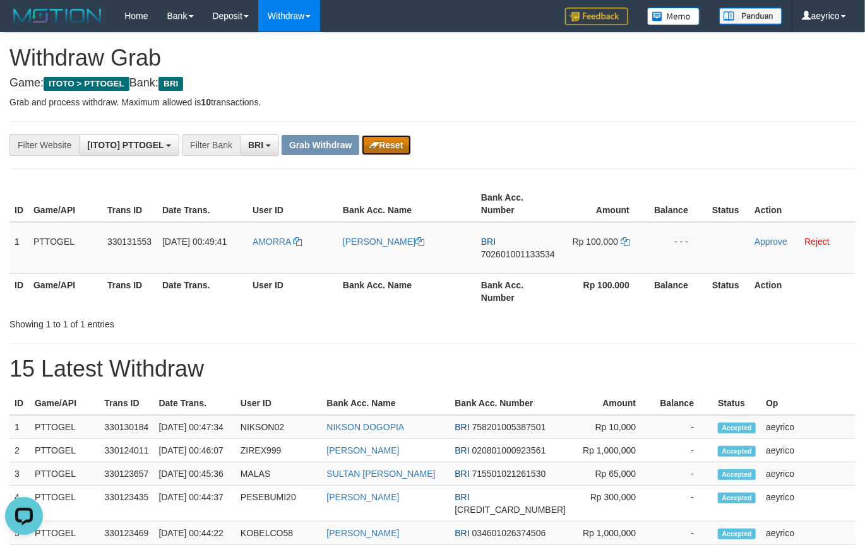
click at [387, 149] on button "Reset" at bounding box center [386, 145] width 49 height 20
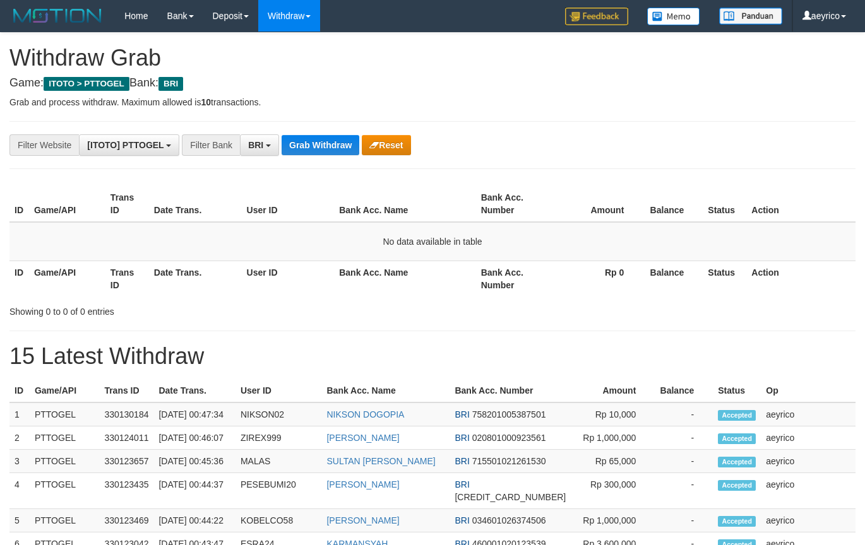
click at [329, 150] on button "Grab Withdraw" at bounding box center [320, 145] width 78 height 20
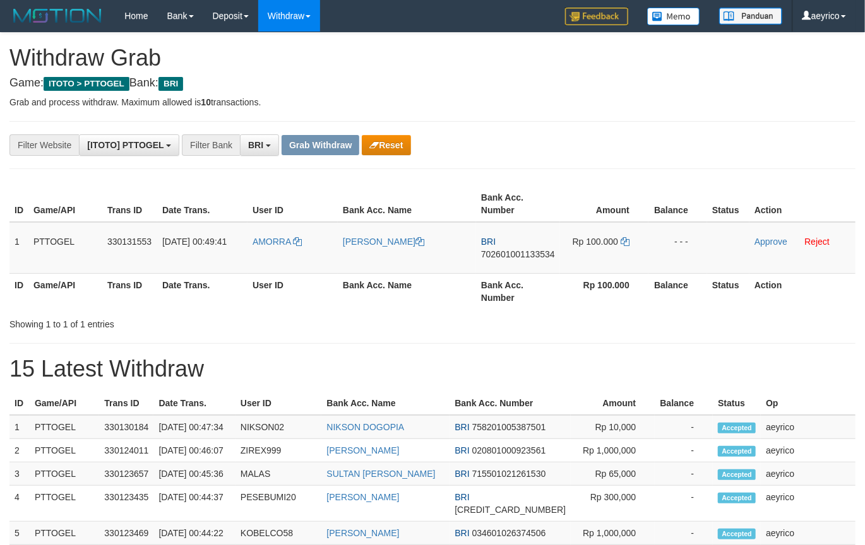
scroll to position [62, 0]
click at [385, 150] on button "Reset" at bounding box center [386, 145] width 49 height 20
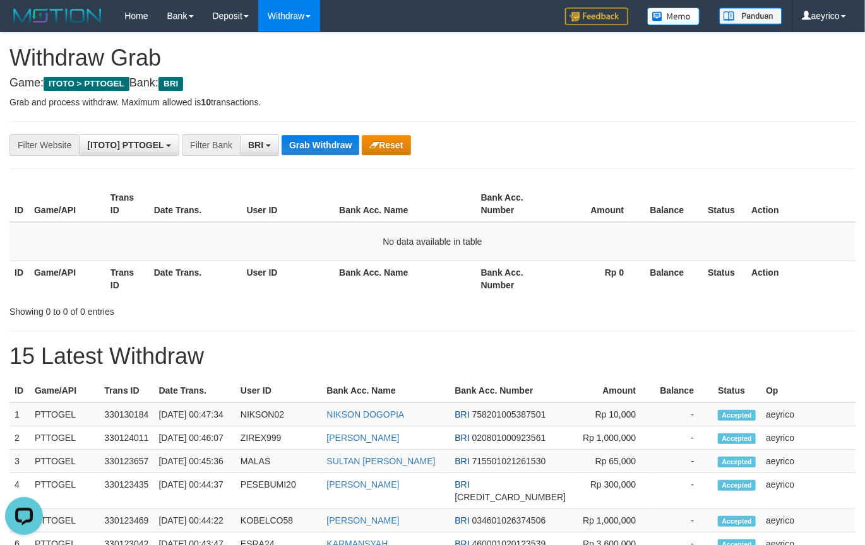
drag, startPoint x: 390, startPoint y: 162, endPoint x: 398, endPoint y: 148, distance: 15.6
click at [395, 136] on button "Reset" at bounding box center [386, 145] width 49 height 20
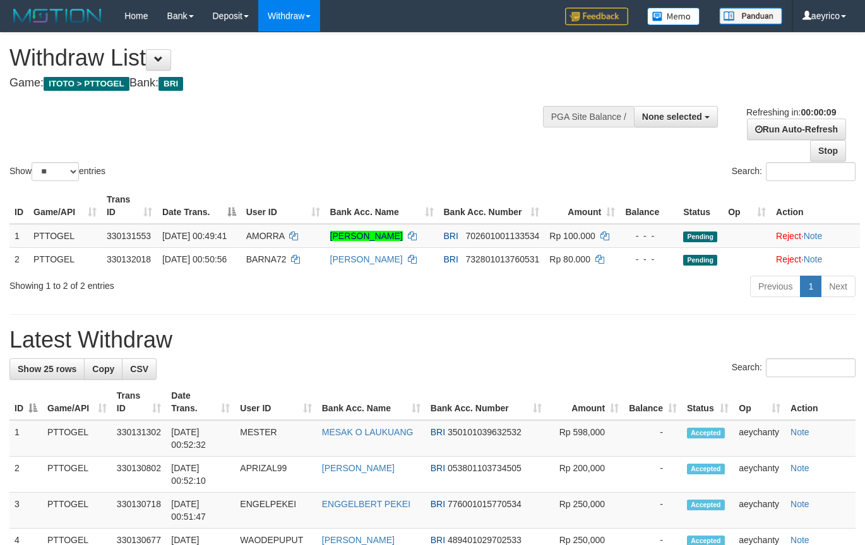
select select
select select "**"
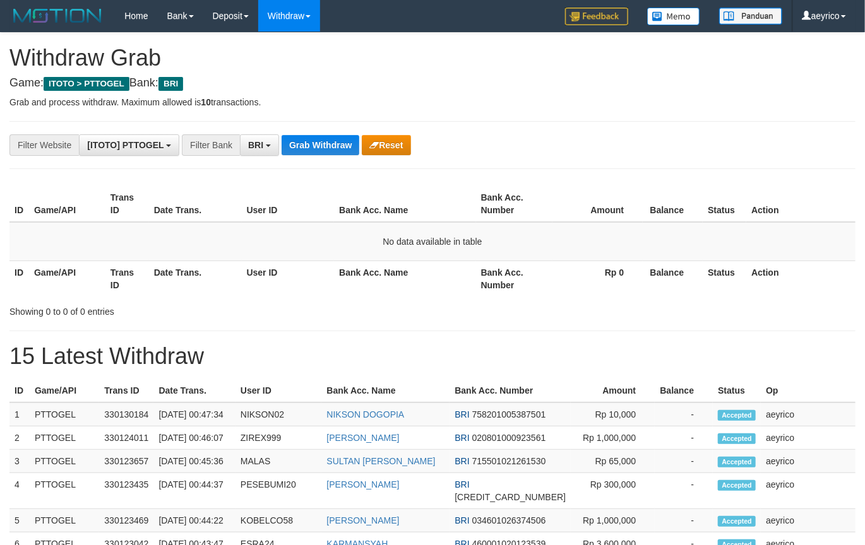
scroll to position [62, 0]
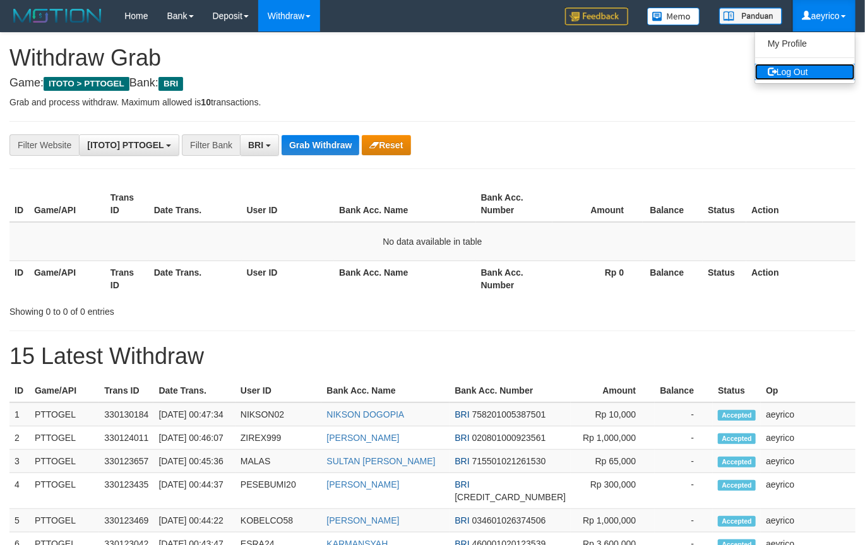
click at [798, 74] on link "Log Out" at bounding box center [805, 72] width 100 height 16
